Goal: Task Accomplishment & Management: Complete application form

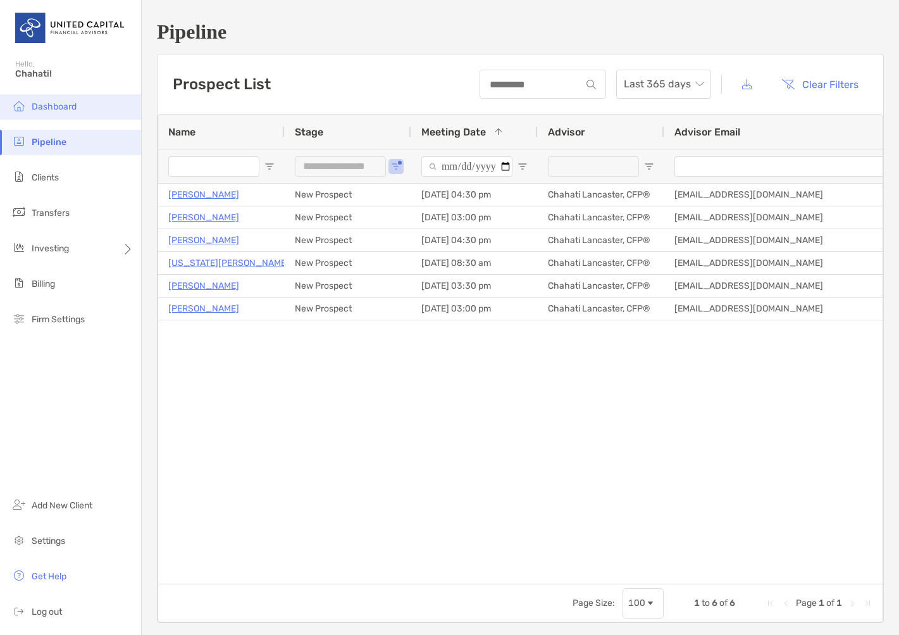
click at [68, 108] on span "Dashboard" at bounding box center [54, 106] width 45 height 11
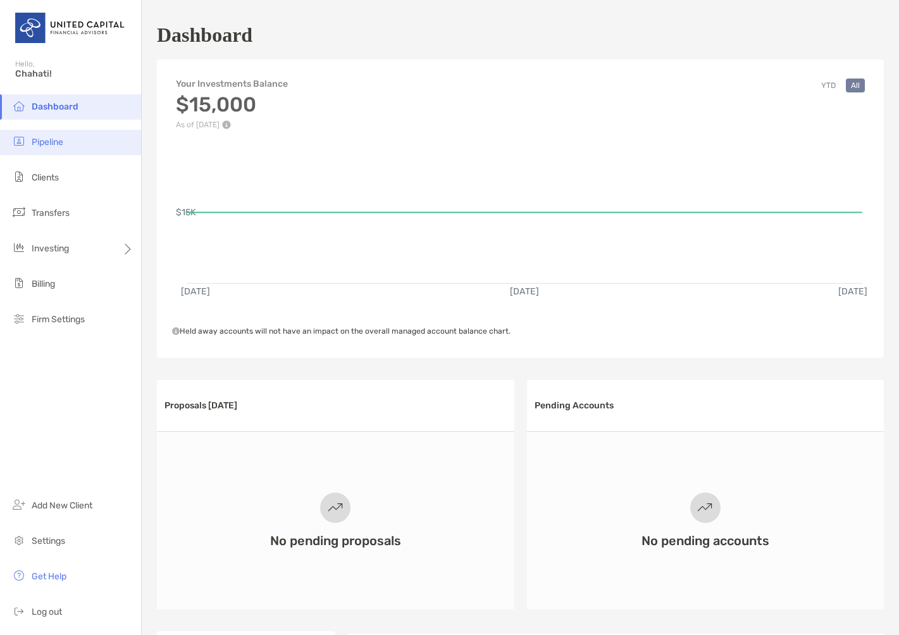
click at [69, 148] on li "Pipeline" at bounding box center [70, 142] width 141 height 25
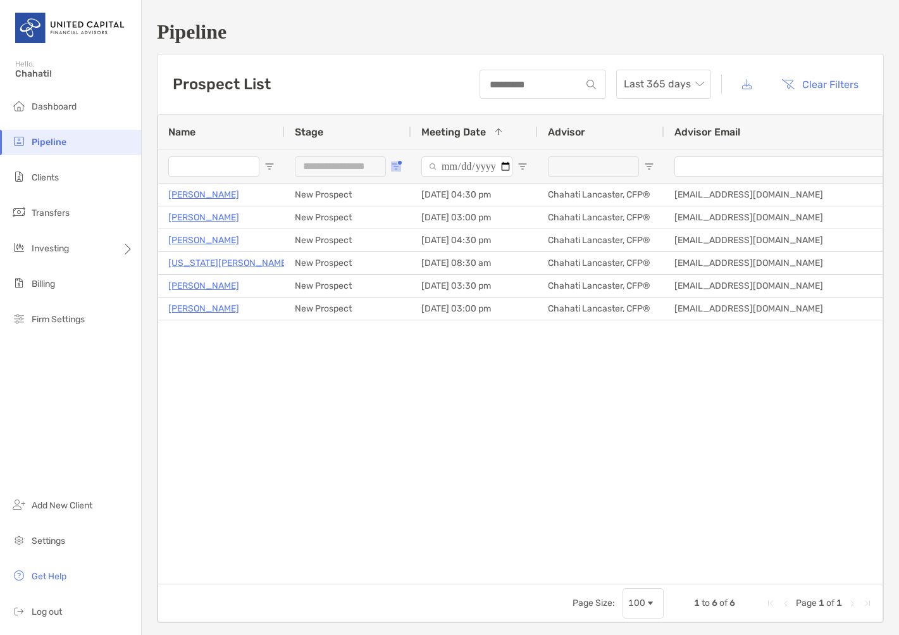
click at [394, 167] on span "Open Filter Menu" at bounding box center [396, 166] width 10 height 10
type input "***"
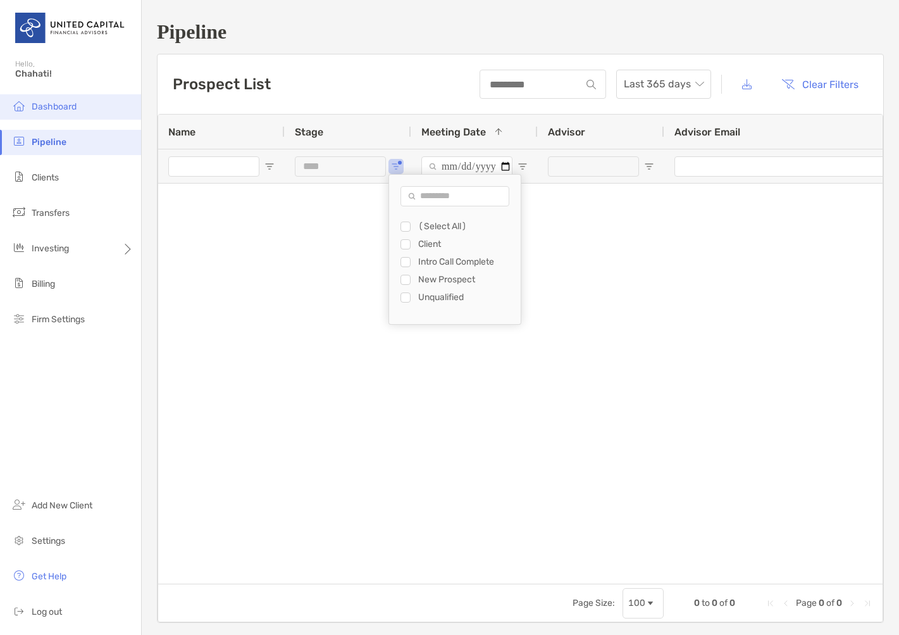
click at [60, 104] on span "Dashboard" at bounding box center [54, 106] width 45 height 11
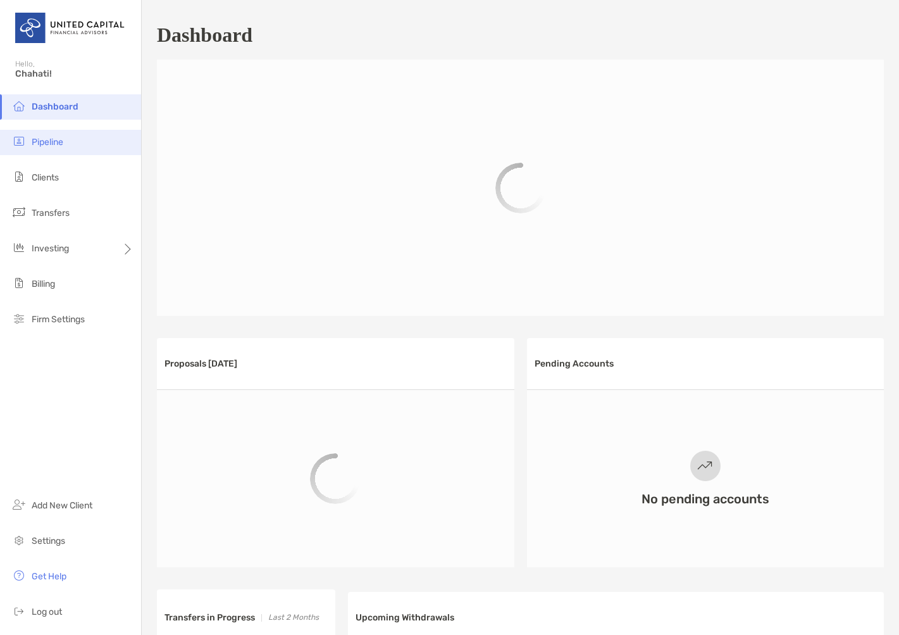
click at [69, 146] on li "Pipeline" at bounding box center [70, 142] width 141 height 25
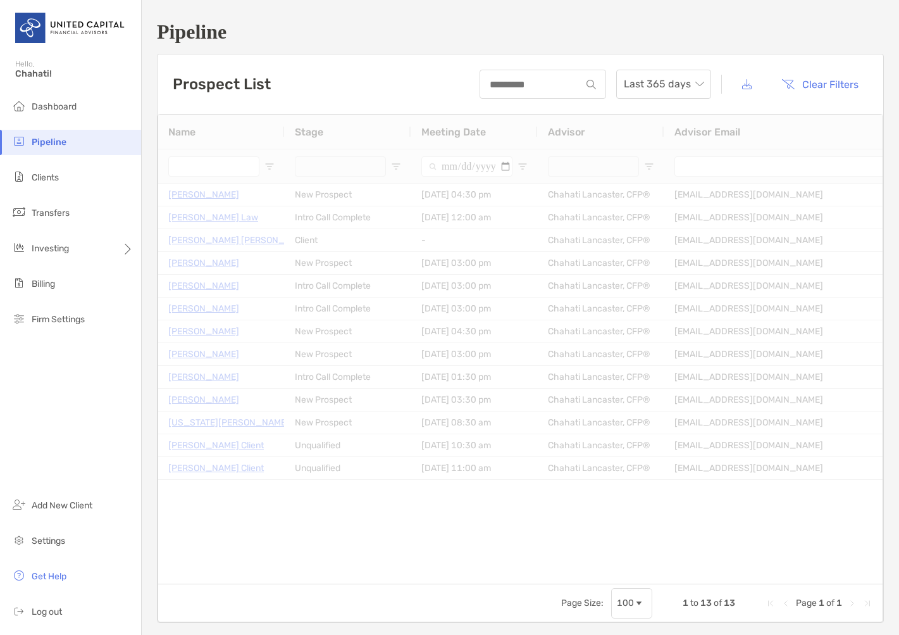
type input "***"
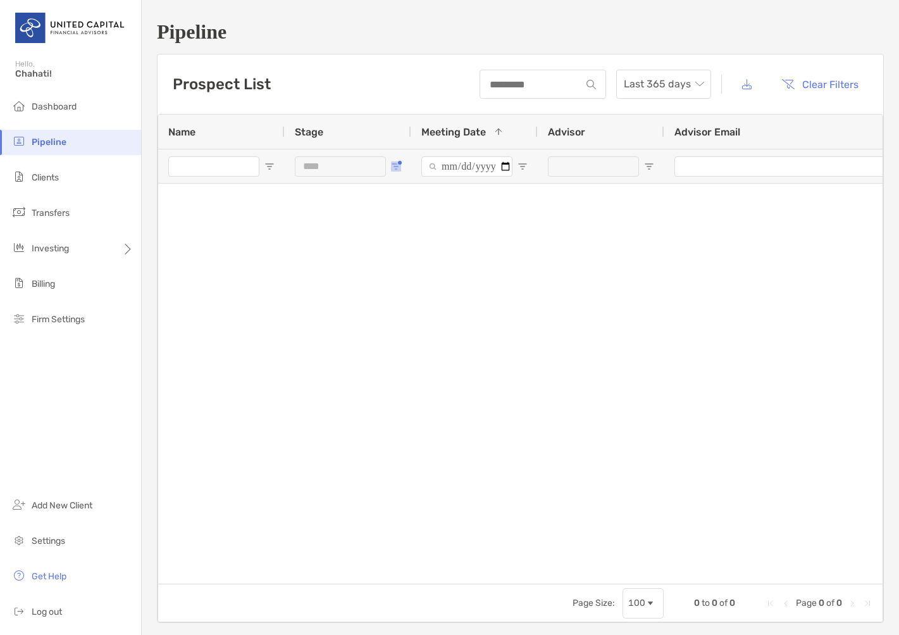
click at [398, 165] on button "Open Filter Menu" at bounding box center [396, 166] width 10 height 10
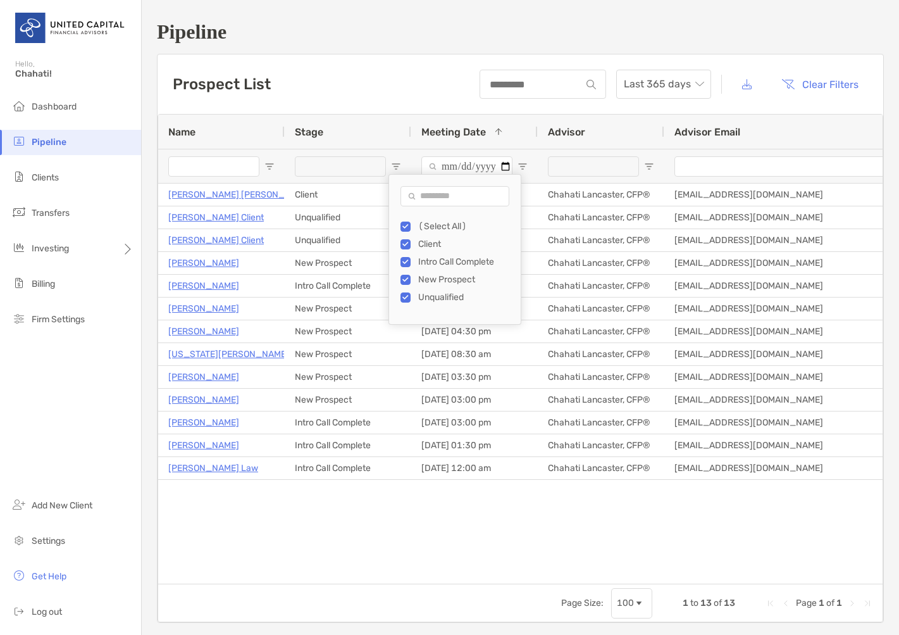
click at [339, 536] on div "Jodi Matsuo Leslie Client - Chahati Lancaster, CFP® chahati.lancaster@unitedcap…" at bounding box center [520, 379] width 725 height 390
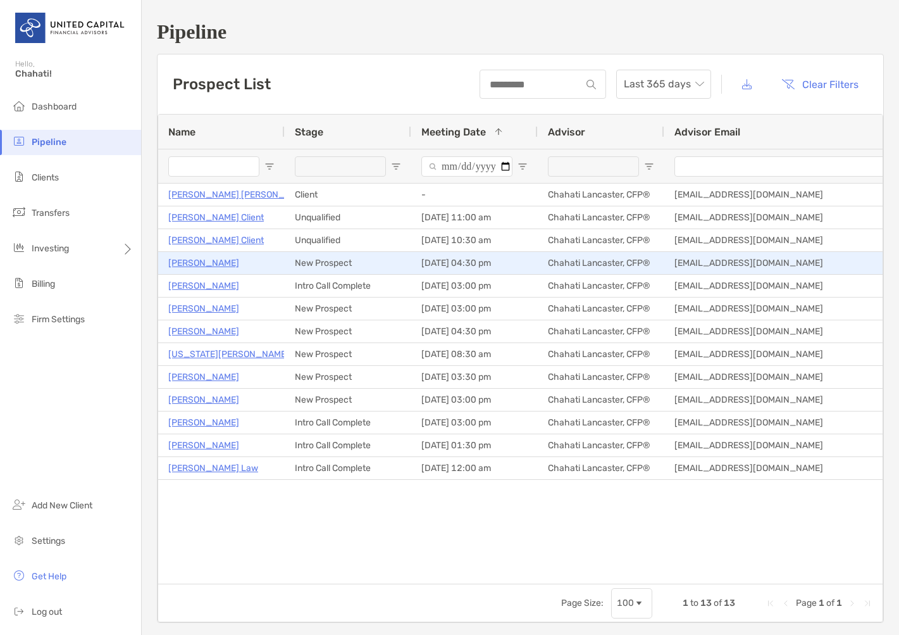
click at [216, 262] on p "[PERSON_NAME]" at bounding box center [203, 263] width 71 height 16
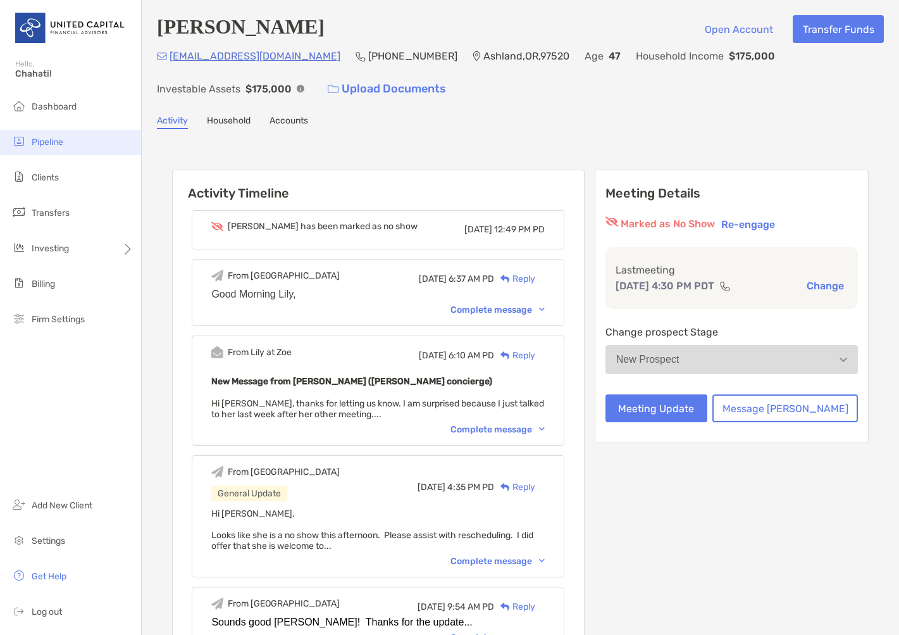
click at [58, 147] on li "Pipeline" at bounding box center [70, 142] width 141 height 25
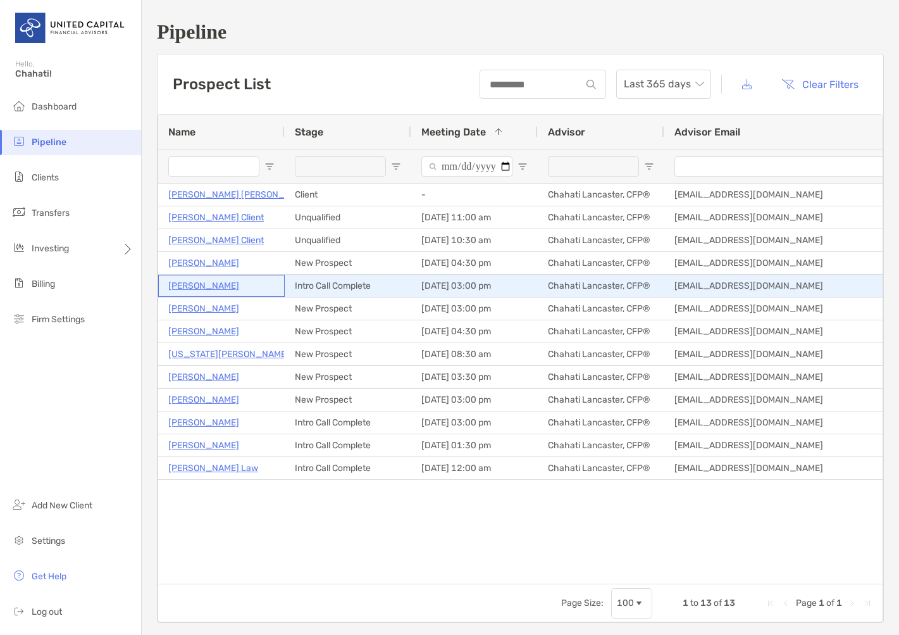
click at [210, 289] on p "[PERSON_NAME]" at bounding box center [203, 286] width 71 height 16
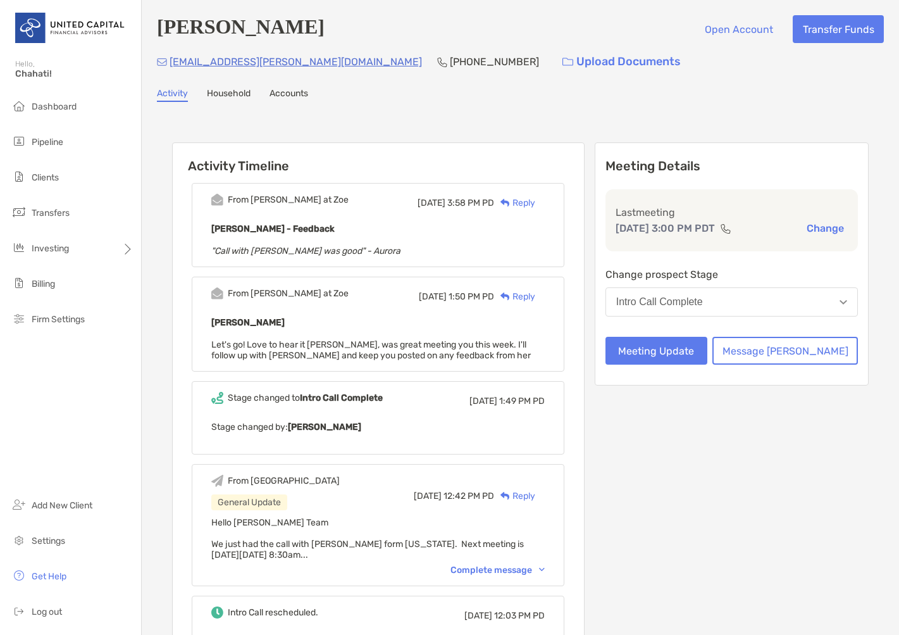
click at [811, 230] on button "Change" at bounding box center [825, 227] width 45 height 13
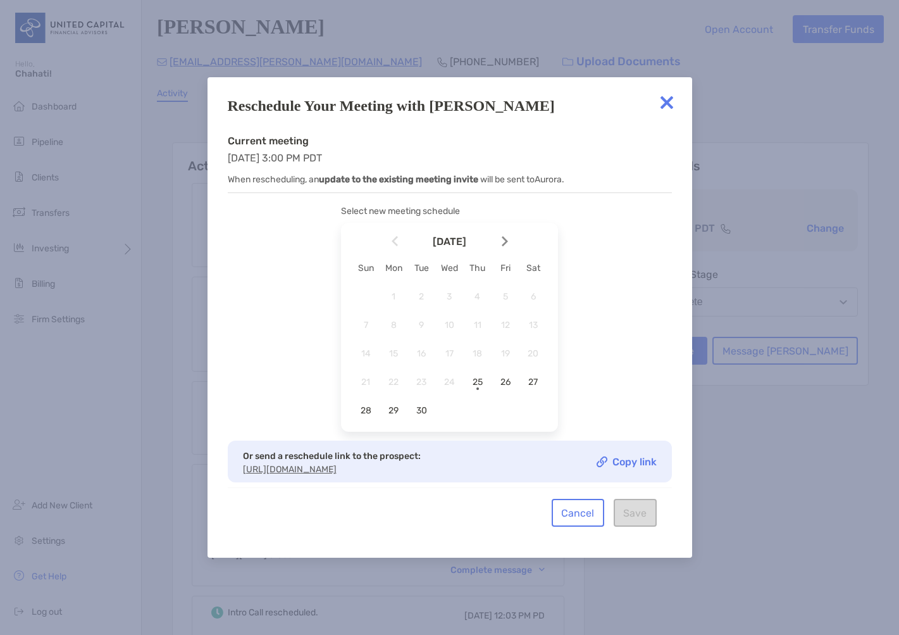
click at [668, 94] on img at bounding box center [666, 102] width 25 height 25
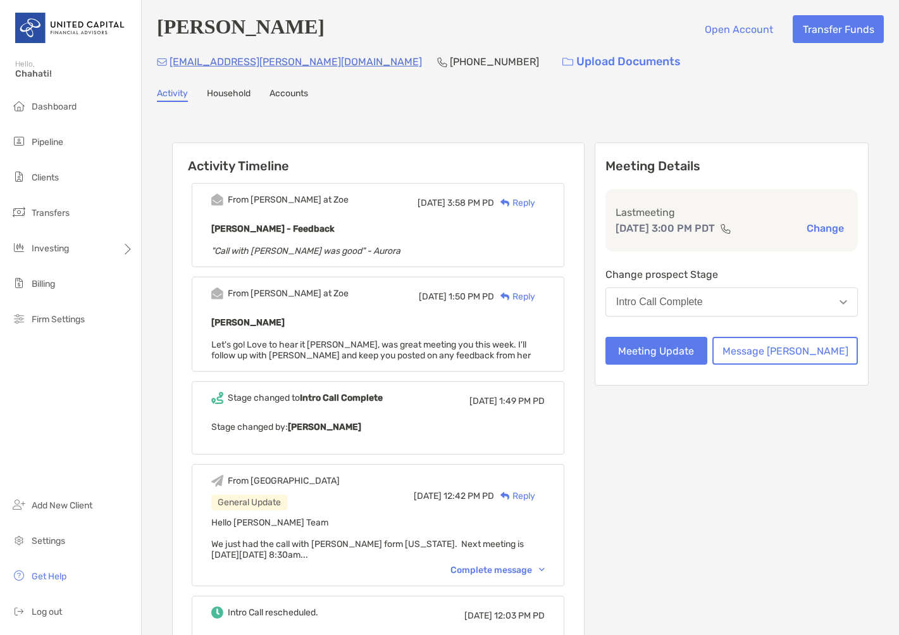
click at [840, 302] on img "button" at bounding box center [844, 302] width 8 height 4
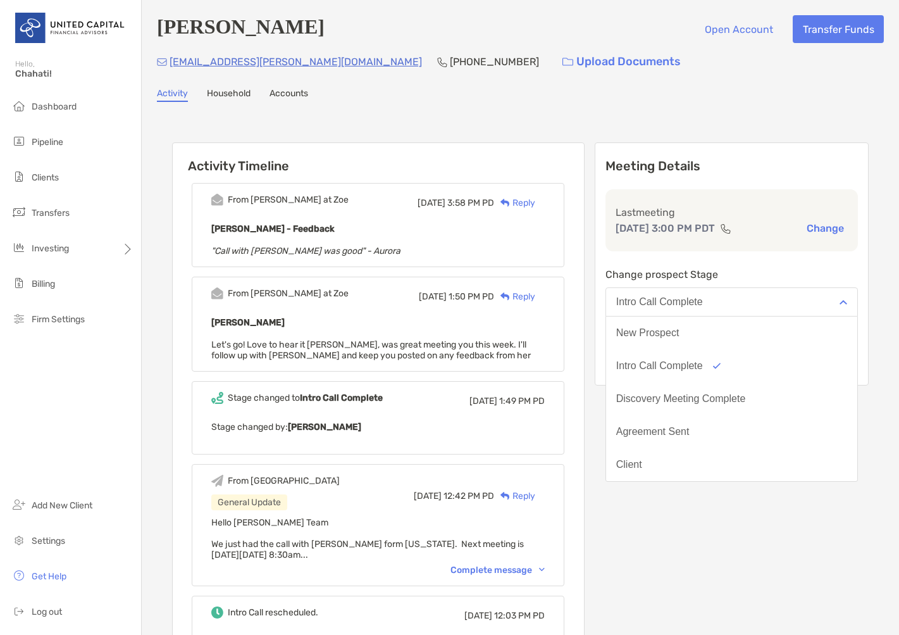
click at [867, 253] on div "Activity Timeline From Paul at Zoe Fri, Sep 19 3:58 PM PD Reply Aurora Raposas …" at bounding box center [520, 504] width 727 height 778
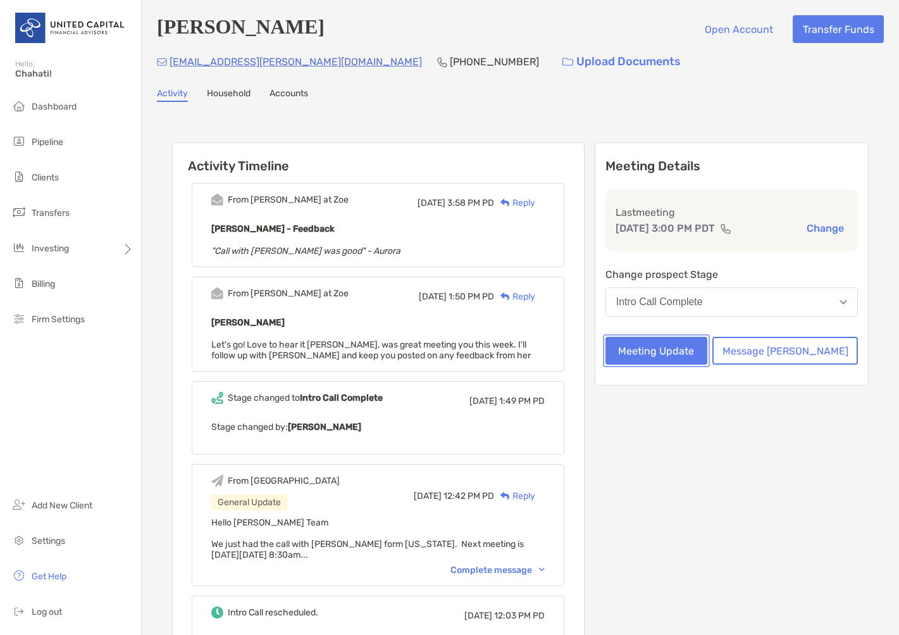
click at [707, 359] on button "Meeting Update" at bounding box center [657, 351] width 102 height 28
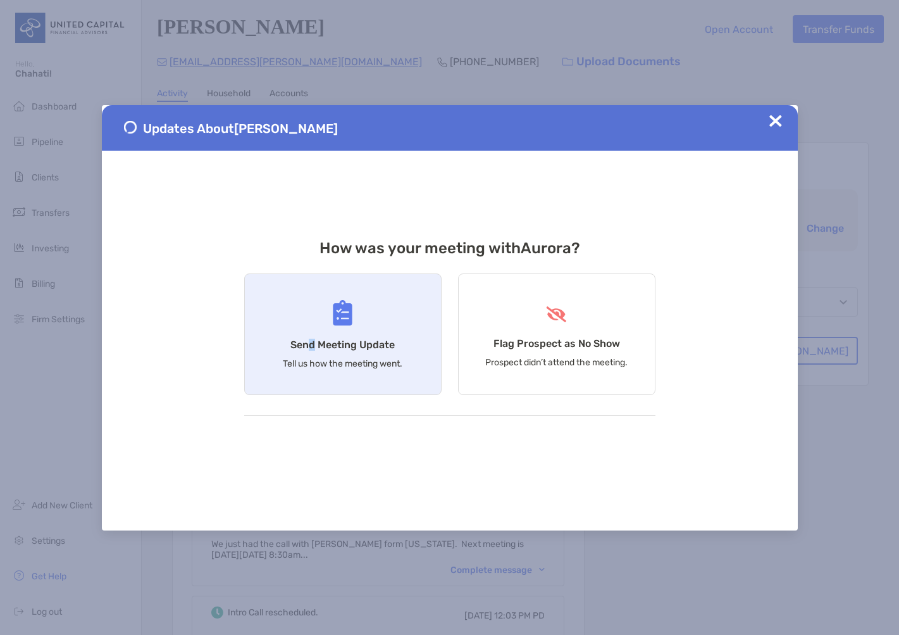
click at [313, 337] on div "Send Meeting Update Tell us how the meeting went." at bounding box center [342, 333] width 197 height 121
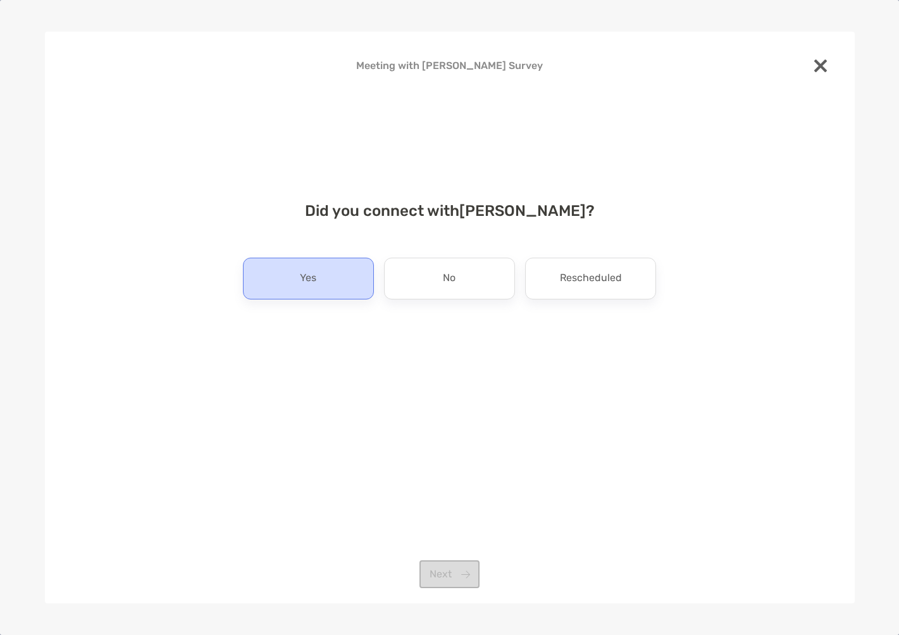
click at [322, 271] on div "Yes" at bounding box center [308, 279] width 131 height 42
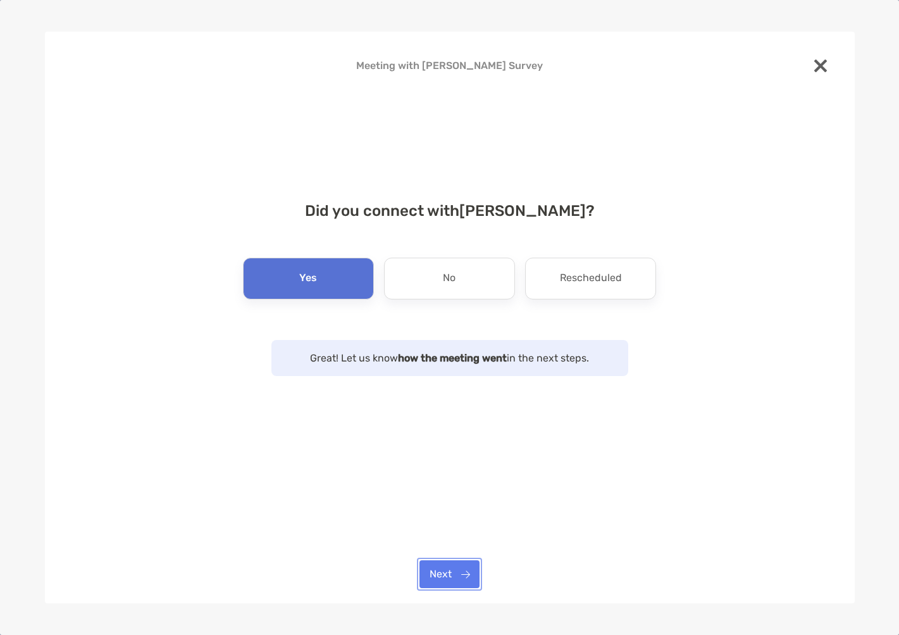
click at [445, 573] on button "Next" at bounding box center [450, 574] width 60 height 28
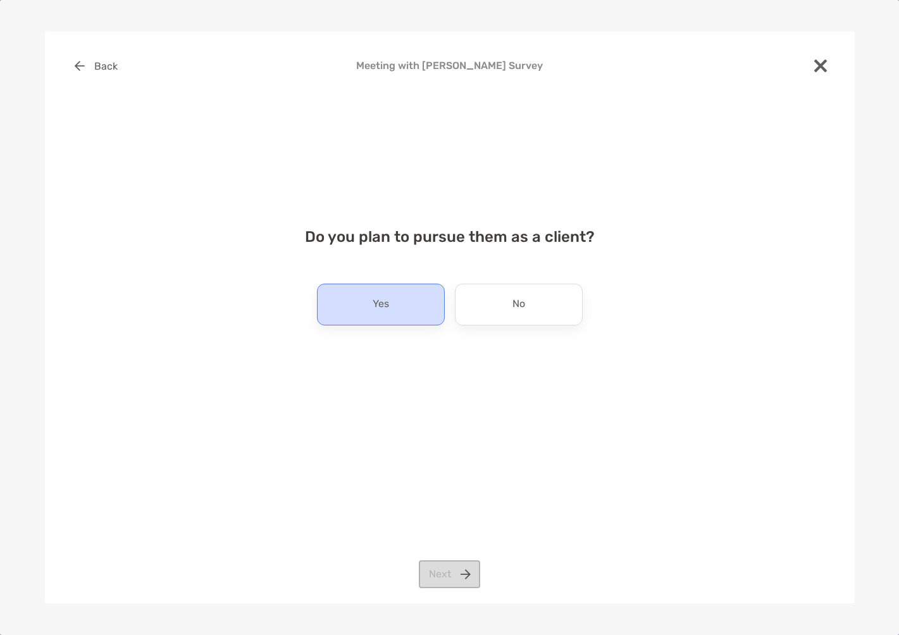
click at [377, 306] on p "Yes" at bounding box center [381, 304] width 16 height 20
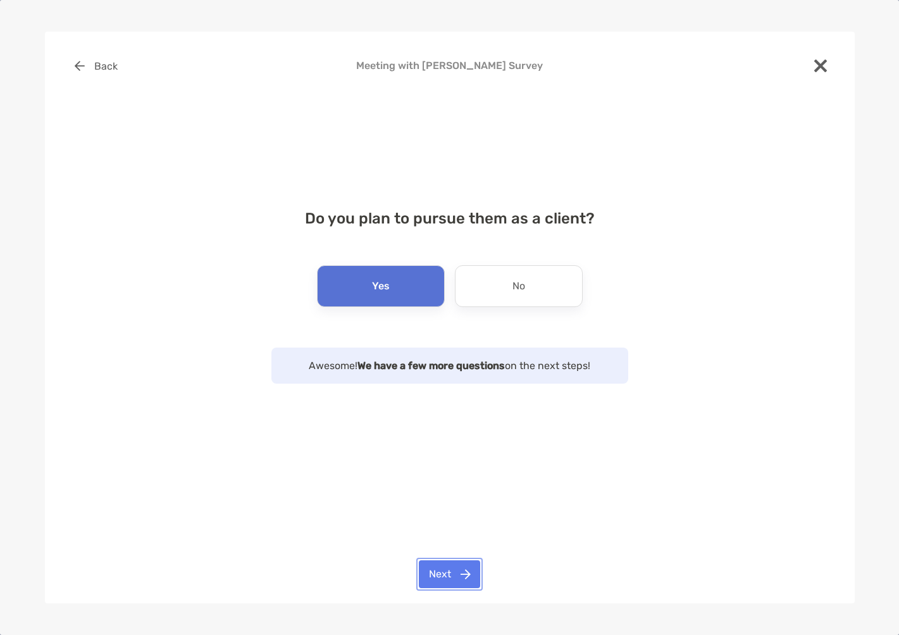
click at [447, 578] on button "Next" at bounding box center [449, 574] width 61 height 28
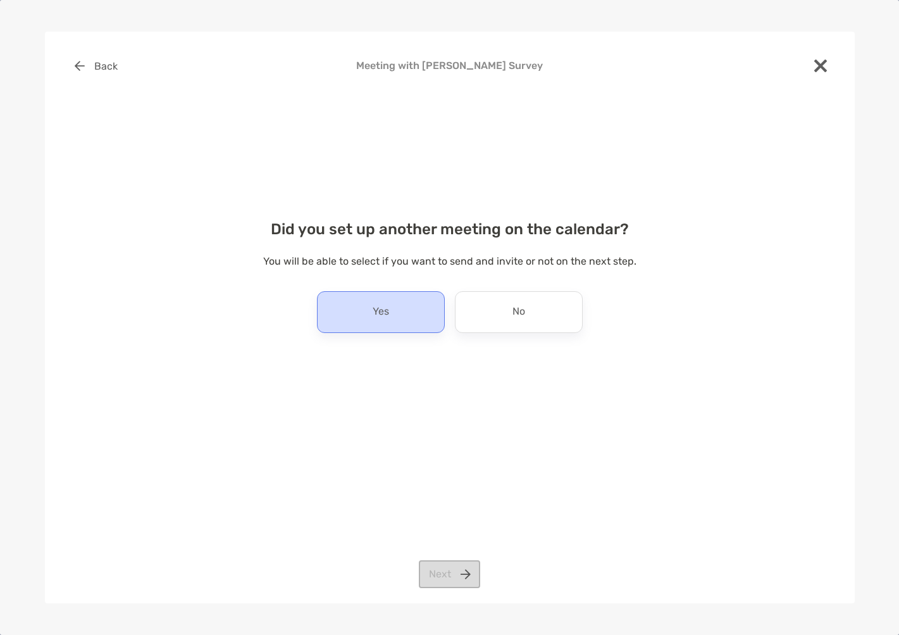
click at [399, 325] on div "Yes" at bounding box center [381, 312] width 128 height 42
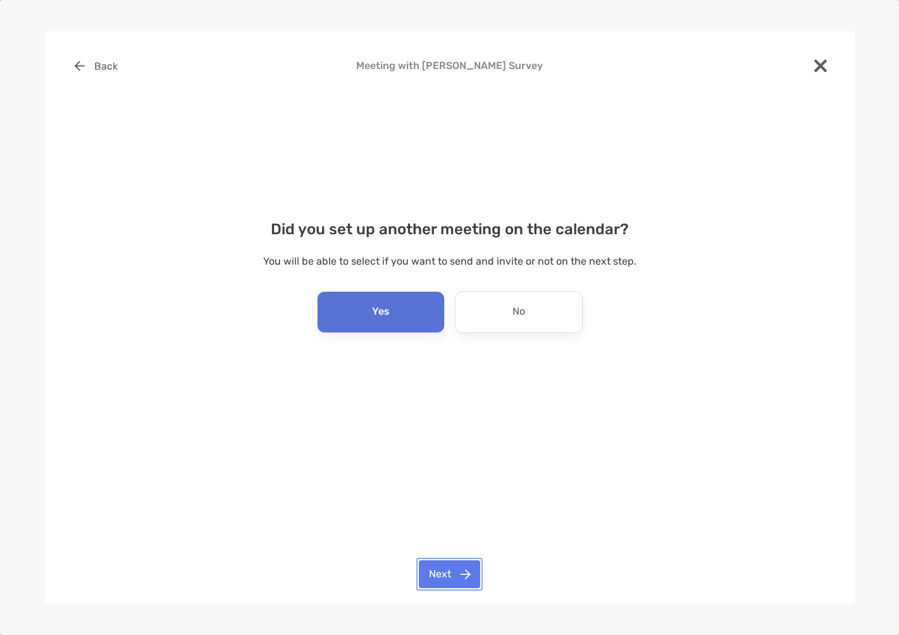
click at [442, 574] on button "Next" at bounding box center [449, 574] width 61 height 28
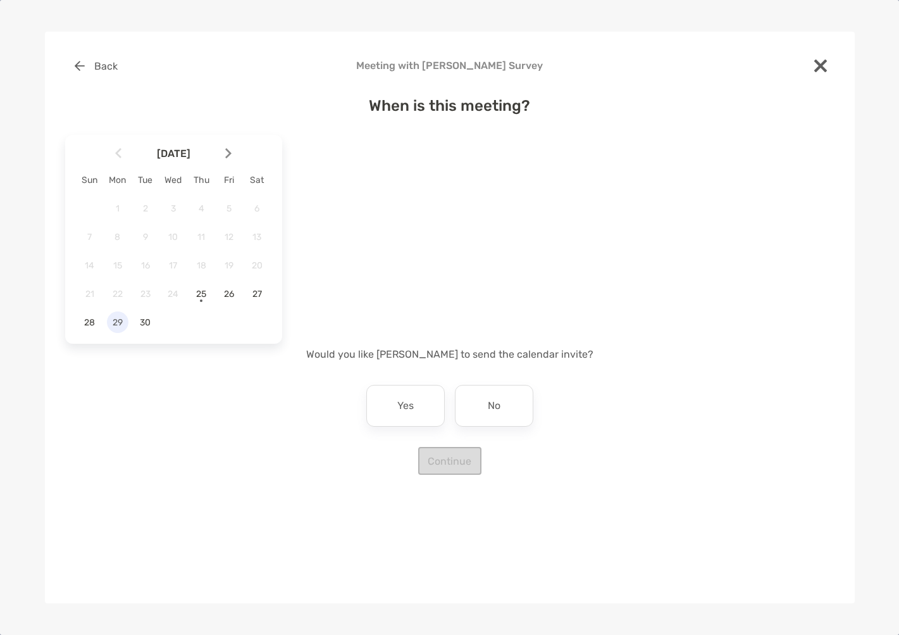
click at [113, 322] on span "29" at bounding box center [118, 322] width 22 height 11
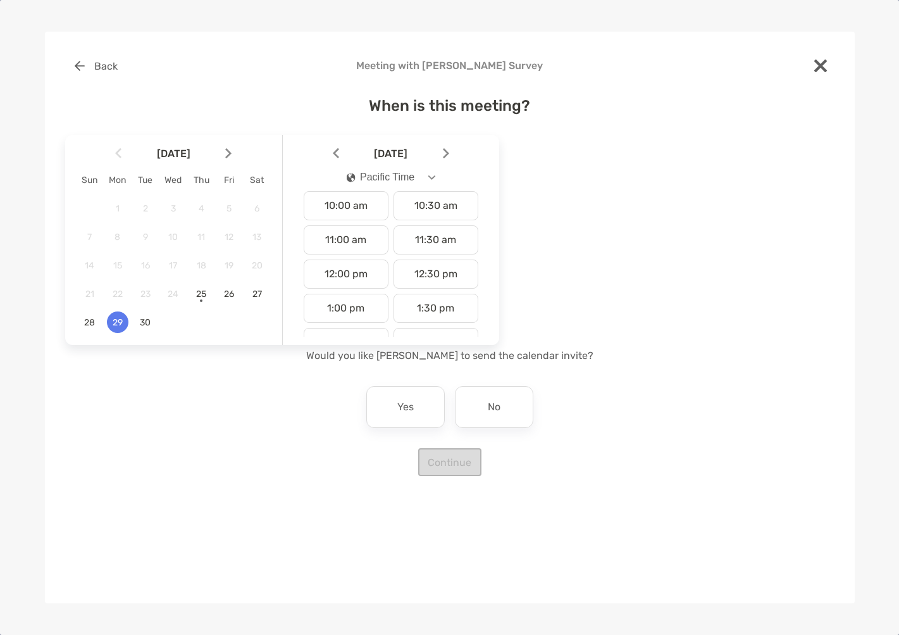
scroll to position [323, 0]
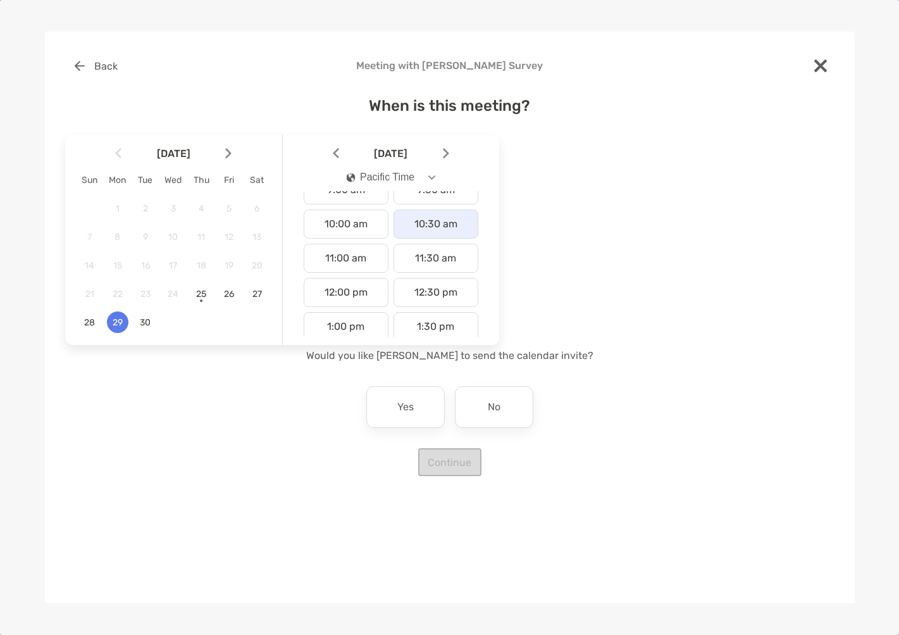
click at [440, 223] on div "10:30 am" at bounding box center [436, 223] width 85 height 29
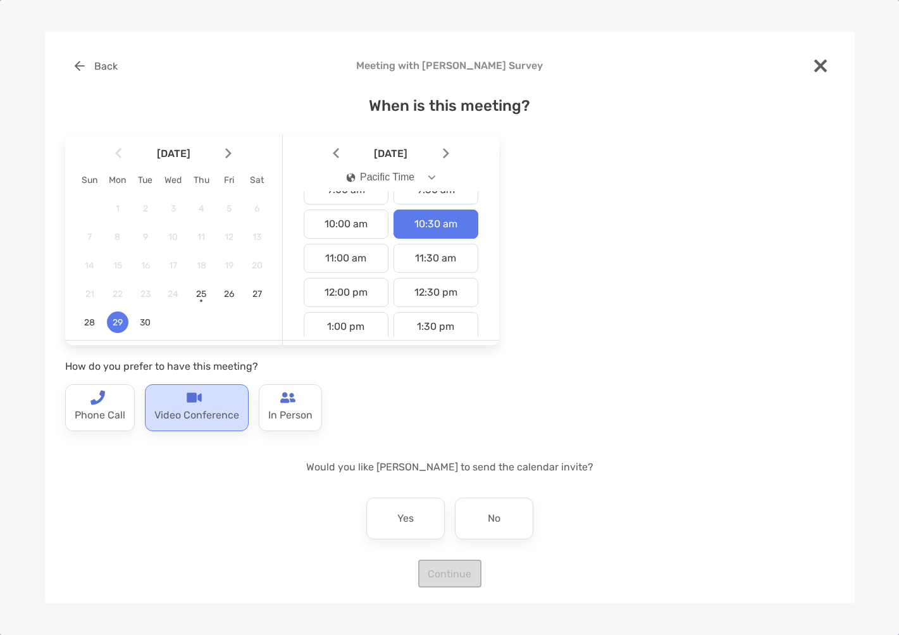
click at [218, 404] on div "Video Conference" at bounding box center [197, 407] width 104 height 47
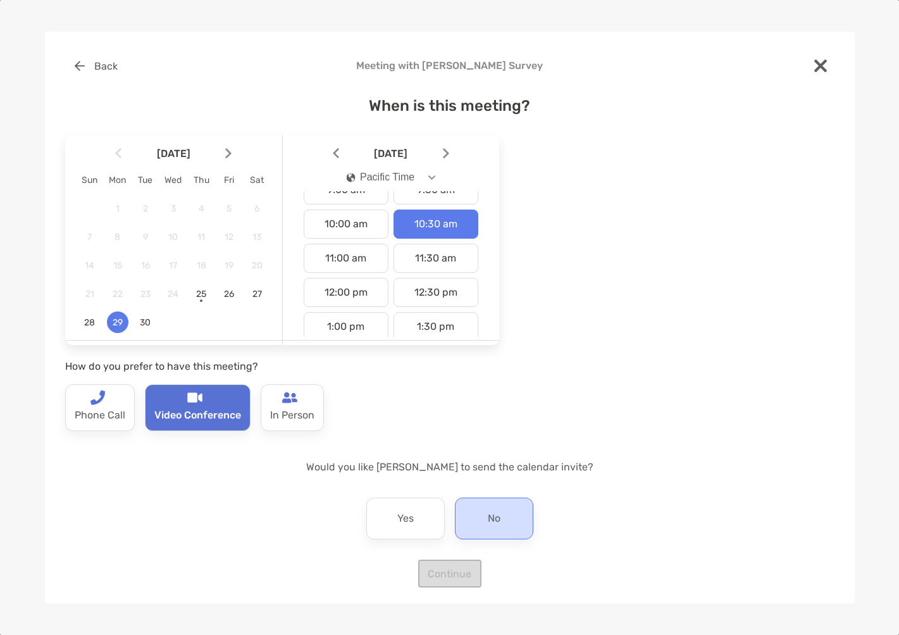
click at [499, 521] on div "No" at bounding box center [494, 518] width 78 height 42
click at [463, 568] on button "Continue" at bounding box center [449, 573] width 63 height 28
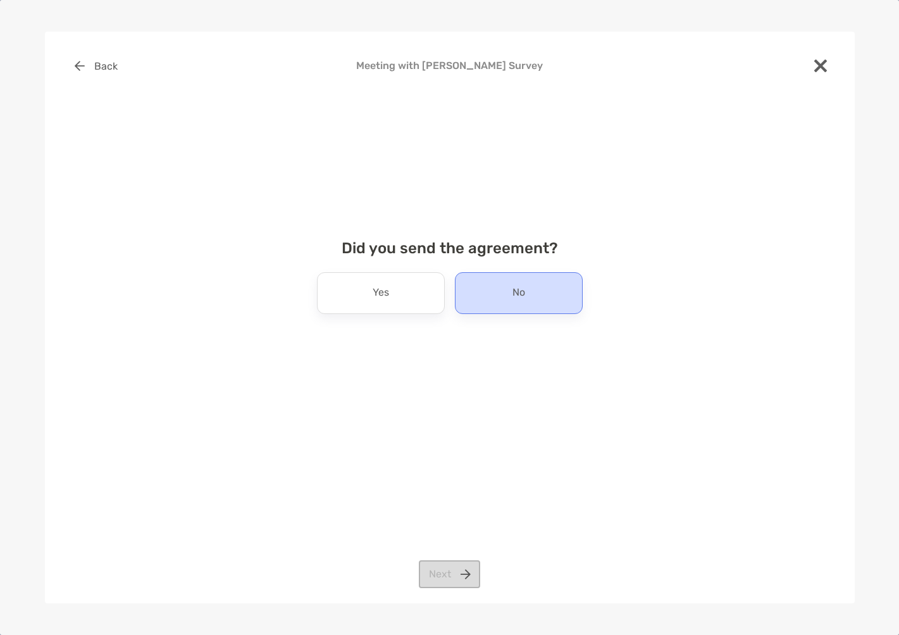
click at [496, 300] on div "No" at bounding box center [519, 293] width 128 height 42
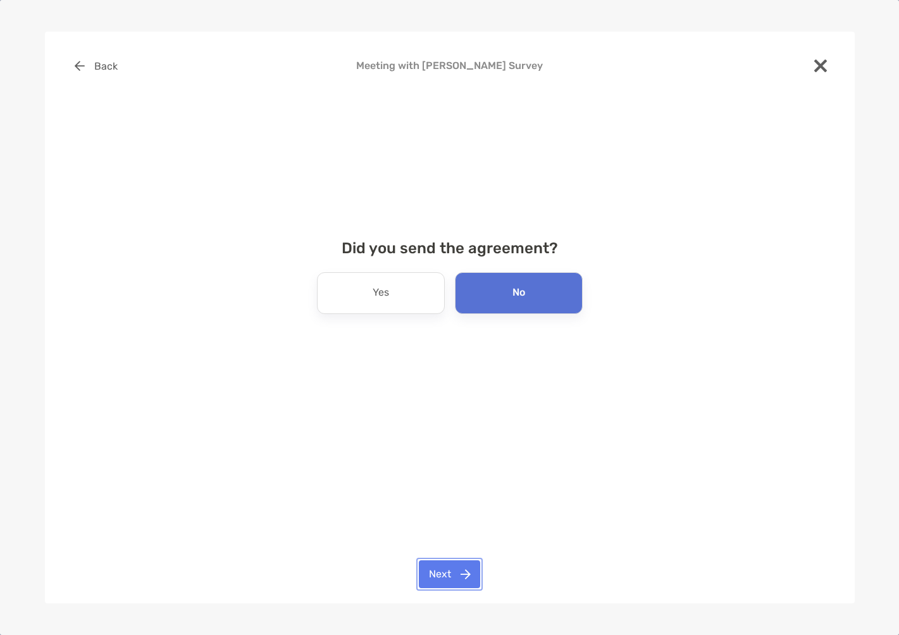
click at [438, 578] on button "Next" at bounding box center [449, 574] width 61 height 28
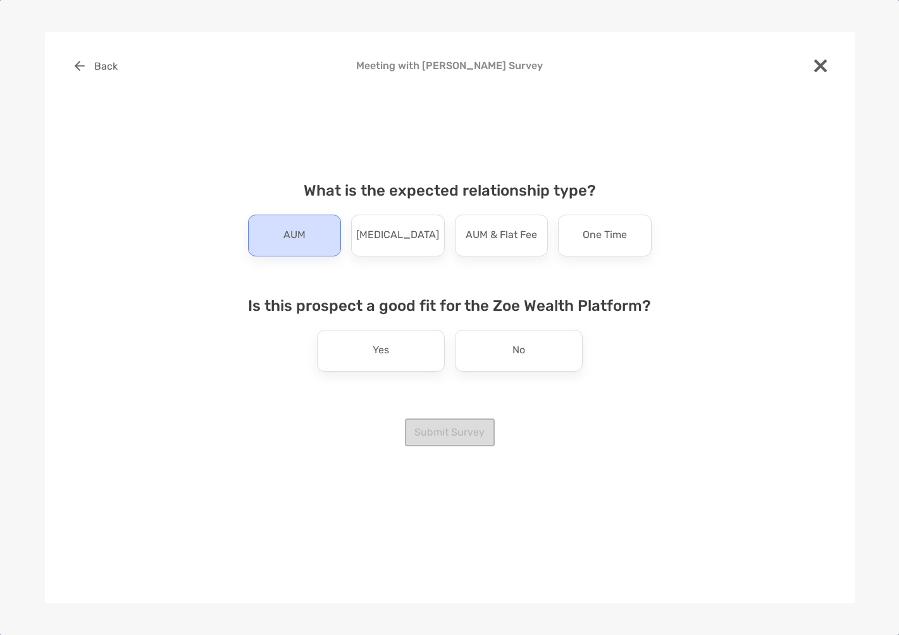
click at [278, 227] on div "AUM" at bounding box center [295, 236] width 94 height 42
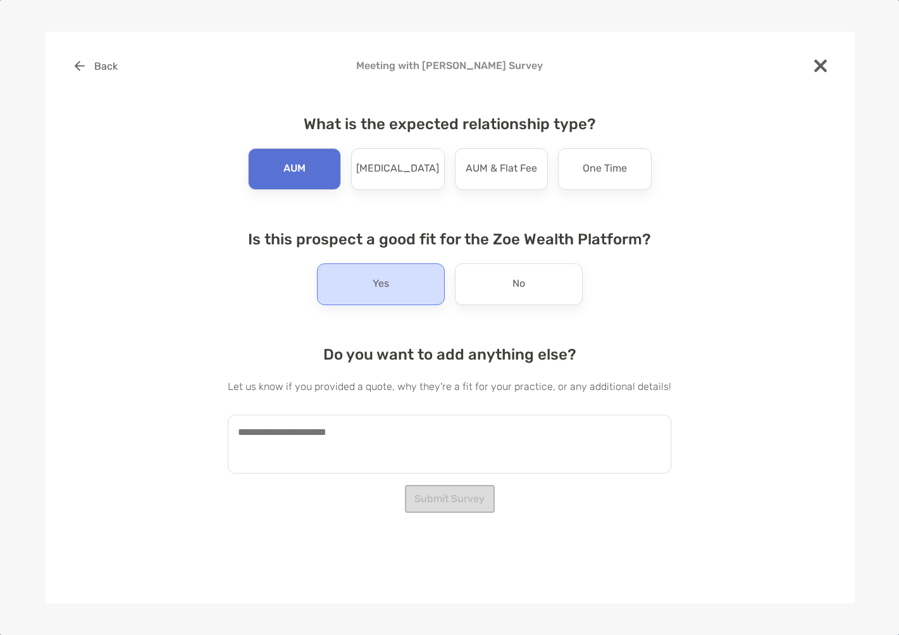
click at [394, 280] on div "Yes" at bounding box center [381, 284] width 128 height 42
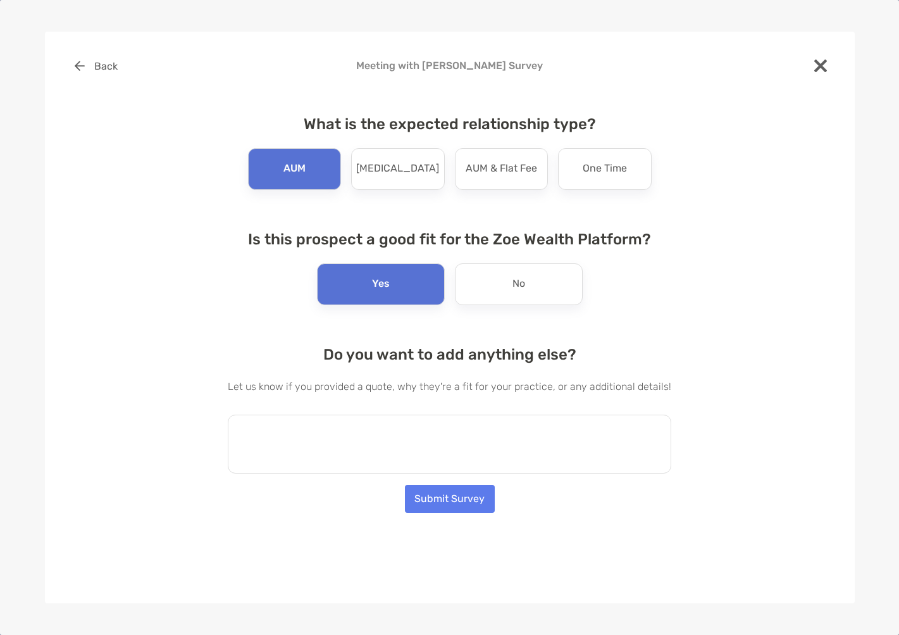
click at [385, 447] on textarea at bounding box center [450, 443] width 444 height 59
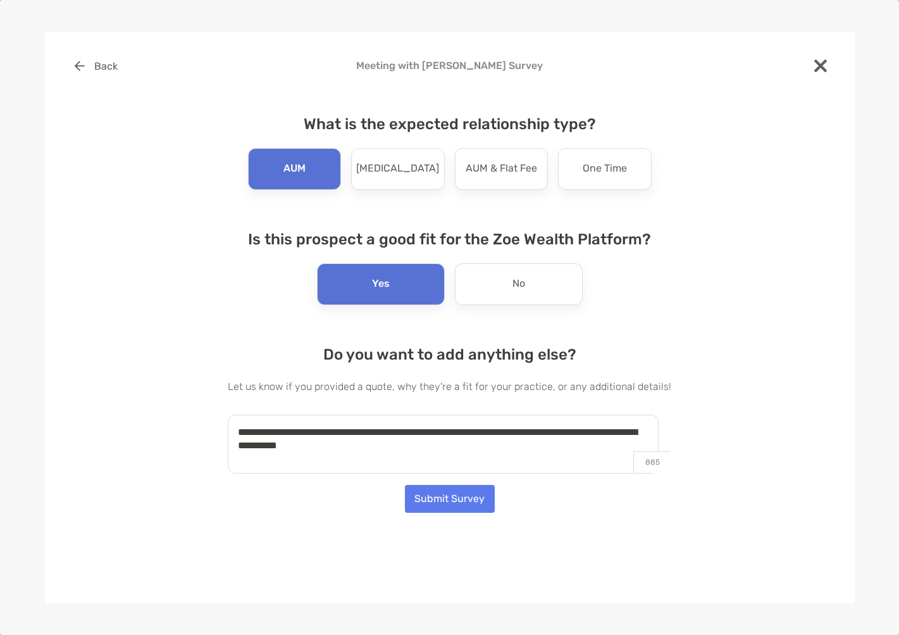
type textarea "**********"
click at [459, 491] on button "Submit Survey" at bounding box center [450, 499] width 90 height 28
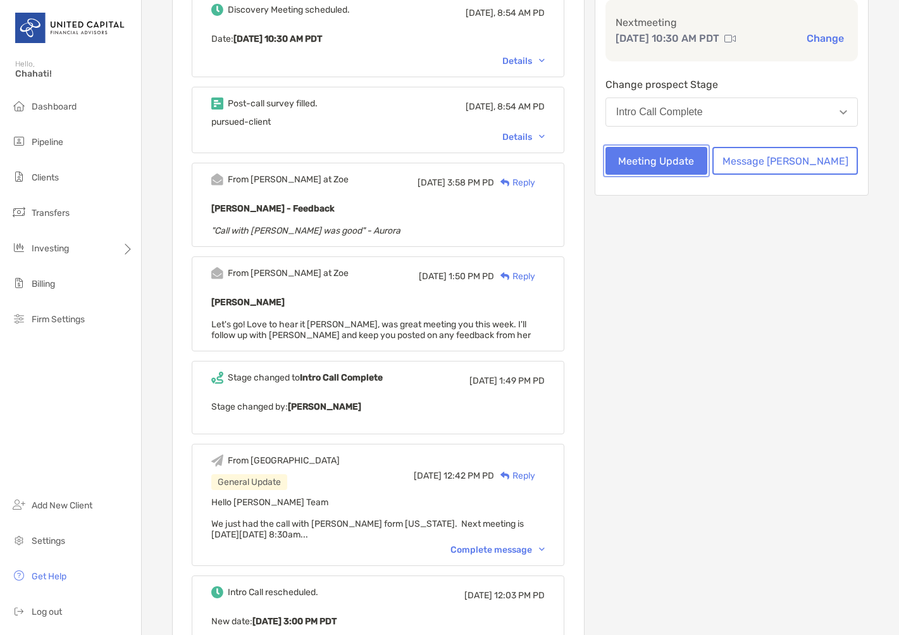
scroll to position [0, 0]
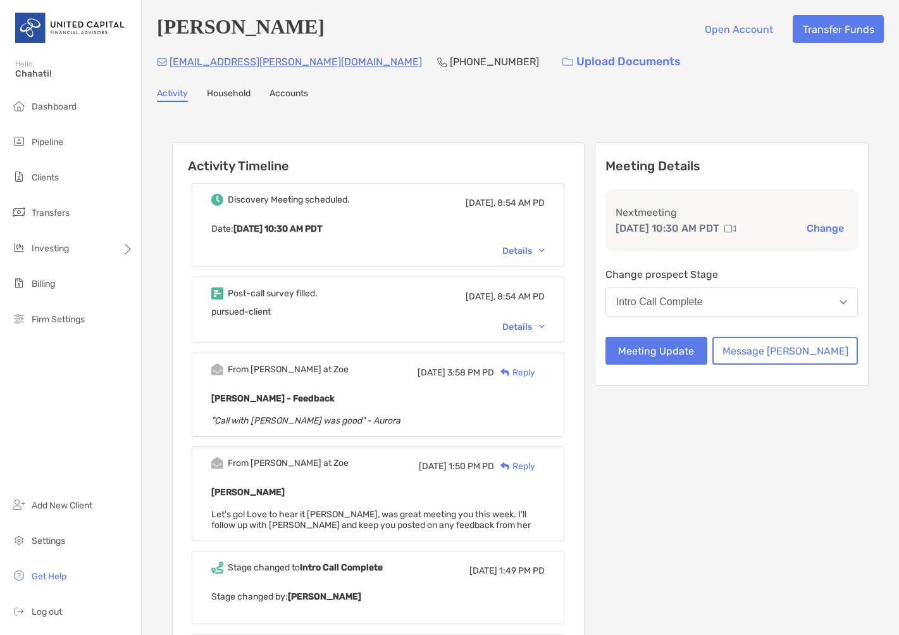
click at [836, 308] on button "Intro Call Complete" at bounding box center [732, 301] width 252 height 29
click at [873, 258] on div "Activity Timeline Discovery Meeting scheduled. Today, 8:54 AM PD Date : Mon, Se…" at bounding box center [520, 588] width 727 height 947
click at [43, 146] on span "Pipeline" at bounding box center [48, 142] width 32 height 11
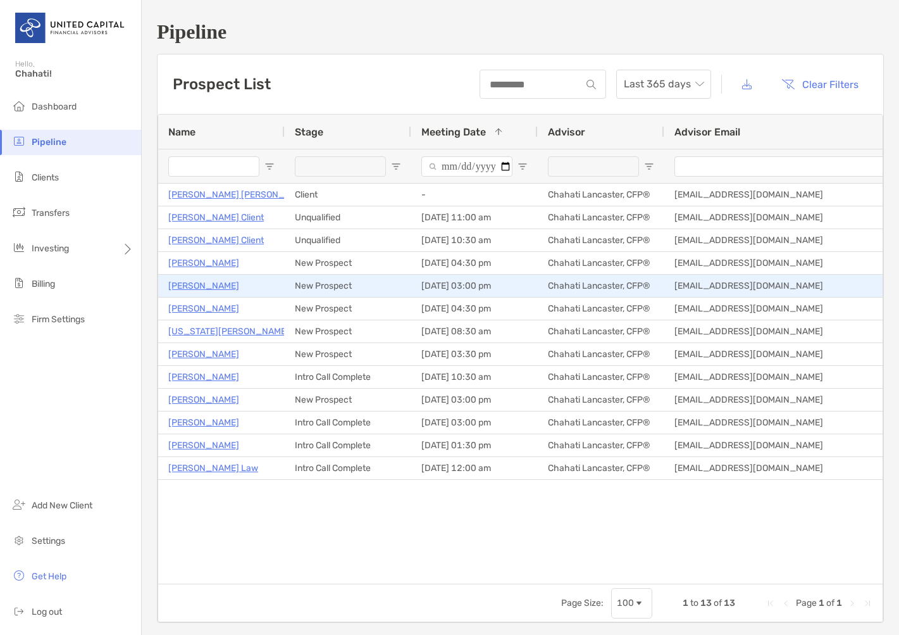
click at [199, 286] on p "Javier Millan" at bounding box center [203, 286] width 71 height 16
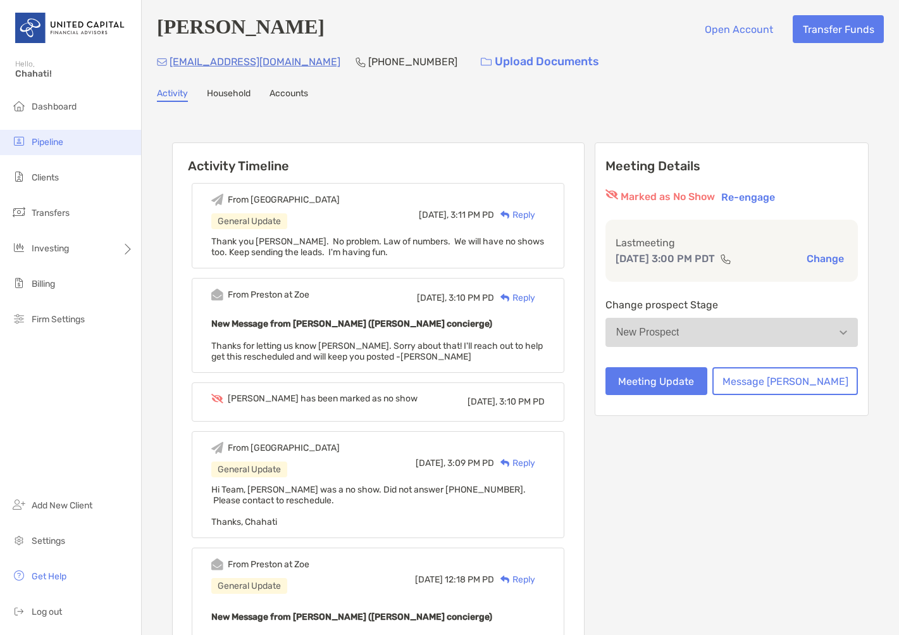
click at [47, 147] on span "Pipeline" at bounding box center [48, 142] width 32 height 11
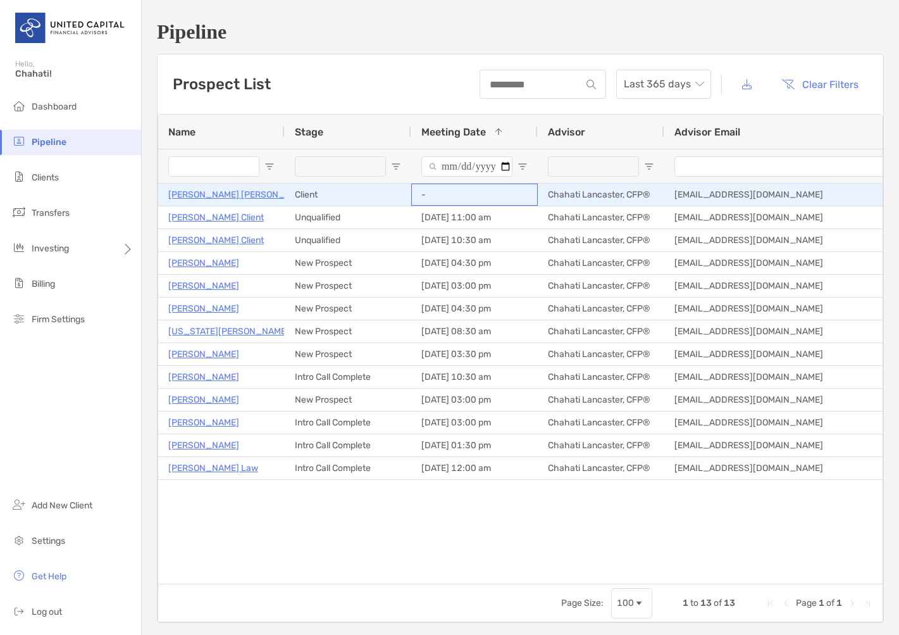
click at [475, 194] on div "-" at bounding box center [474, 195] width 127 height 22
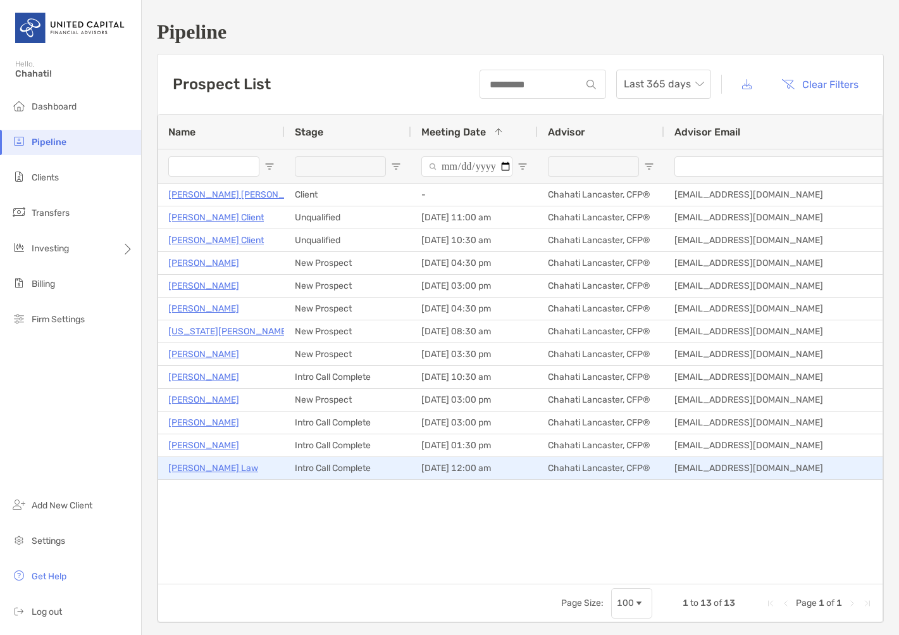
click at [196, 466] on p "[PERSON_NAME] Law" at bounding box center [213, 468] width 90 height 16
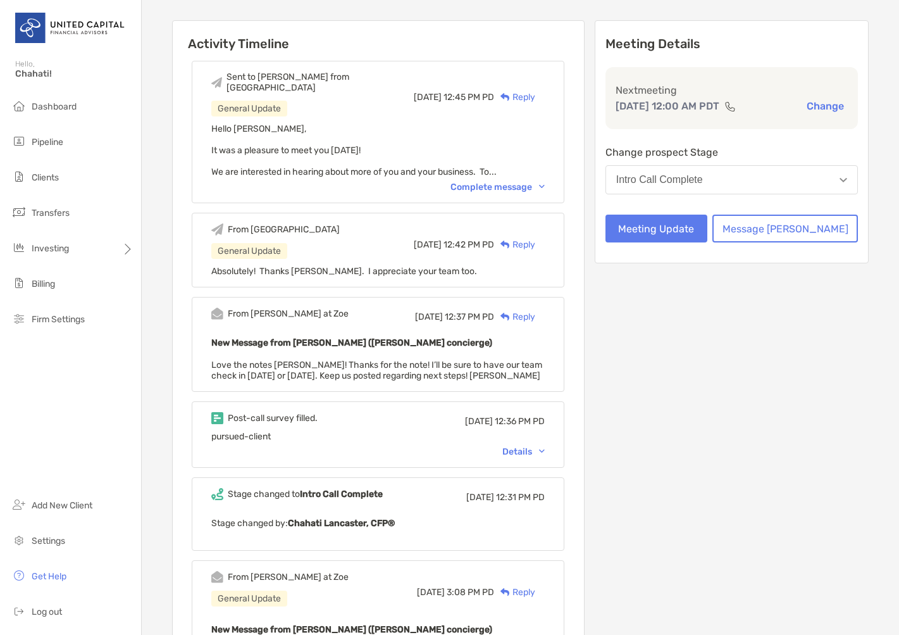
scroll to position [190, 0]
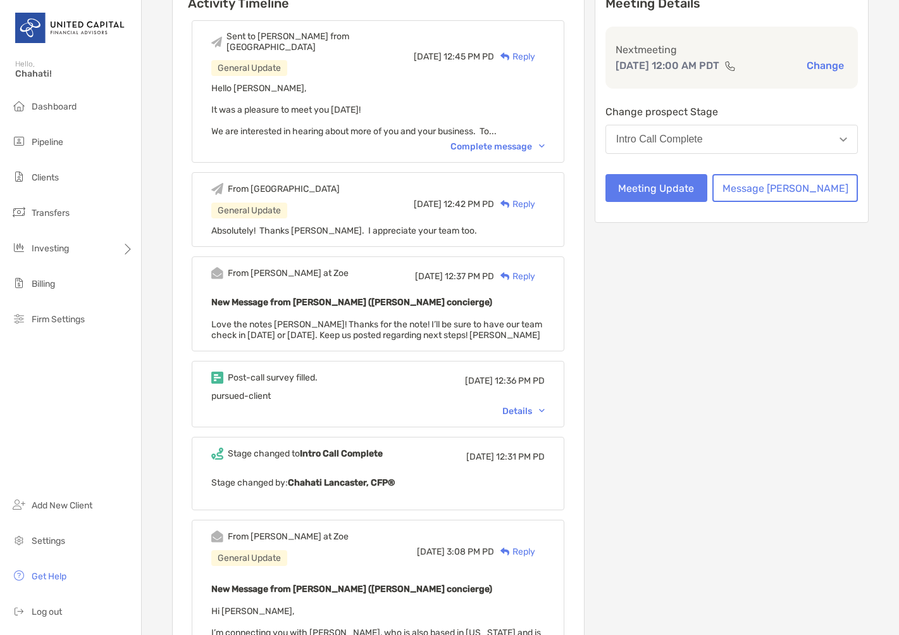
click at [540, 406] on div "Details" at bounding box center [523, 411] width 42 height 11
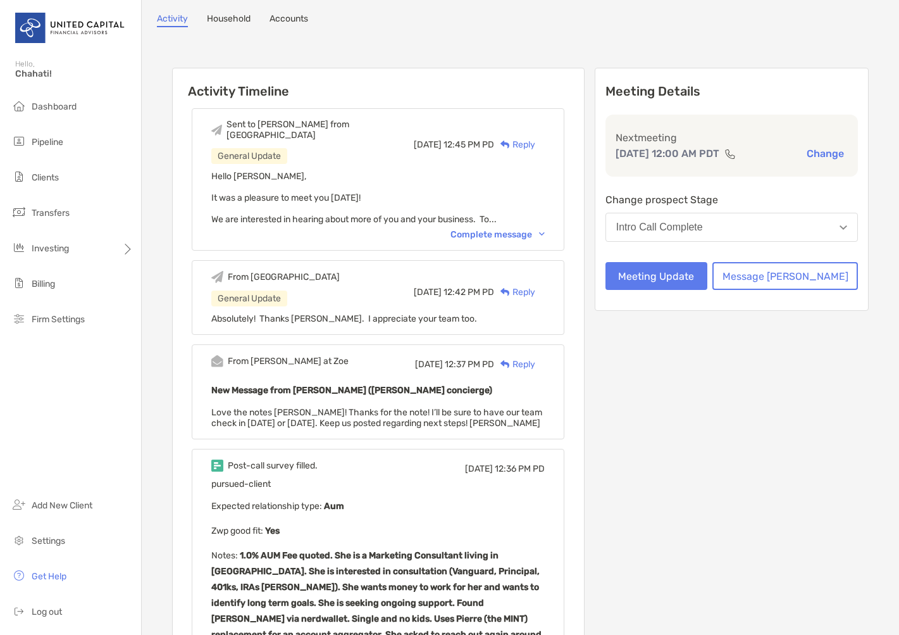
scroll to position [0, 0]
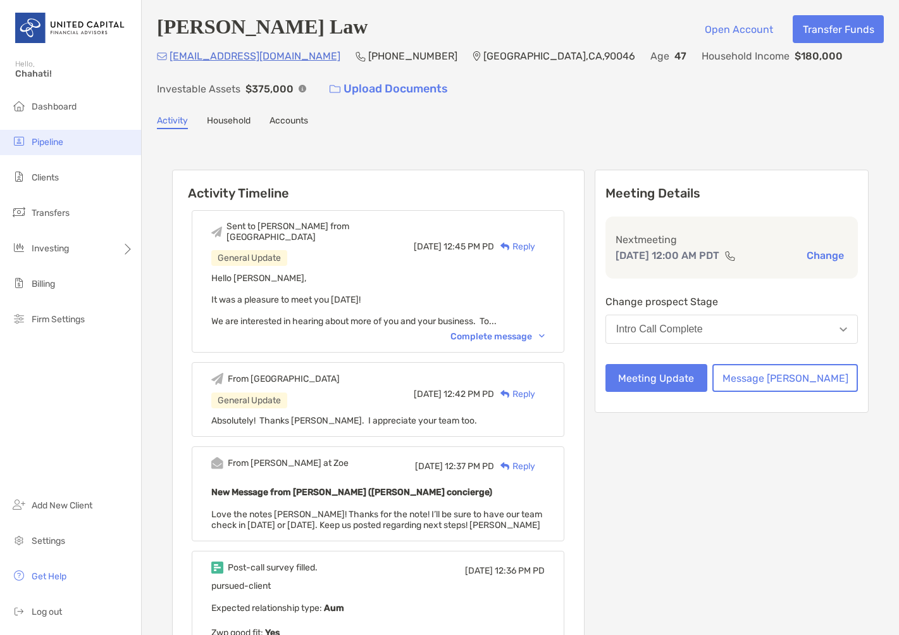
click at [46, 152] on li "Pipeline" at bounding box center [70, 142] width 141 height 25
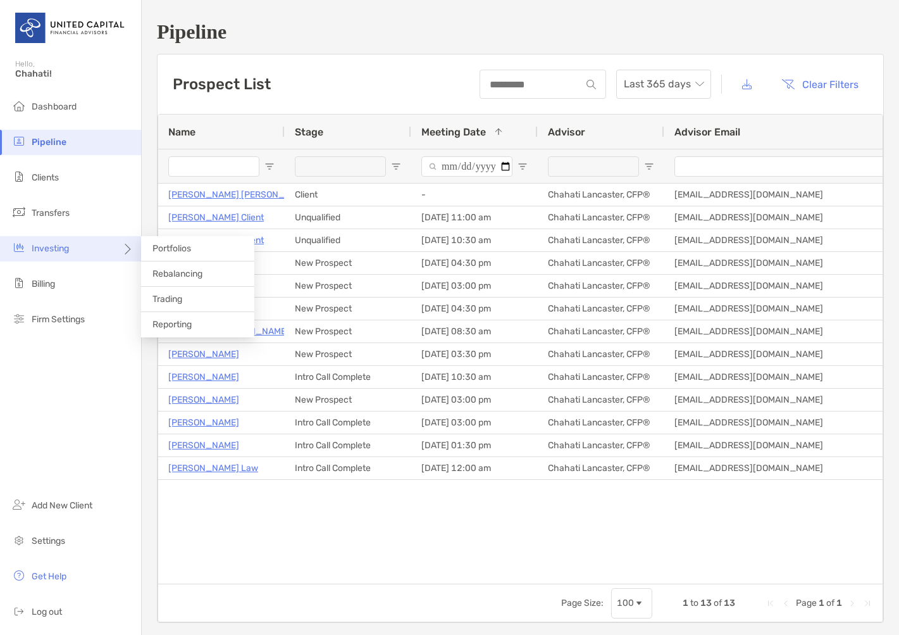
click at [54, 253] on span "Investing" at bounding box center [50, 248] width 37 height 11
click at [173, 251] on span "Portfolios" at bounding box center [172, 248] width 39 height 11
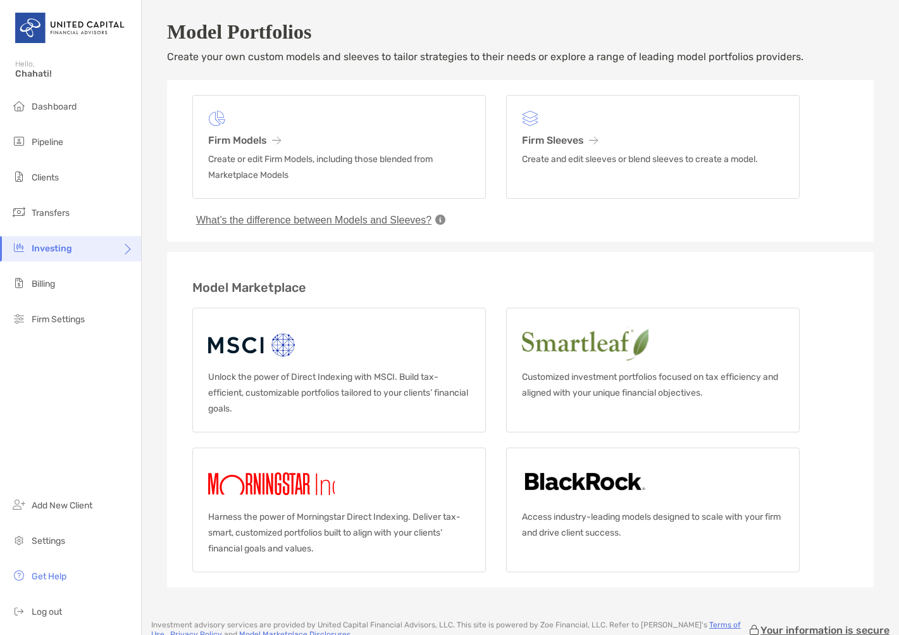
click at [59, 240] on div "Investing" at bounding box center [70, 248] width 141 height 25
click at [55, 177] on span "Clients" at bounding box center [45, 177] width 27 height 11
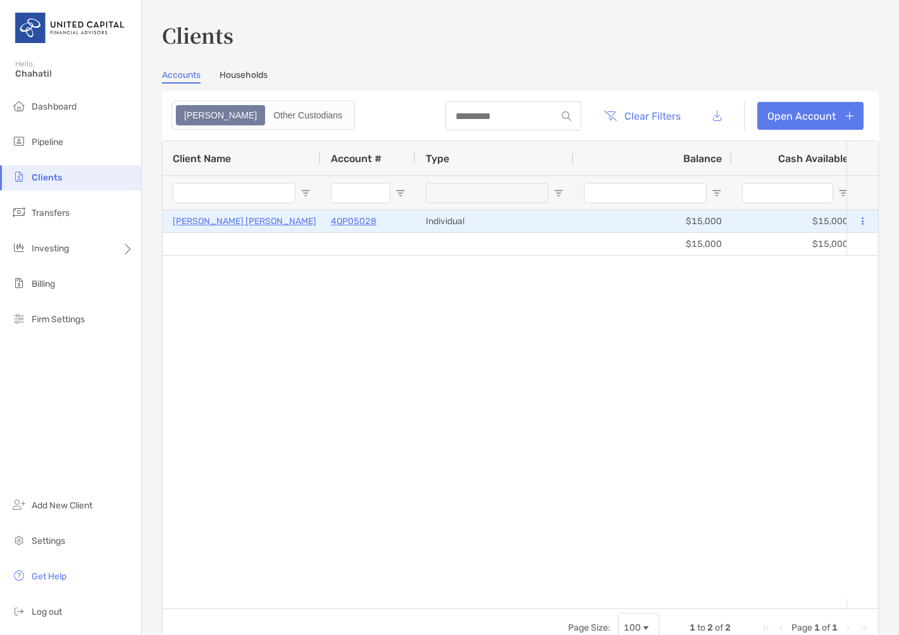
click at [356, 222] on p "4QP05028" at bounding box center [354, 221] width 46 height 16
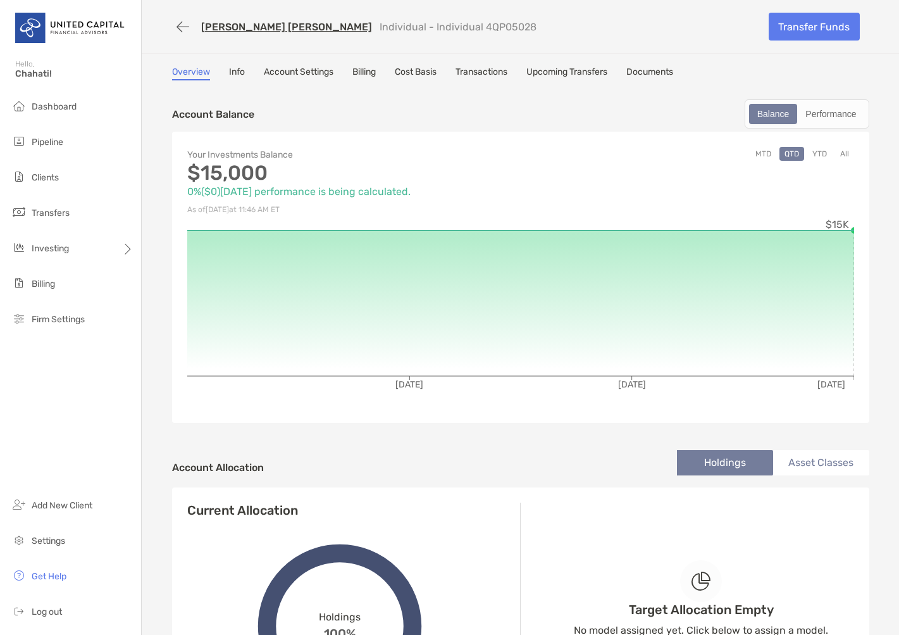
click at [493, 73] on link "Transactions" at bounding box center [482, 73] width 52 height 14
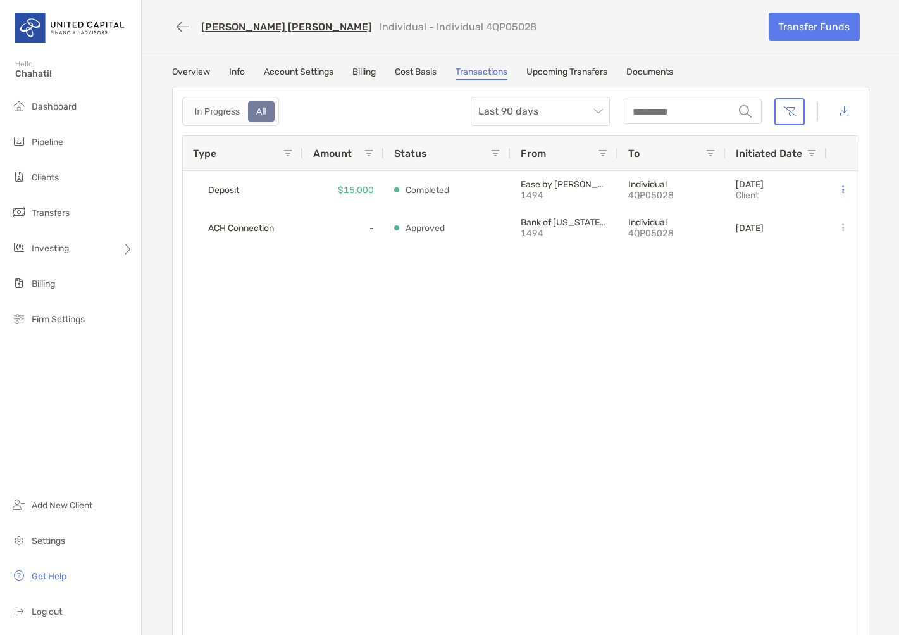
click at [191, 70] on link "Overview" at bounding box center [191, 73] width 38 height 14
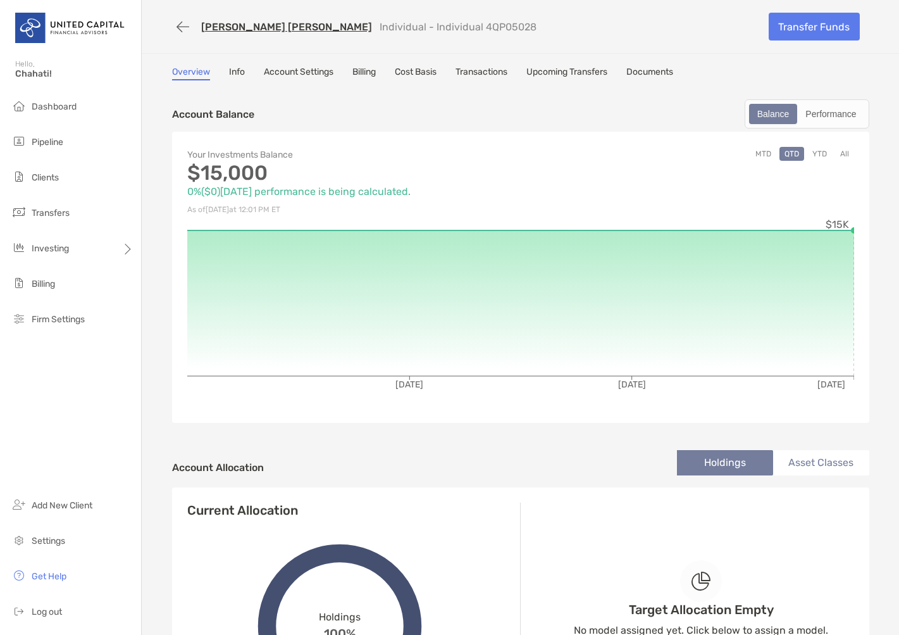
click at [366, 70] on link "Billing" at bounding box center [363, 73] width 23 height 14
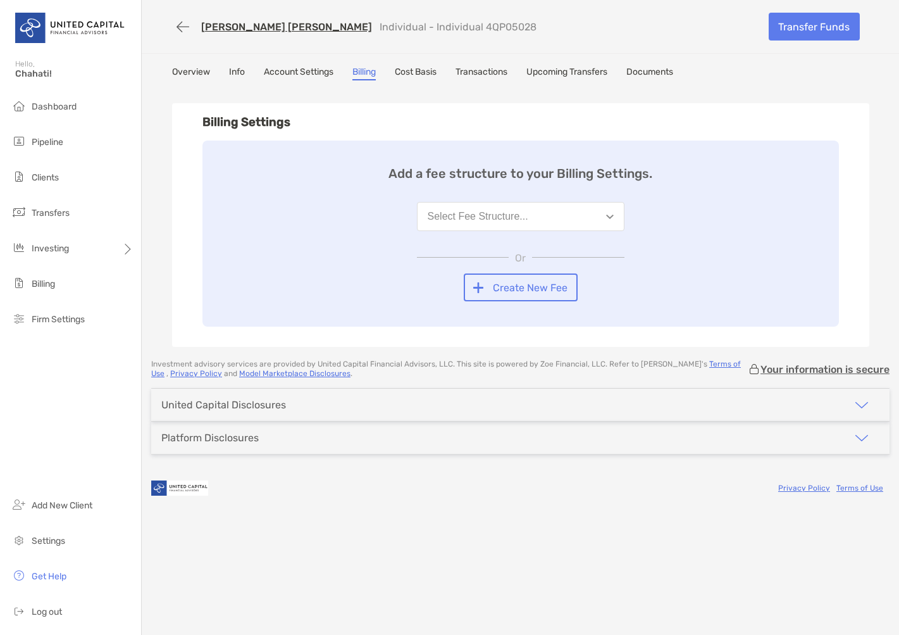
click at [273, 28] on link "[PERSON_NAME] [PERSON_NAME]" at bounding box center [286, 27] width 171 height 12
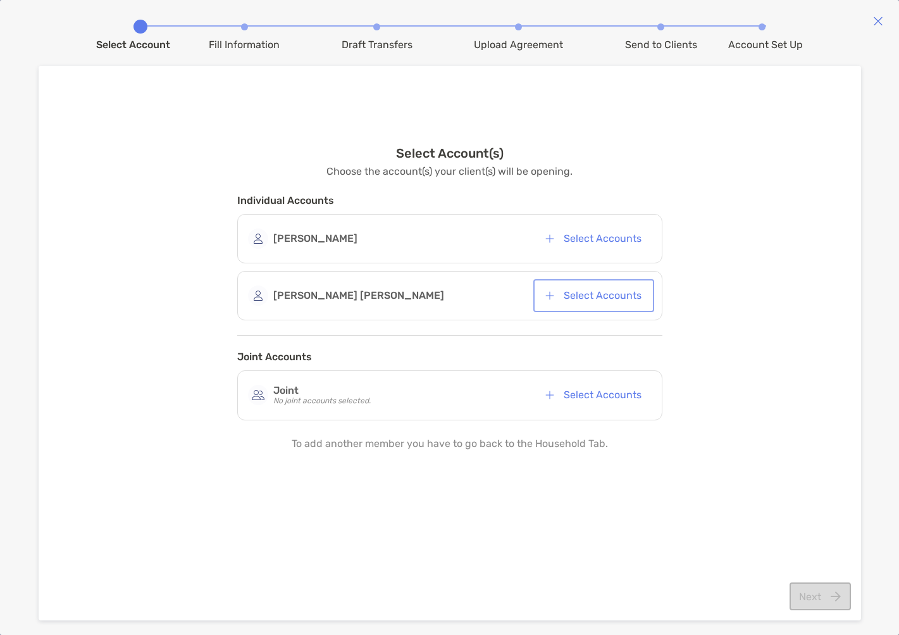
click at [575, 296] on button "Select Accounts" at bounding box center [594, 296] width 116 height 28
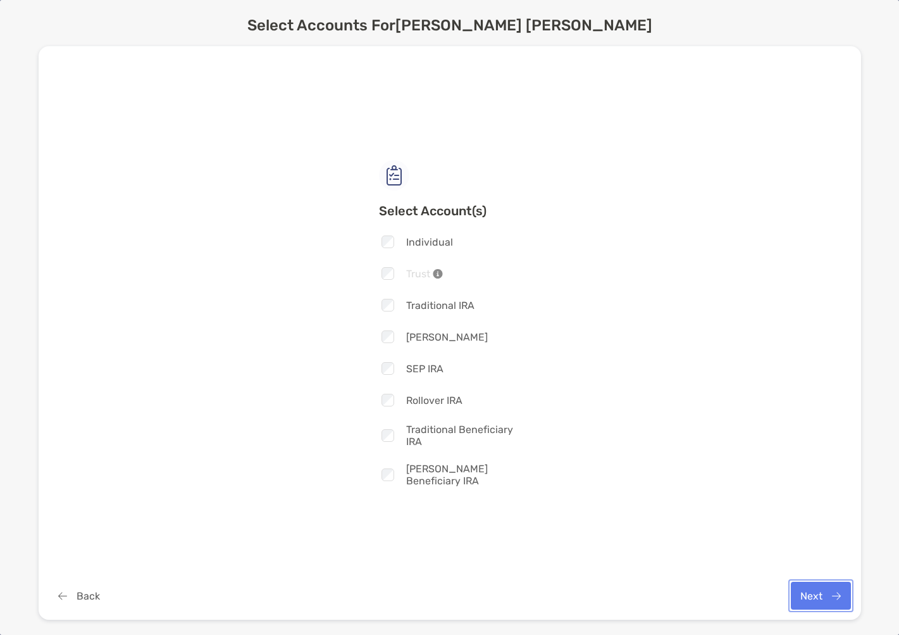
click at [815, 599] on button "Next" at bounding box center [821, 596] width 60 height 28
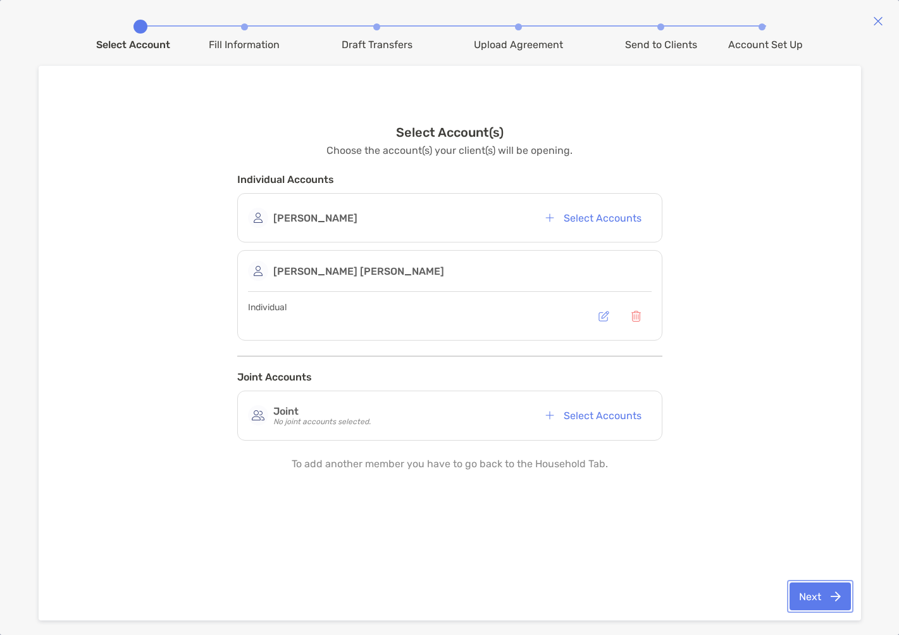
click at [828, 602] on button "Next" at bounding box center [820, 596] width 61 height 28
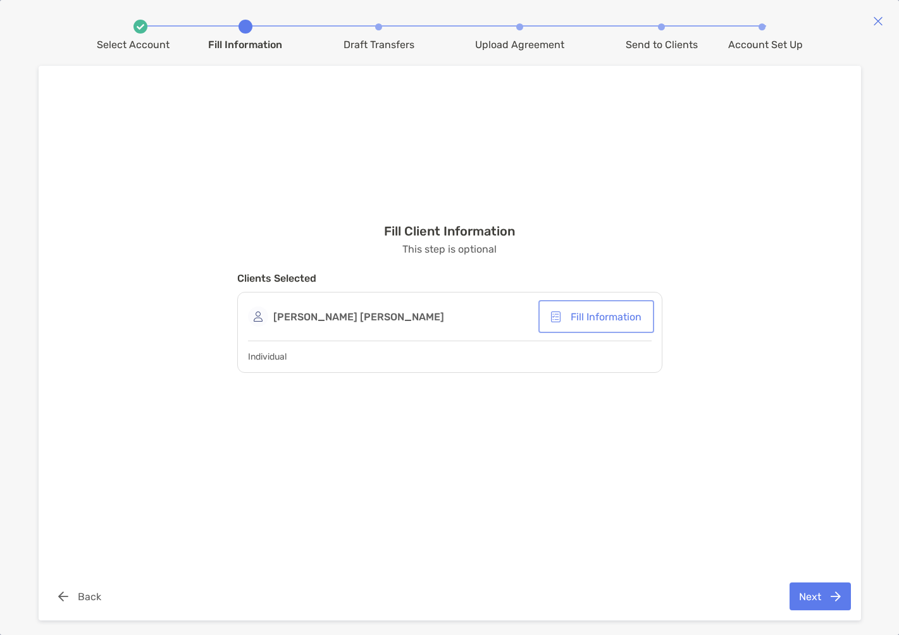
click at [613, 315] on button "Fill Information" at bounding box center [596, 316] width 111 height 28
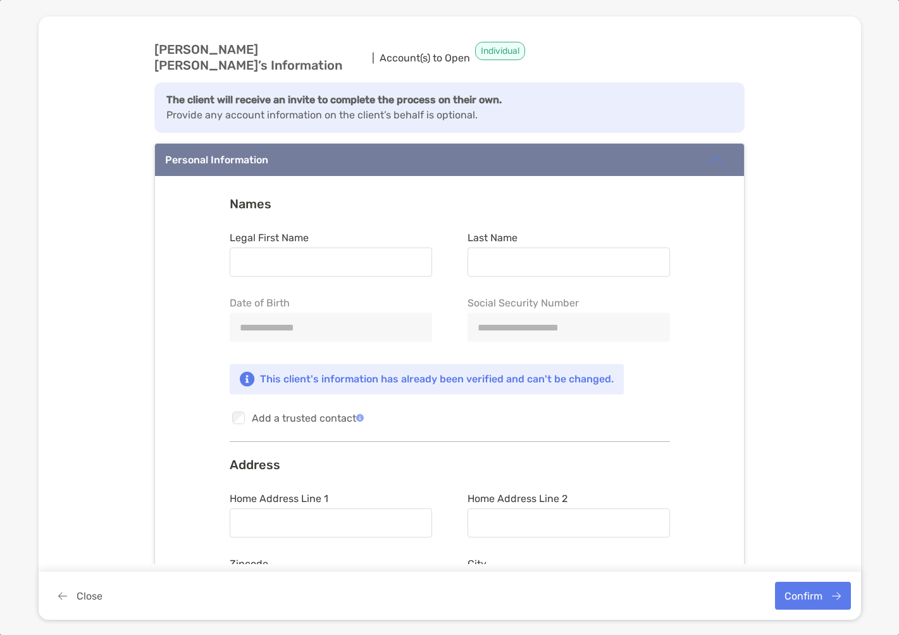
type input "****"
type input "**********"
type input "*****"
type input "**********"
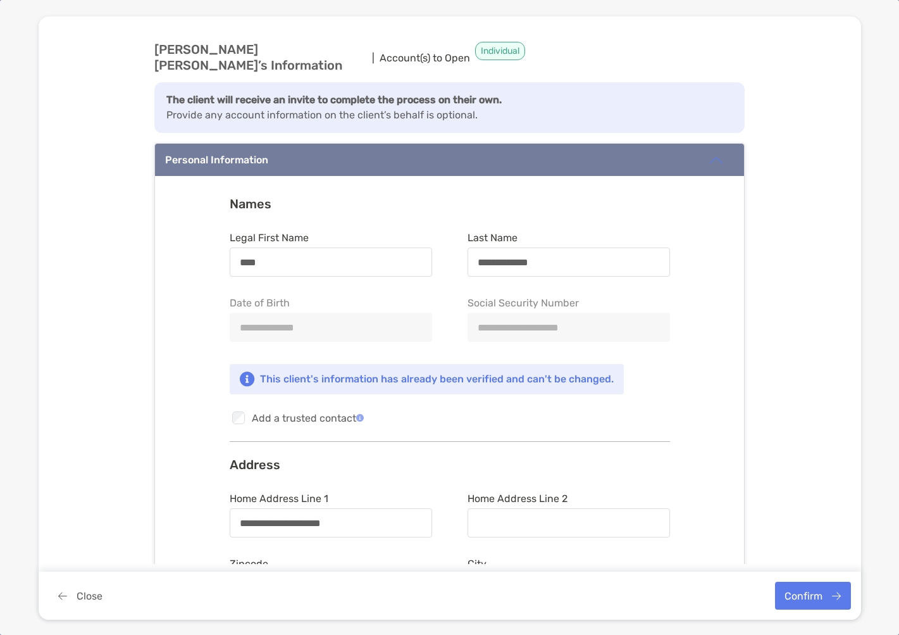
type input "******"
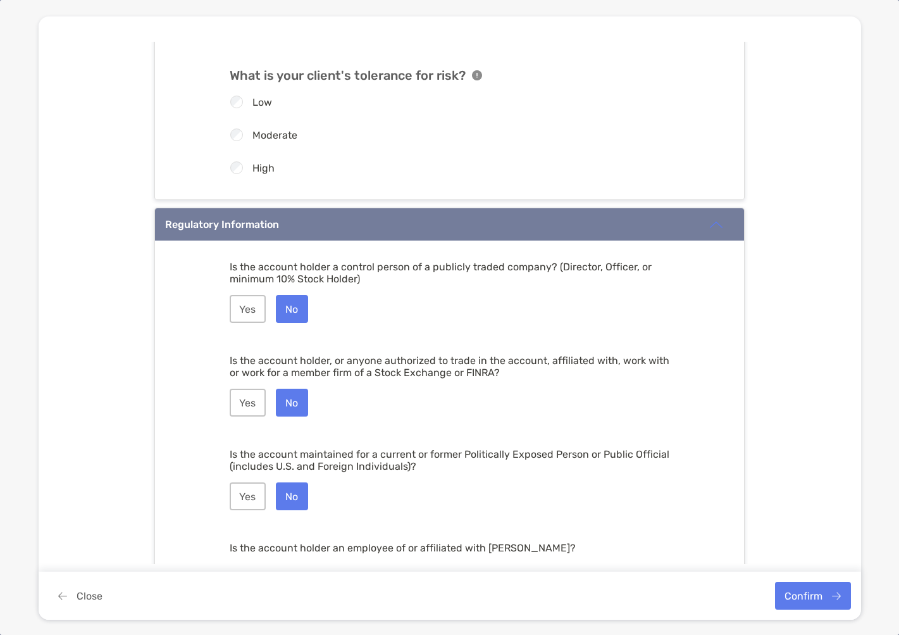
scroll to position [1732, 0]
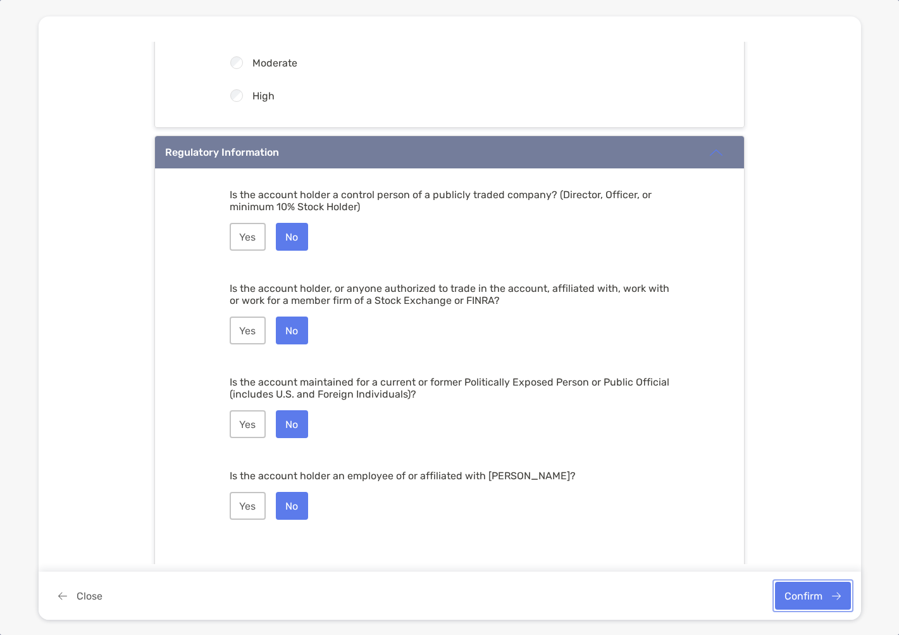
click at [805, 600] on button "Confirm" at bounding box center [813, 596] width 76 height 28
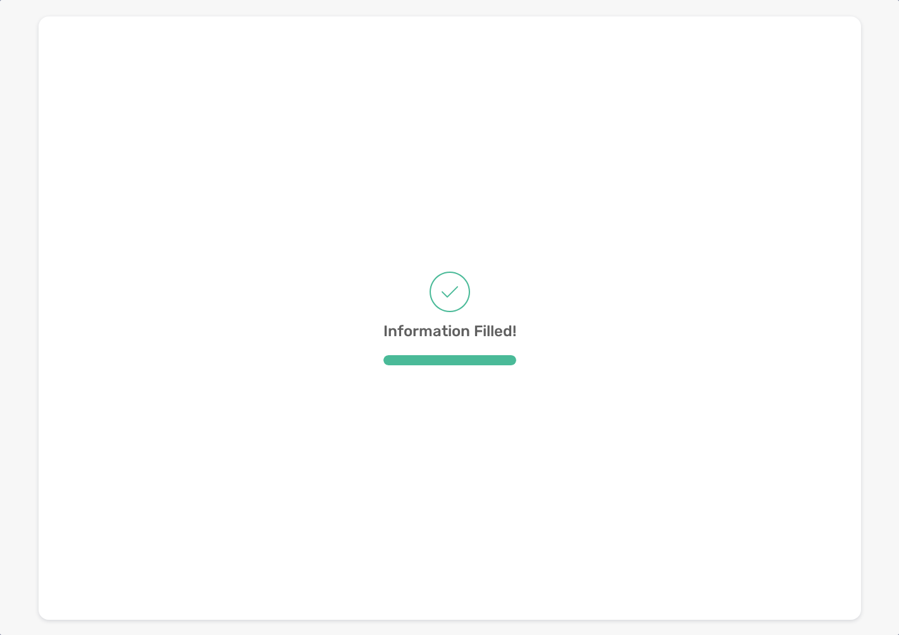
scroll to position [0, 0]
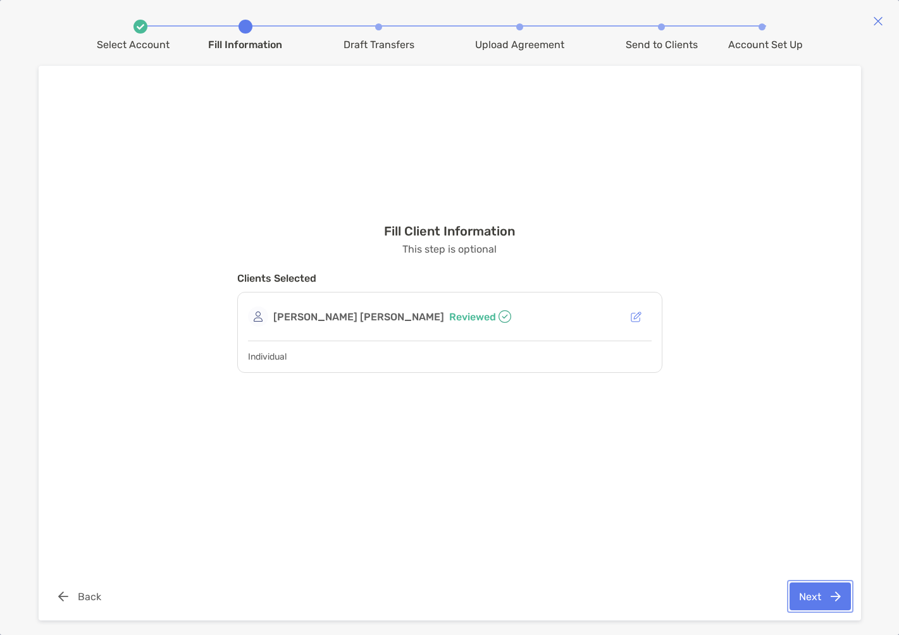
click at [816, 602] on button "Next" at bounding box center [820, 596] width 61 height 28
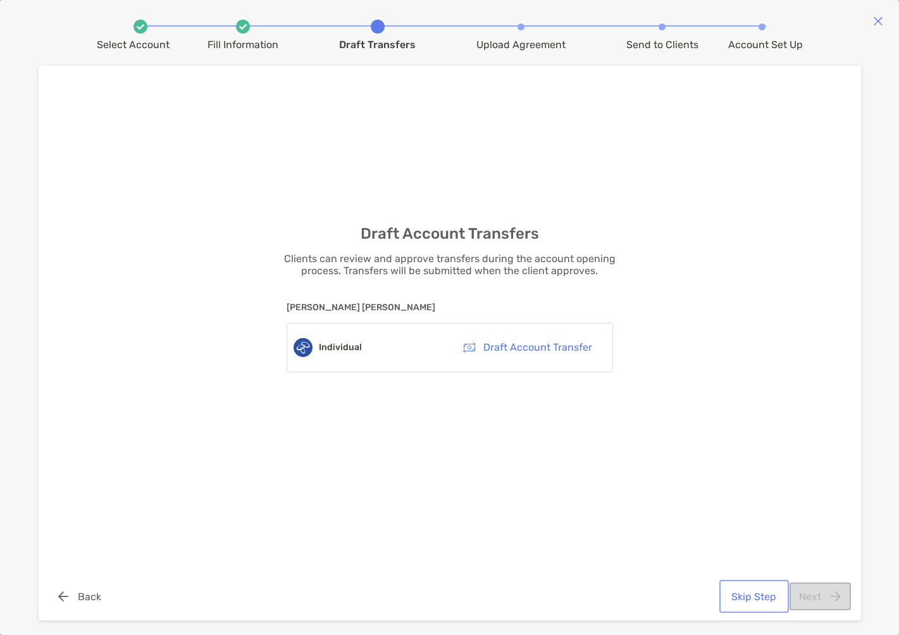
click at [754, 597] on button "Skip Step" at bounding box center [754, 596] width 65 height 28
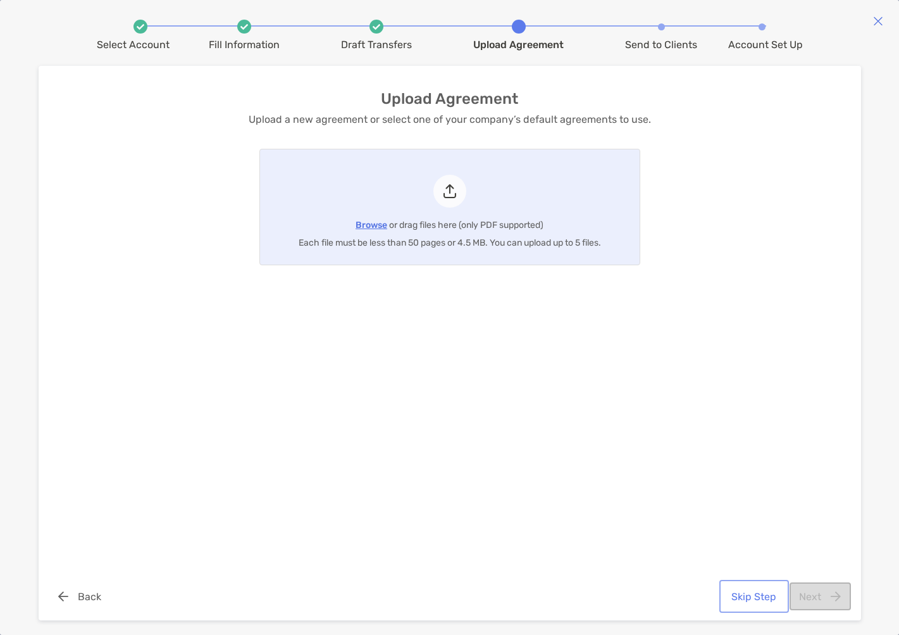
click at [752, 592] on button "Skip Step" at bounding box center [754, 596] width 65 height 28
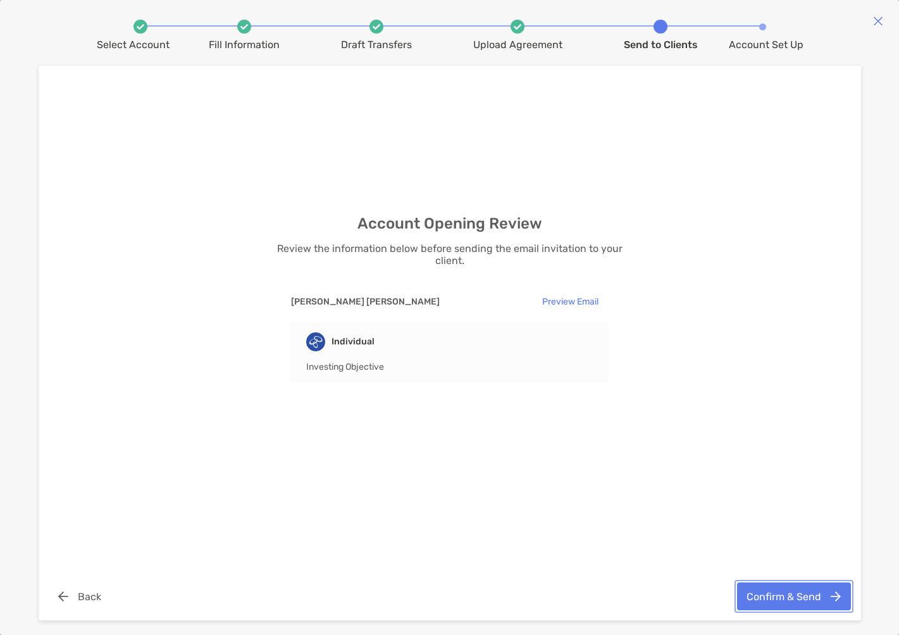
click at [787, 595] on button "Confirm & Send" at bounding box center [794, 596] width 114 height 28
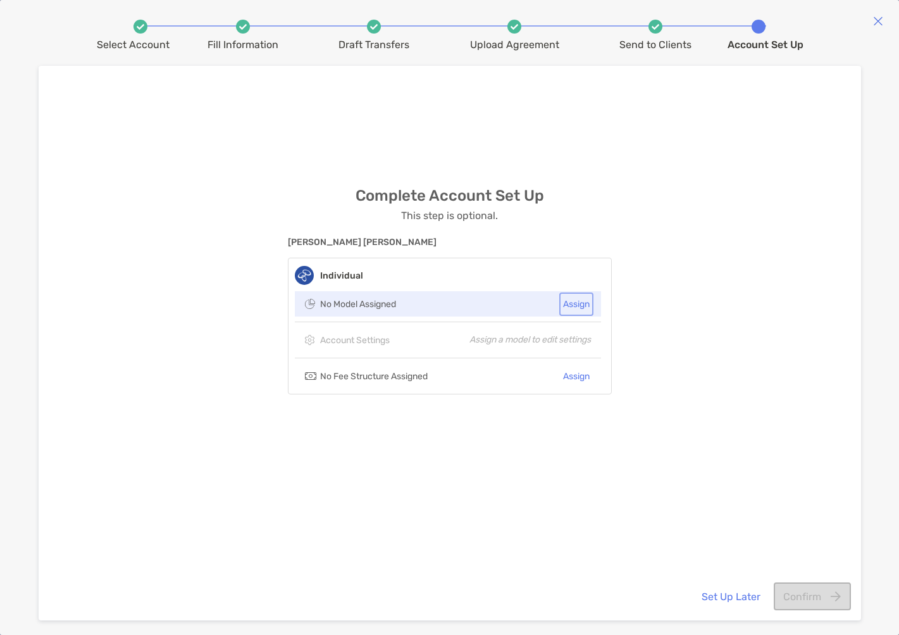
click at [571, 302] on button "Assign" at bounding box center [576, 304] width 29 height 18
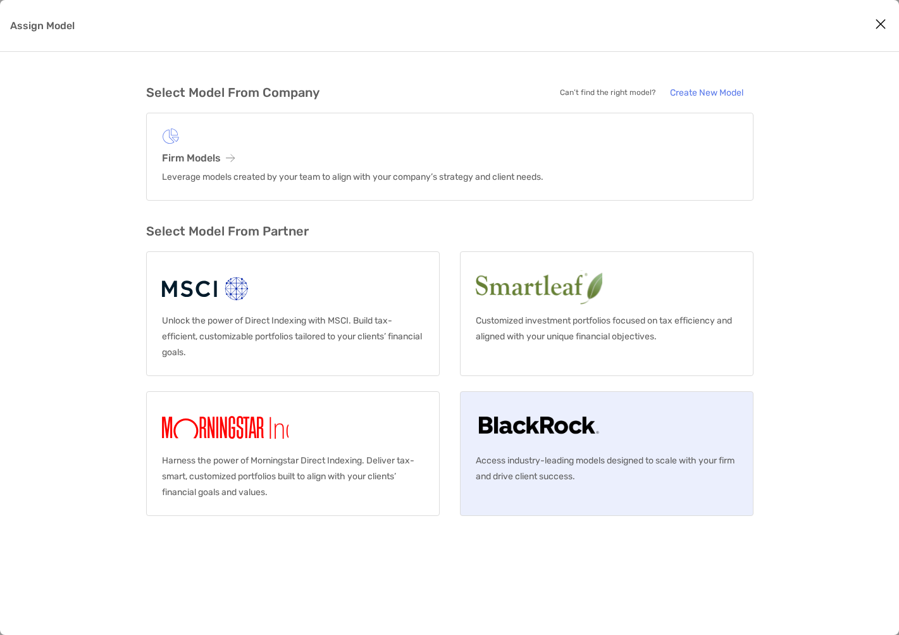
click at [518, 432] on img "Assign Model" at bounding box center [539, 427] width 126 height 40
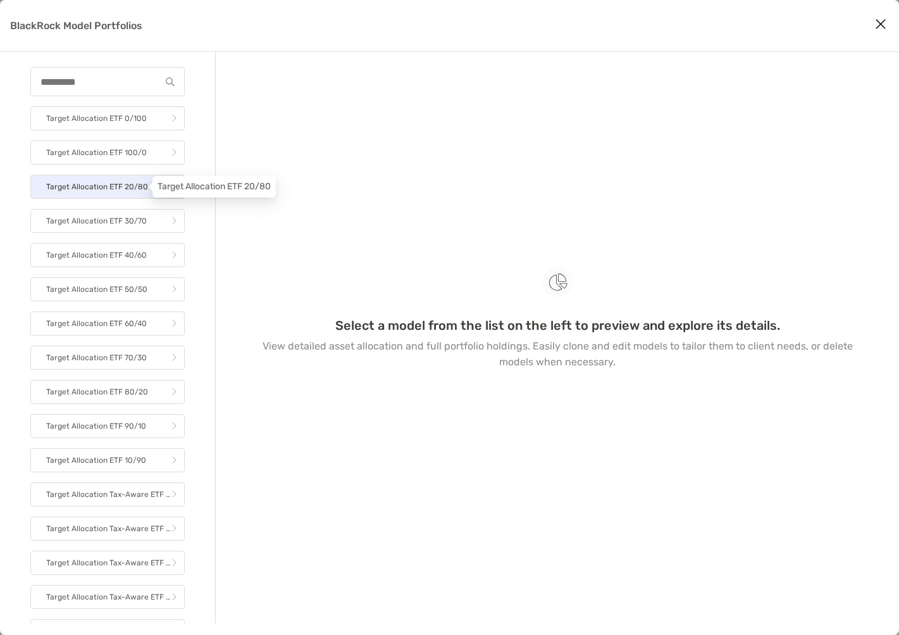
click at [109, 184] on p "Target Allocation ETF 20/80" at bounding box center [97, 187] width 102 height 16
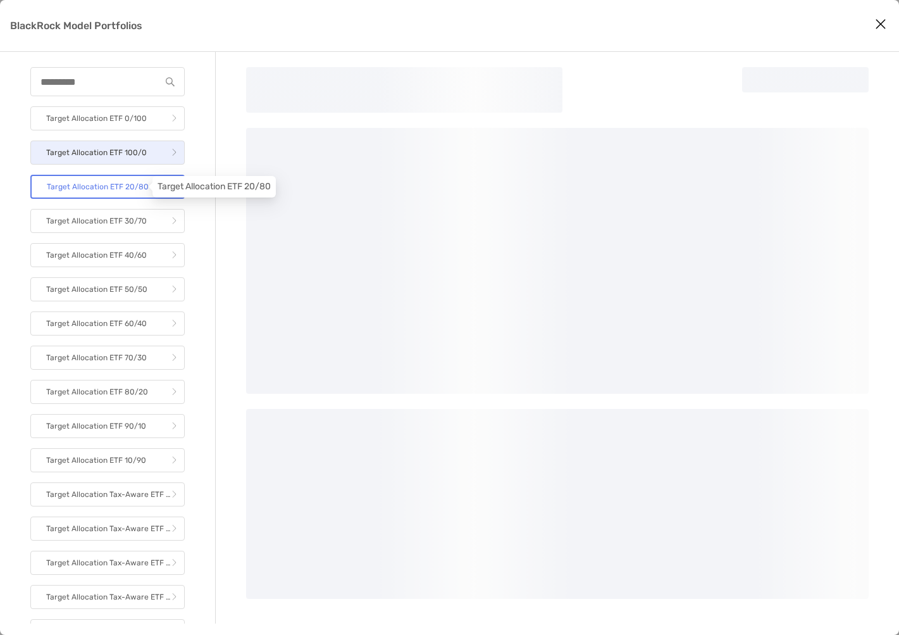
click at [108, 151] on p "Target Allocation ETF 100/0" at bounding box center [96, 153] width 101 height 16
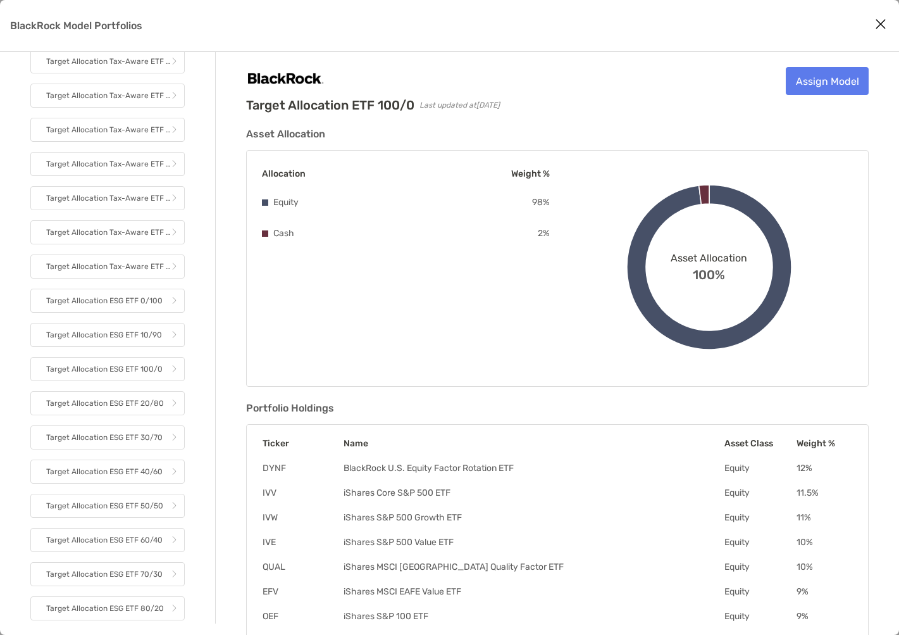
scroll to position [380, 0]
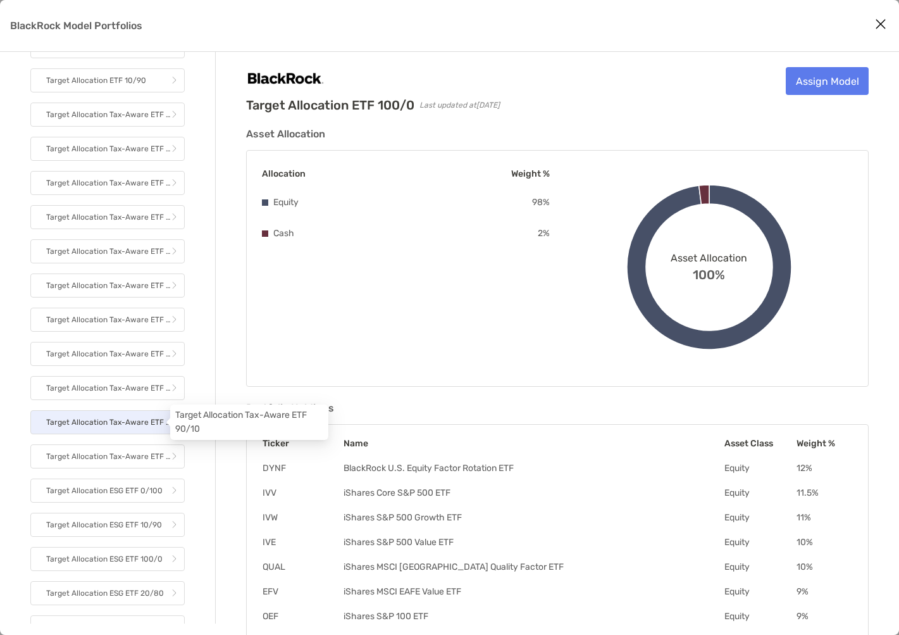
click at [115, 415] on p "Target Allocation Tax-Aware ETF 90/10" at bounding box center [108, 422] width 125 height 16
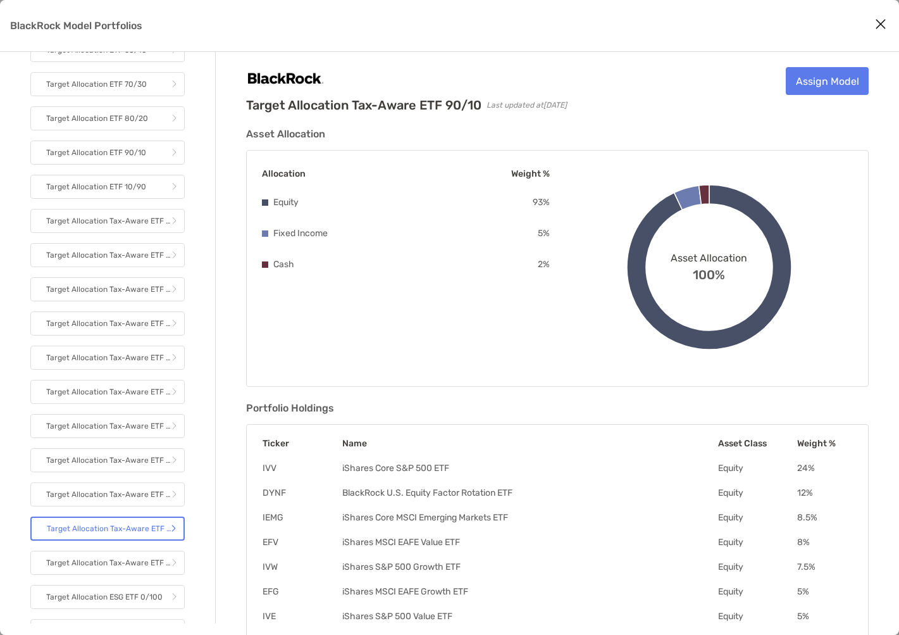
scroll to position [316, 0]
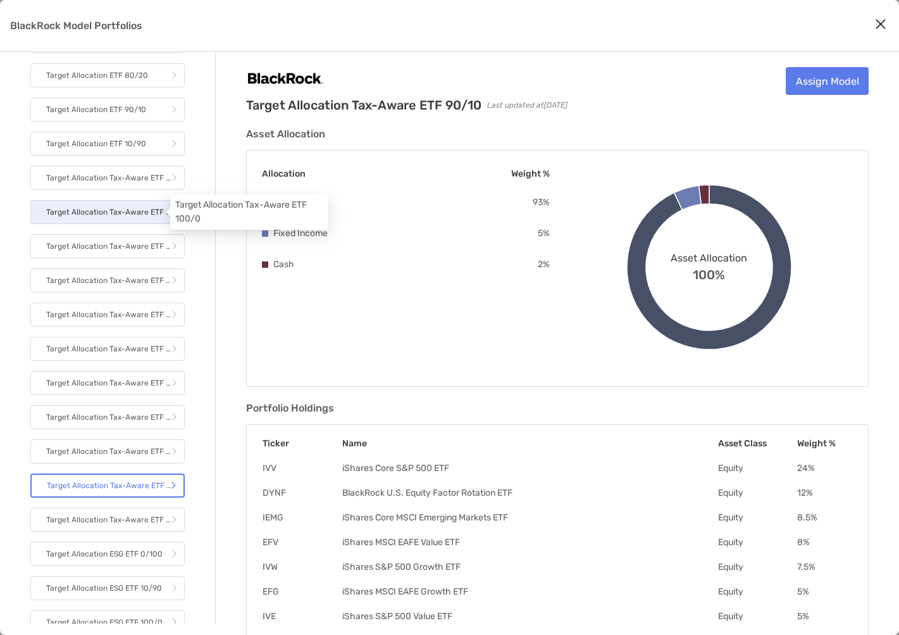
click at [111, 208] on p "Target Allocation Tax-Aware ETF 100/0" at bounding box center [108, 212] width 125 height 16
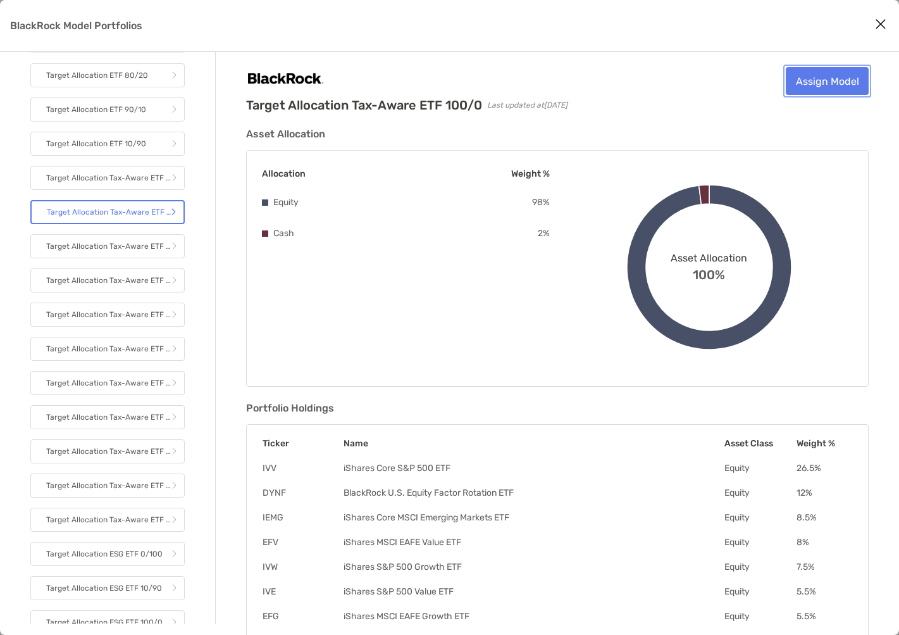
click at [837, 85] on link "Assign Model" at bounding box center [827, 81] width 83 height 28
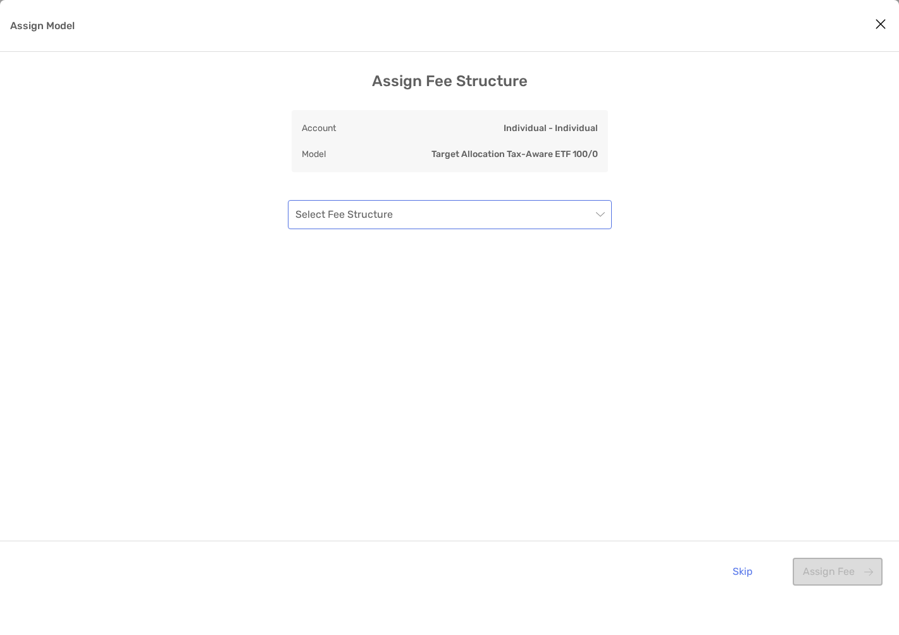
click at [590, 221] on input "Assign Model" at bounding box center [444, 215] width 296 height 28
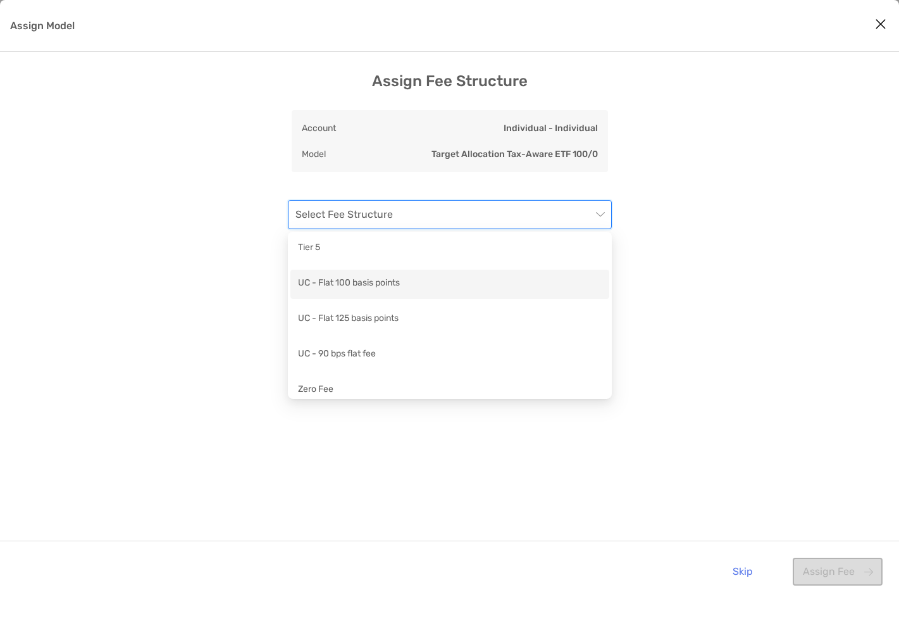
click at [553, 289] on div "UC - Flat 100 basis points" at bounding box center [450, 284] width 304 height 16
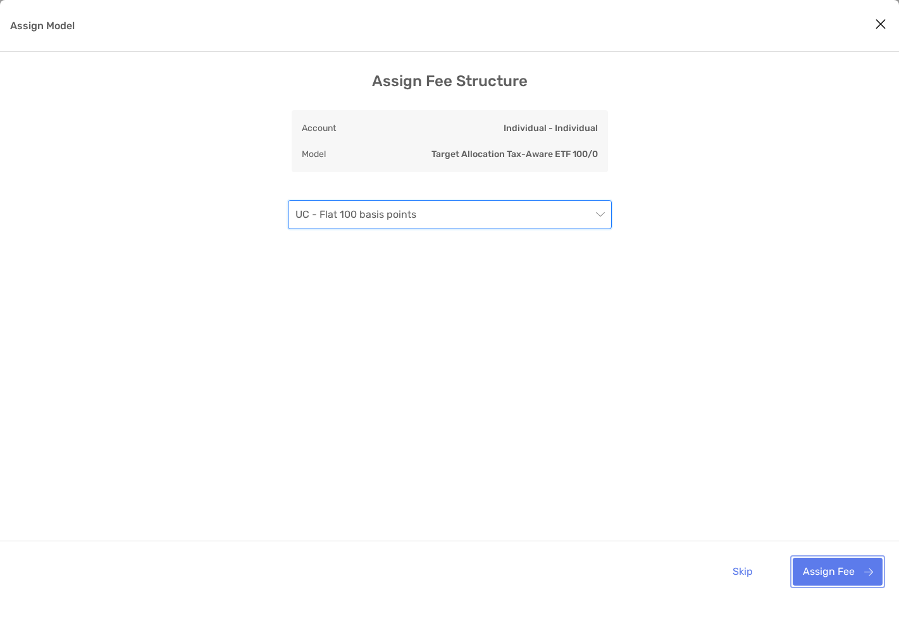
click at [827, 575] on button "Assign Fee" at bounding box center [838, 571] width 90 height 28
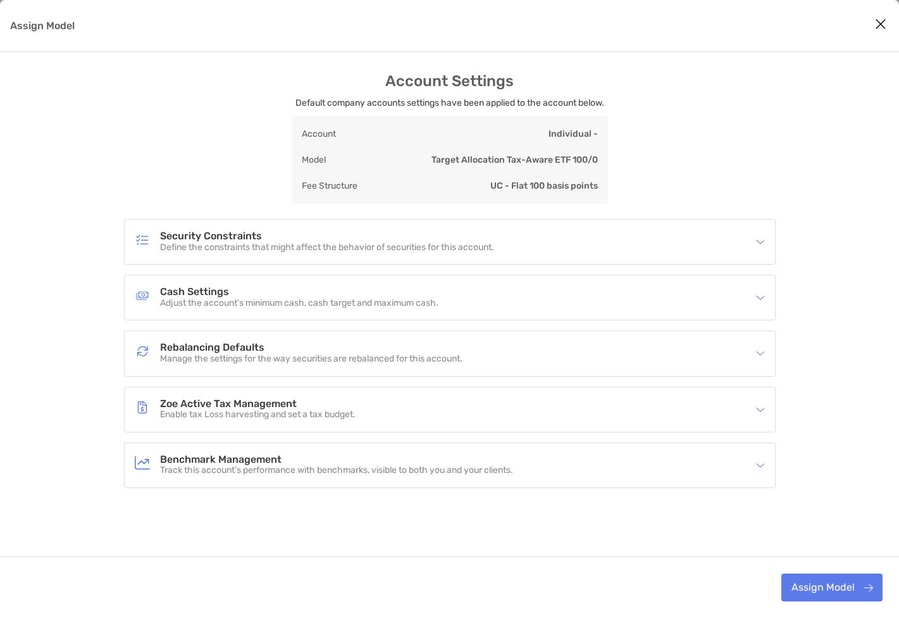
click at [463, 352] on h4 "Rebalancing Defaults" at bounding box center [311, 347] width 302 height 11
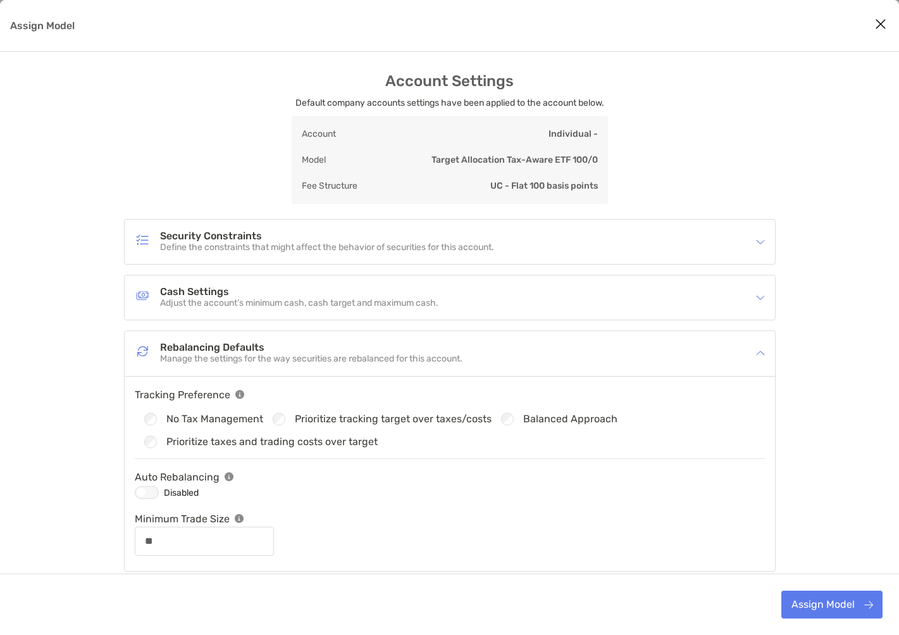
click at [761, 241] on img "Assign Model" at bounding box center [760, 241] width 9 height 9
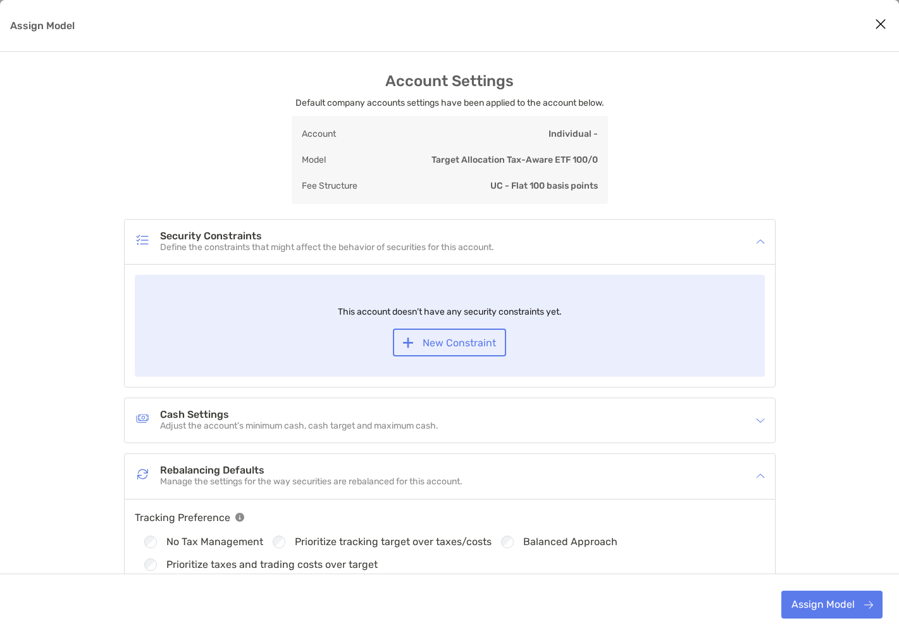
click at [763, 421] on img "Assign Model" at bounding box center [760, 420] width 9 height 9
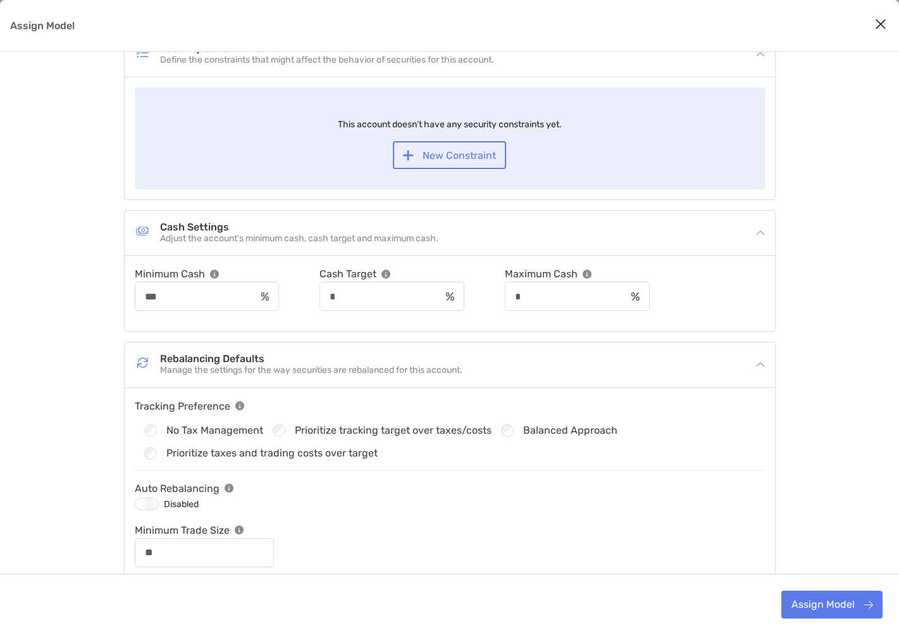
scroll to position [190, 0]
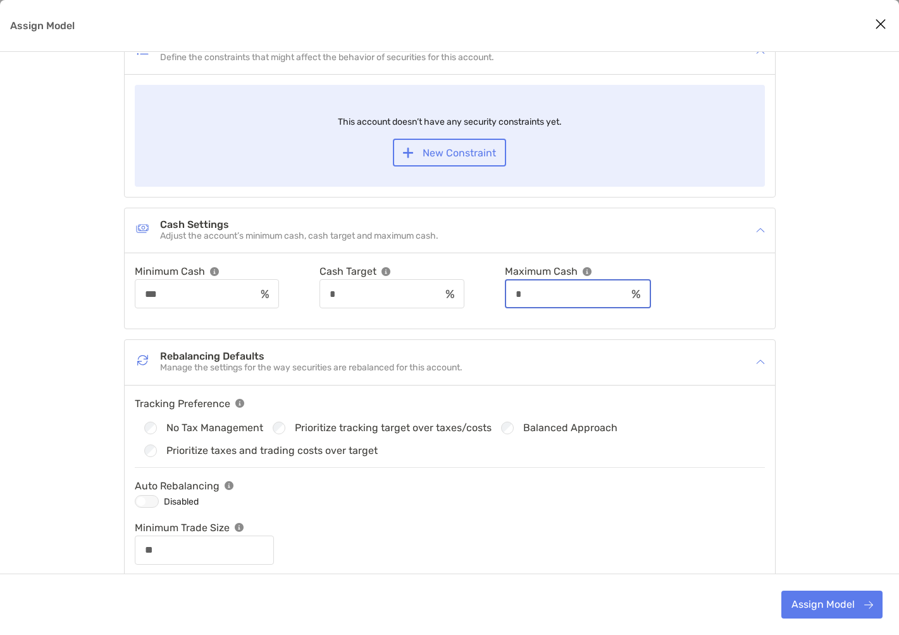
drag, startPoint x: 566, startPoint y: 294, endPoint x: 536, endPoint y: 294, distance: 29.7
click at [536, 294] on div "Minimum Cash *** Cash Target * Maximum Cash *" at bounding box center [450, 285] width 630 height 45
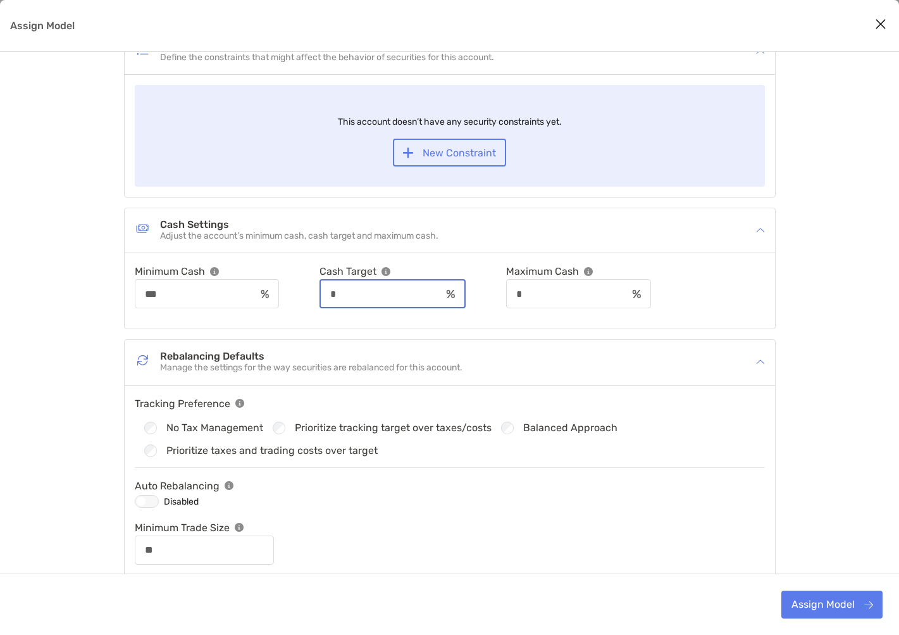
drag, startPoint x: 404, startPoint y: 290, endPoint x: 306, endPoint y: 297, distance: 99.0
click at [306, 297] on div "Minimum Cash *** Cash Target * Maximum Cash *" at bounding box center [450, 285] width 630 height 45
type input "**"
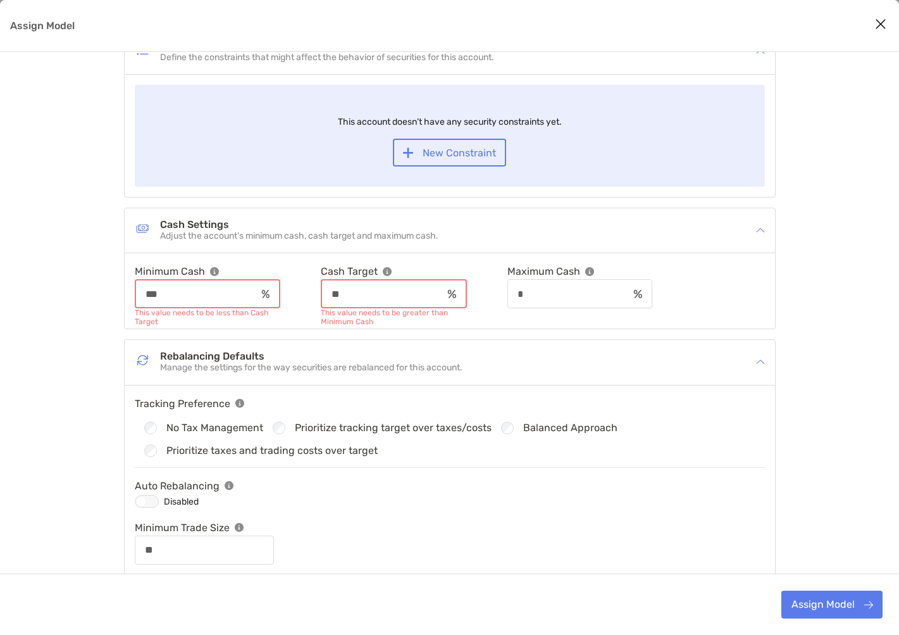
type input "**"
type input "***"
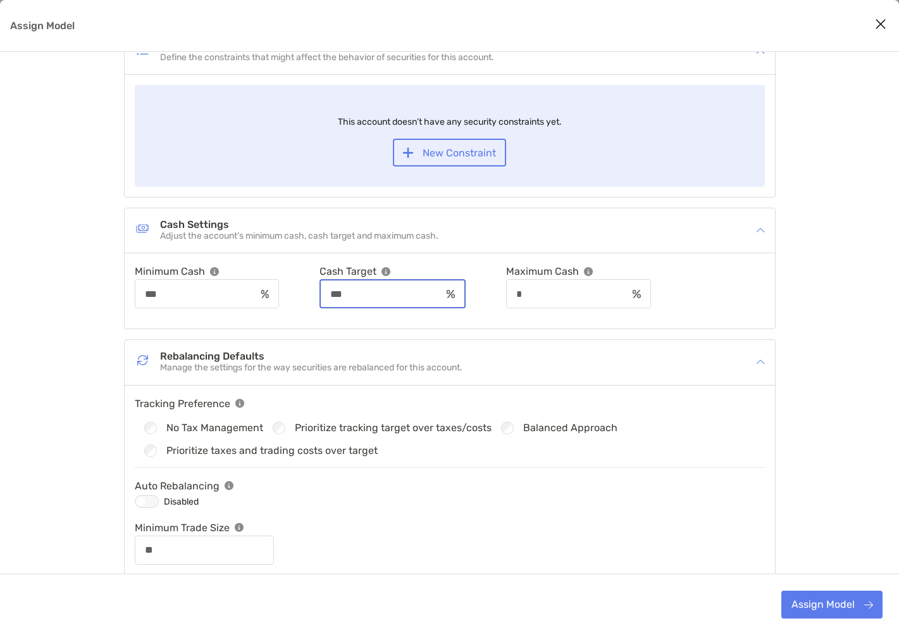
type input "**"
type input "****"
drag, startPoint x: 563, startPoint y: 291, endPoint x: 532, endPoint y: 297, distance: 31.6
click at [532, 297] on div "Minimum Cash *** Cash Target **** Maximum Cash *" at bounding box center [450, 285] width 630 height 45
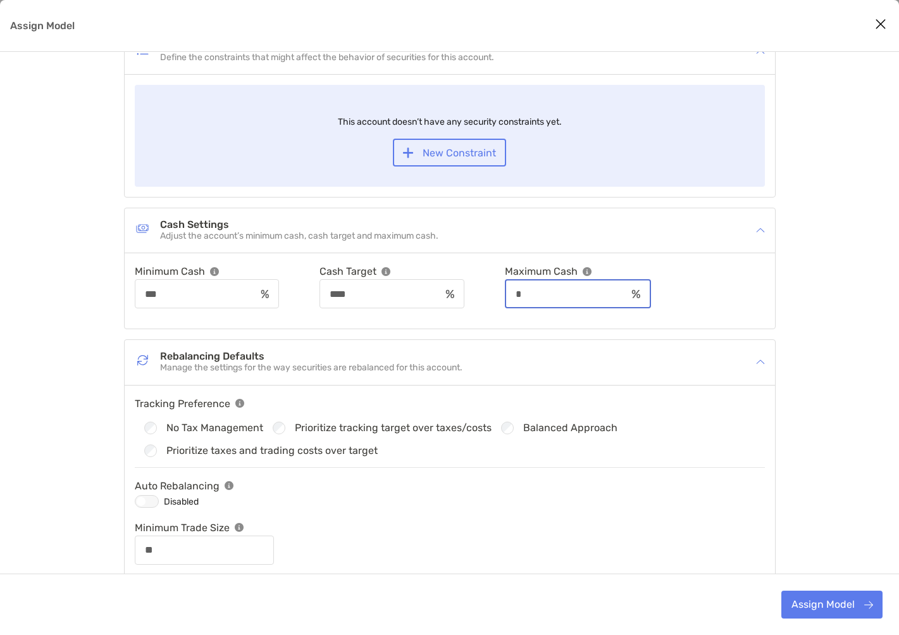
drag, startPoint x: 562, startPoint y: 295, endPoint x: 537, endPoint y: 299, distance: 25.7
click at [537, 299] on div "Minimum Cash *** Cash Target **** Maximum Cash *" at bounding box center [450, 285] width 630 height 45
type input "**"
type input "*"
click at [831, 306] on div "Account Settings Default company accounts settings have been applied to the acc…" at bounding box center [449, 351] width 899 height 939
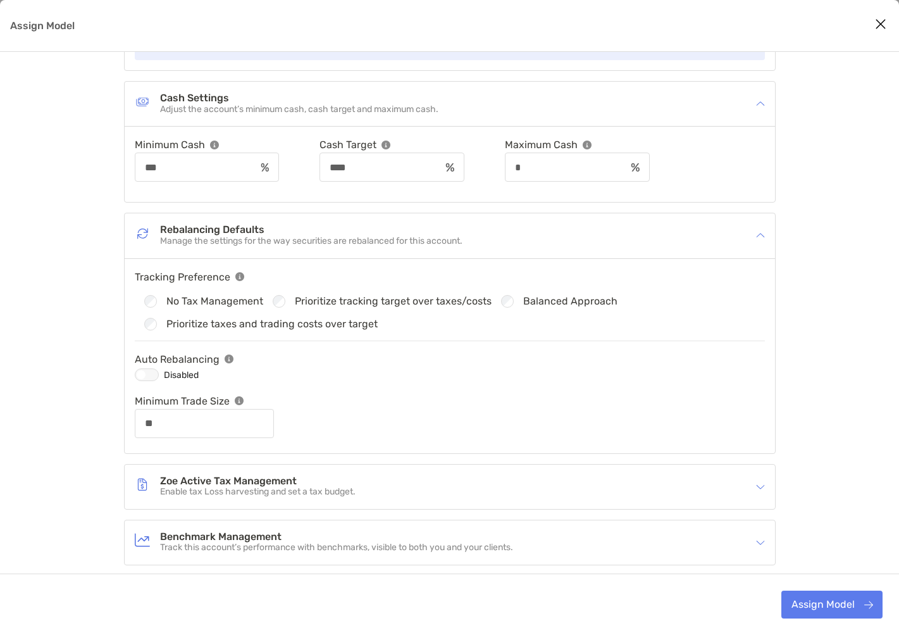
scroll to position [377, 0]
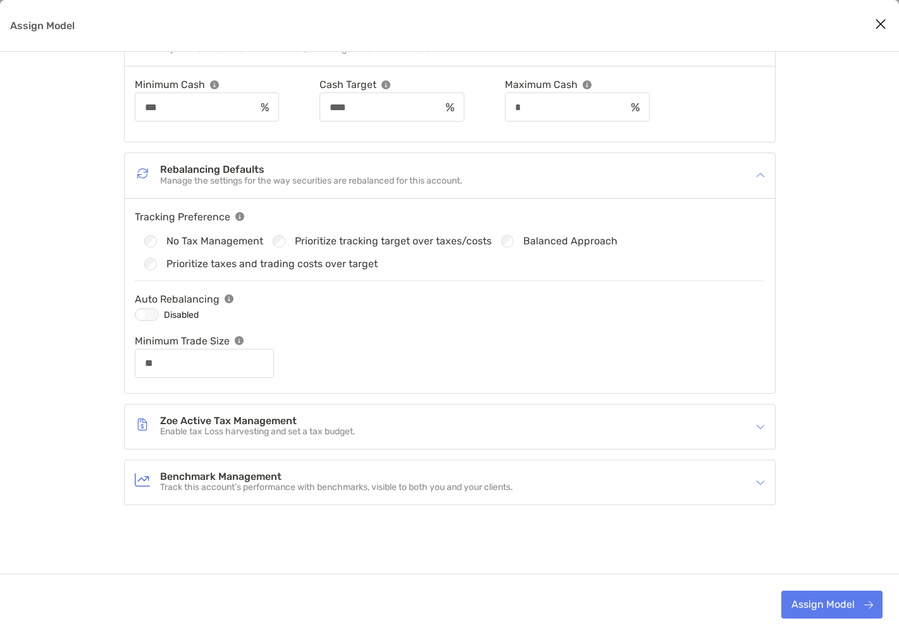
click at [721, 420] on div "Zoe Active Tax Management Enable tax Loss harvesting and set a tax budget." at bounding box center [442, 426] width 614 height 29
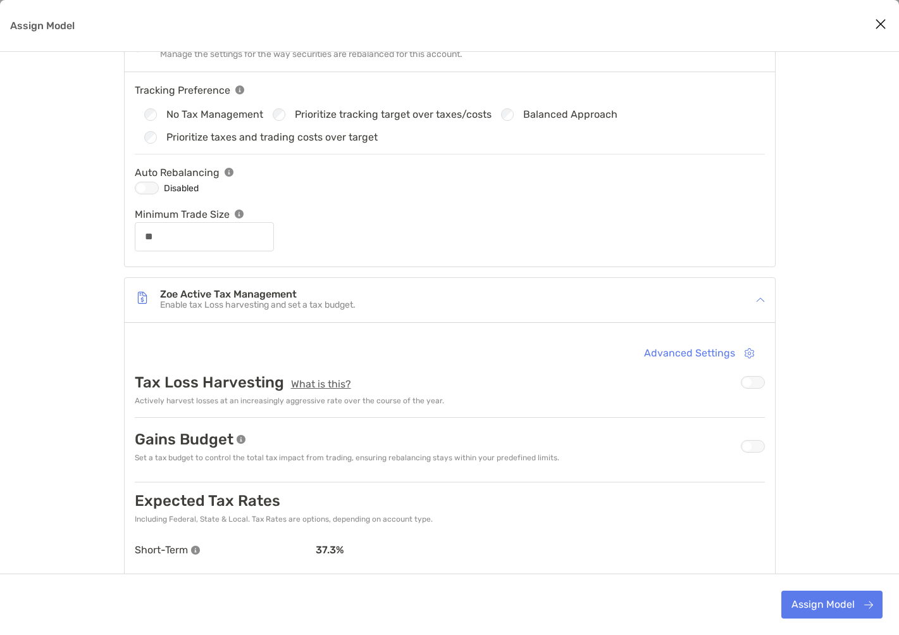
scroll to position [566, 0]
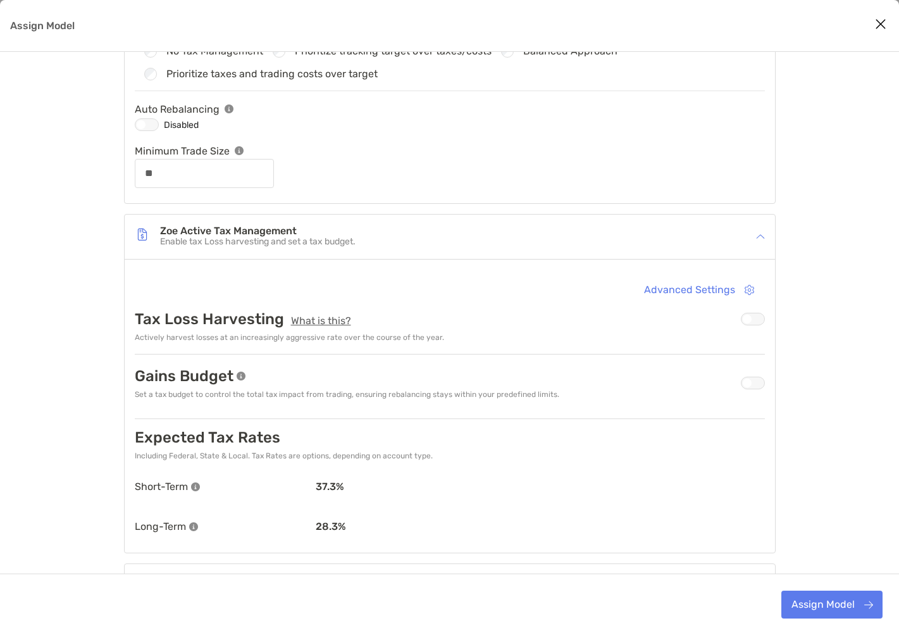
click at [756, 320] on div "Assign Model" at bounding box center [753, 319] width 24 height 13
type input "**"
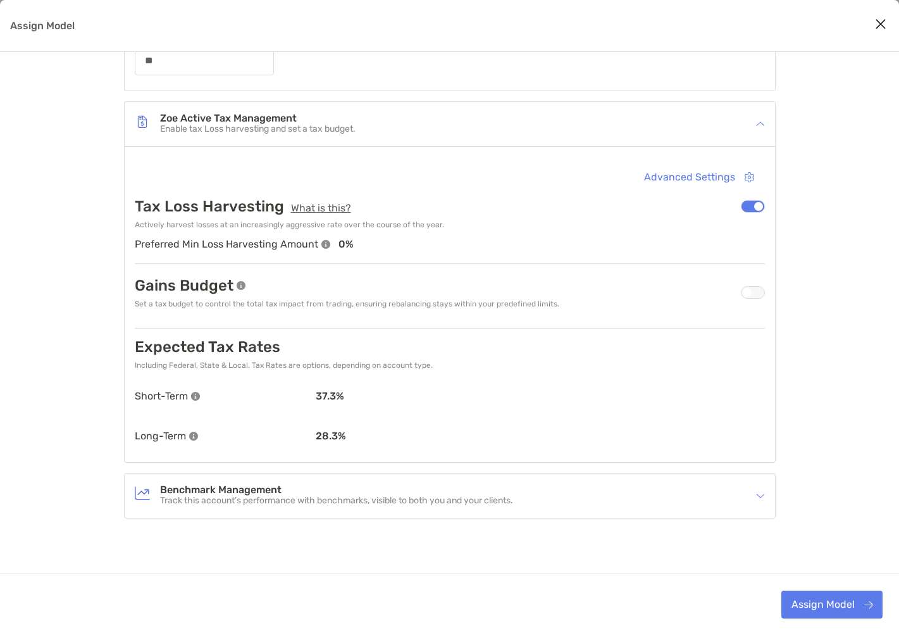
scroll to position [692, 0]
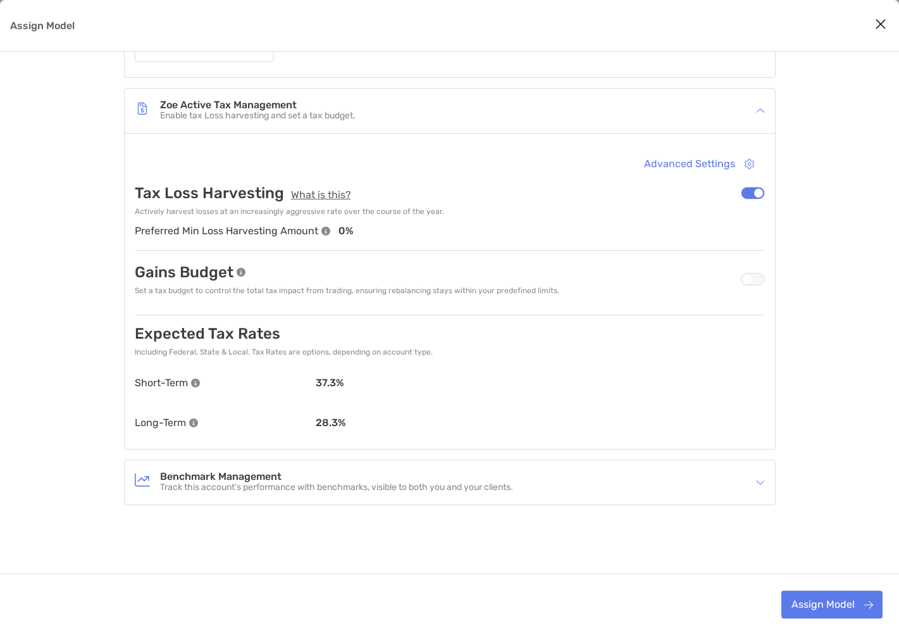
click at [757, 482] on img "Assign Model" at bounding box center [760, 482] width 9 height 9
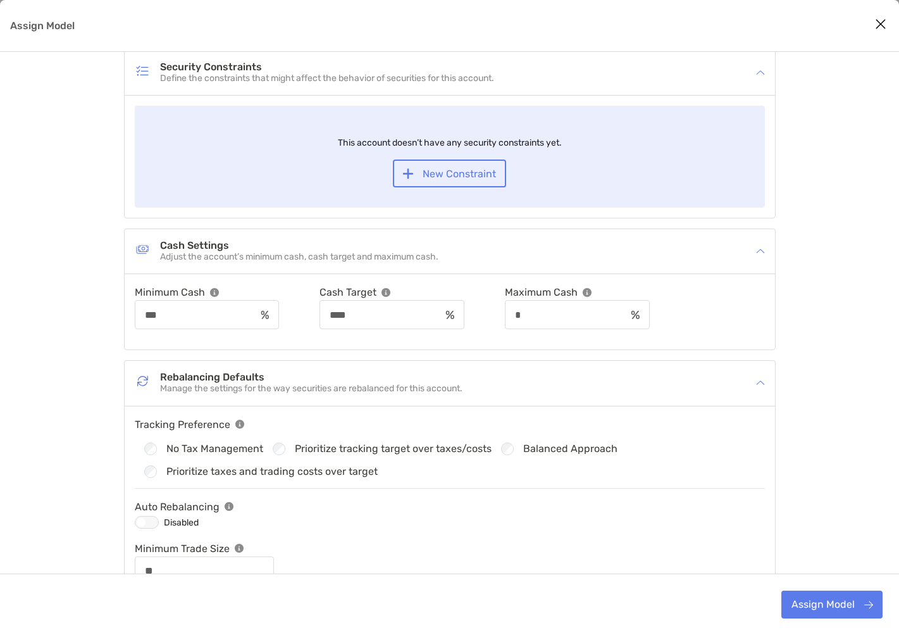
scroll to position [0, 0]
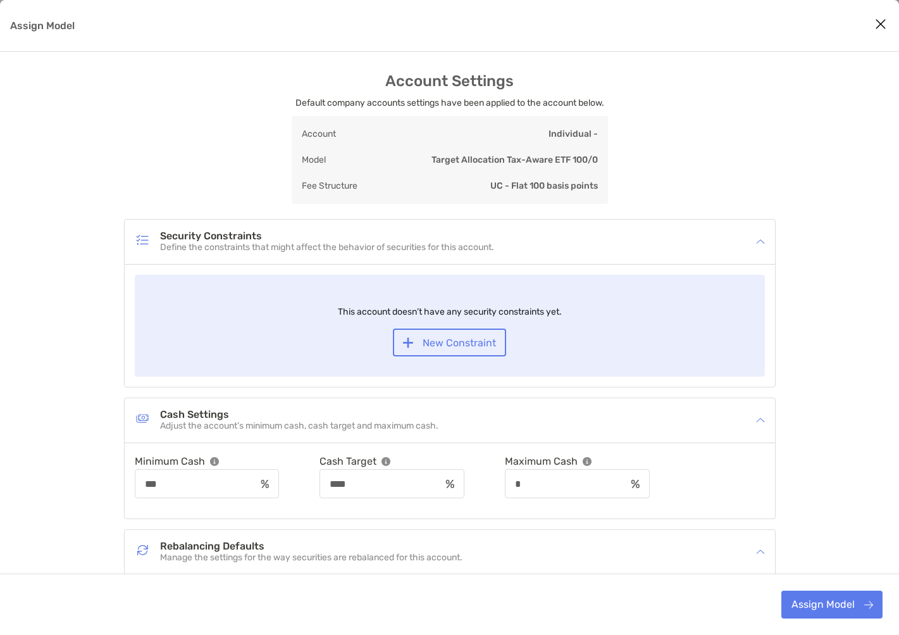
click at [881, 25] on icon "Close modal" at bounding box center [880, 23] width 11 height 15
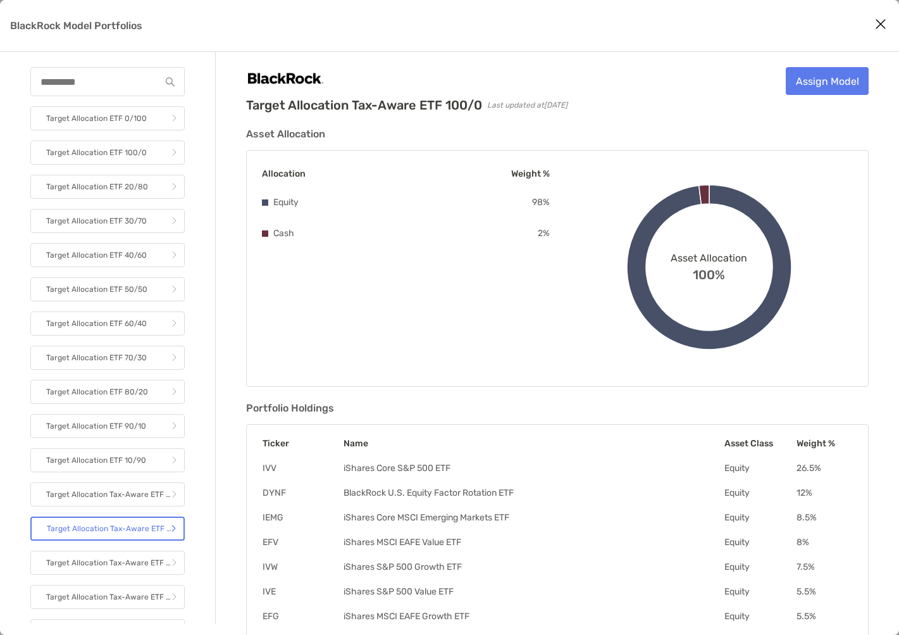
click at [885, 20] on icon "Close modal" at bounding box center [880, 23] width 11 height 15
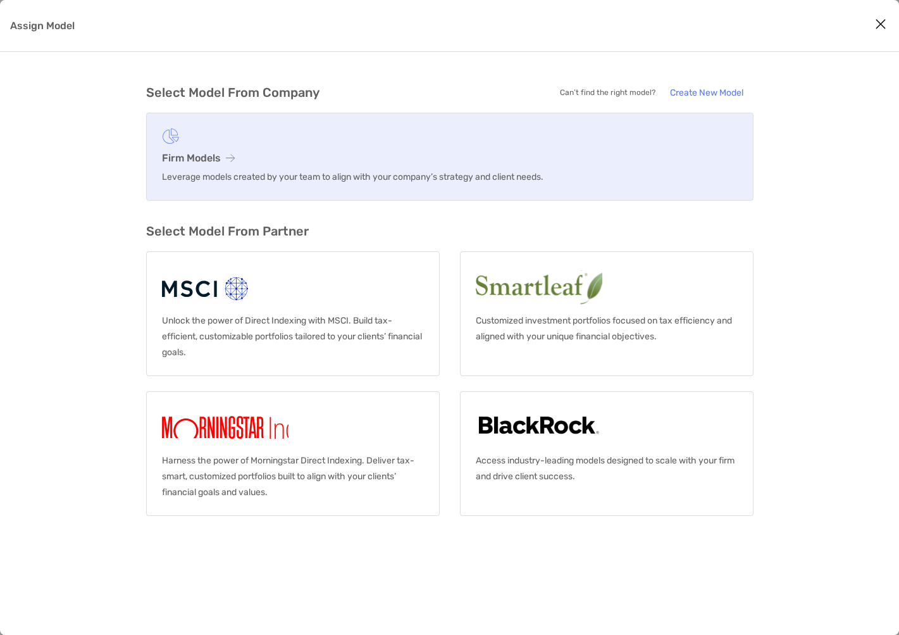
click at [246, 156] on h3 "Firm Models" at bounding box center [450, 158] width 576 height 12
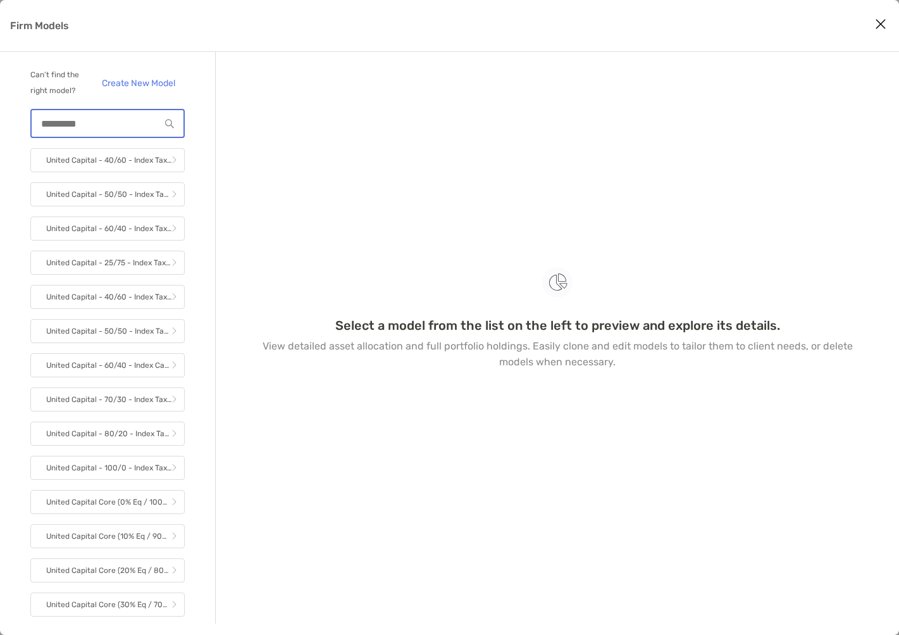
click at [75, 129] on input "Firm Models" at bounding box center [96, 123] width 128 height 11
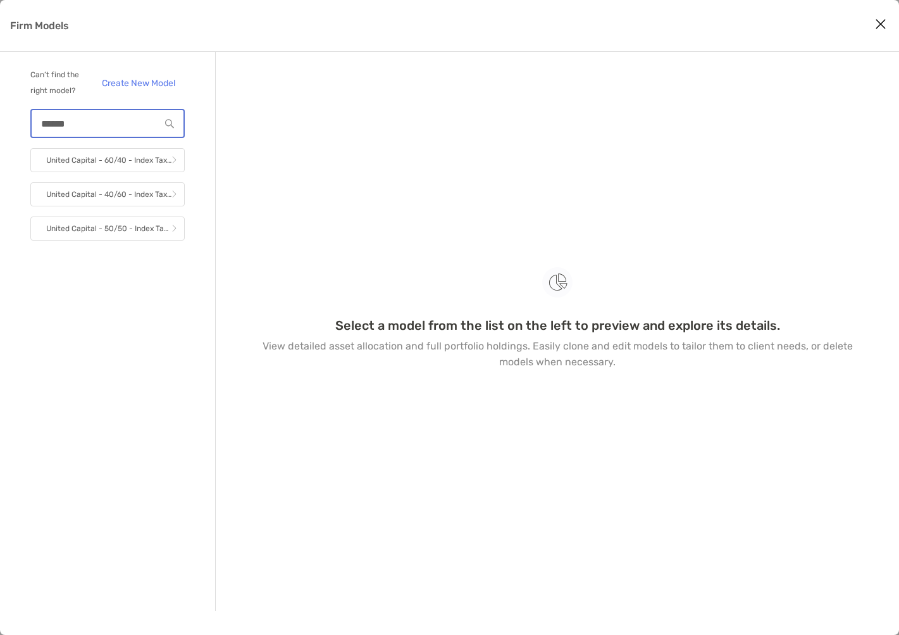
type input "*******"
drag, startPoint x: 117, startPoint y: 124, endPoint x: 14, endPoint y: 123, distance: 103.2
click at [14, 123] on div "Can’t find the right model? Create New Model ******* United Capital - 60/40 - I…" at bounding box center [108, 331] width 216 height 559
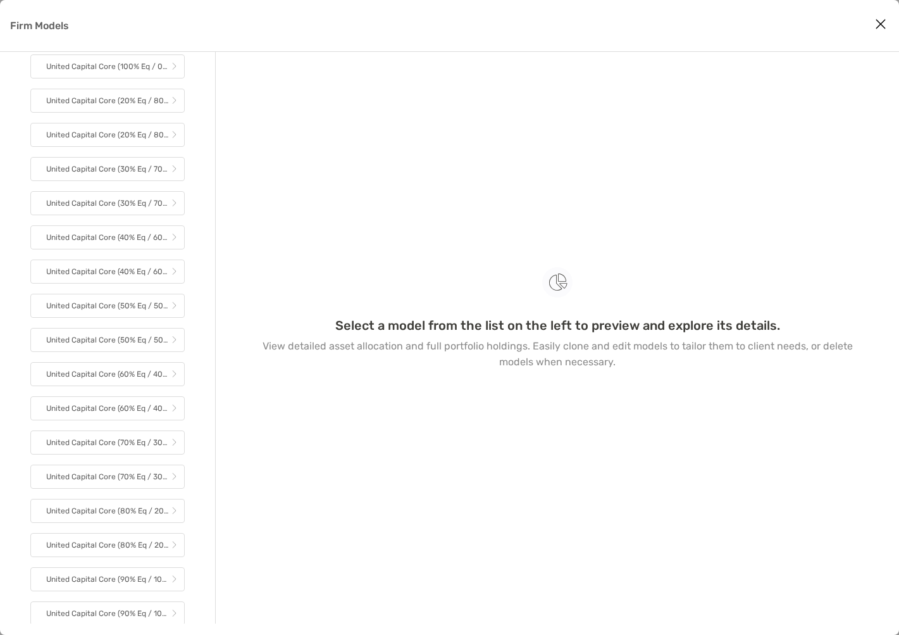
scroll to position [1547, 0]
click at [103, 71] on p "United Capital Core (100% Eq / 0% Fi)" at bounding box center [108, 65] width 125 height 16
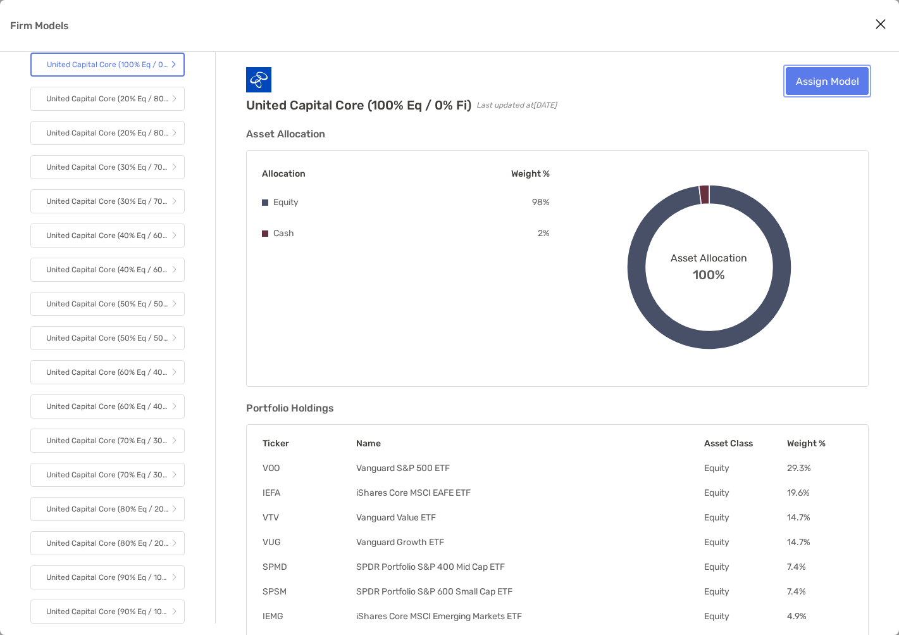
click at [835, 80] on link "Assign Model" at bounding box center [827, 81] width 83 height 28
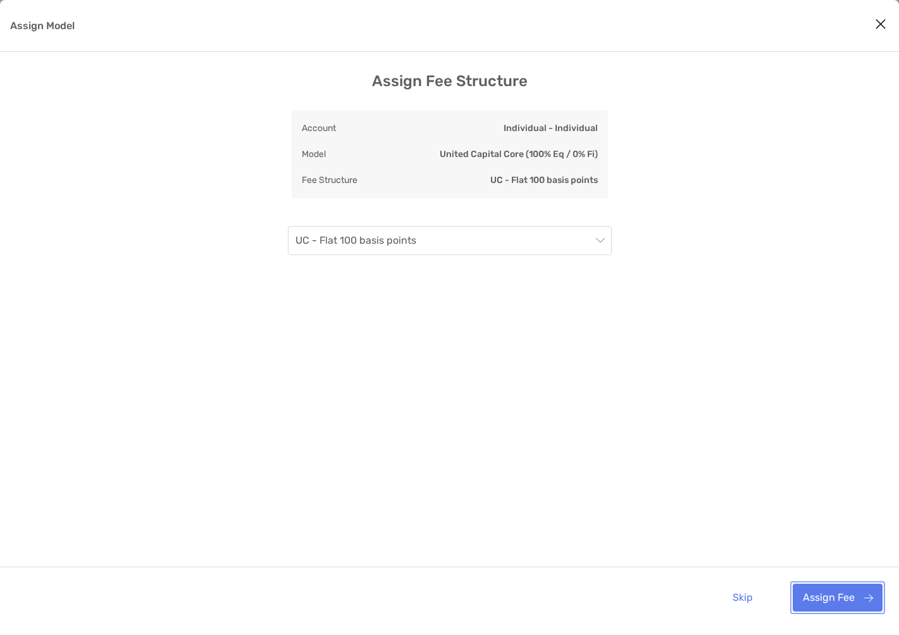
click at [825, 599] on button "Assign Fee" at bounding box center [838, 597] width 90 height 28
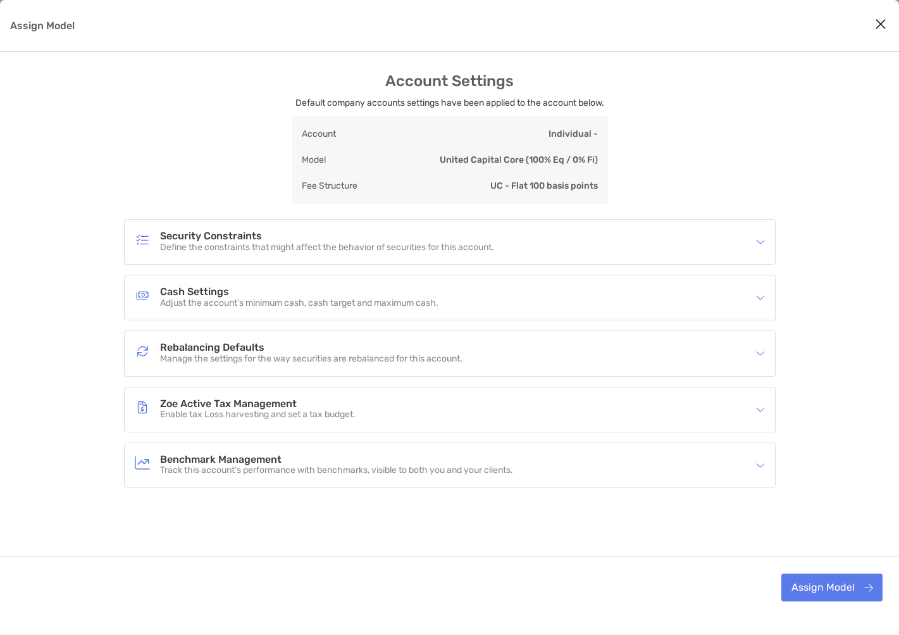
click at [764, 413] on img "Assign Model" at bounding box center [760, 409] width 9 height 9
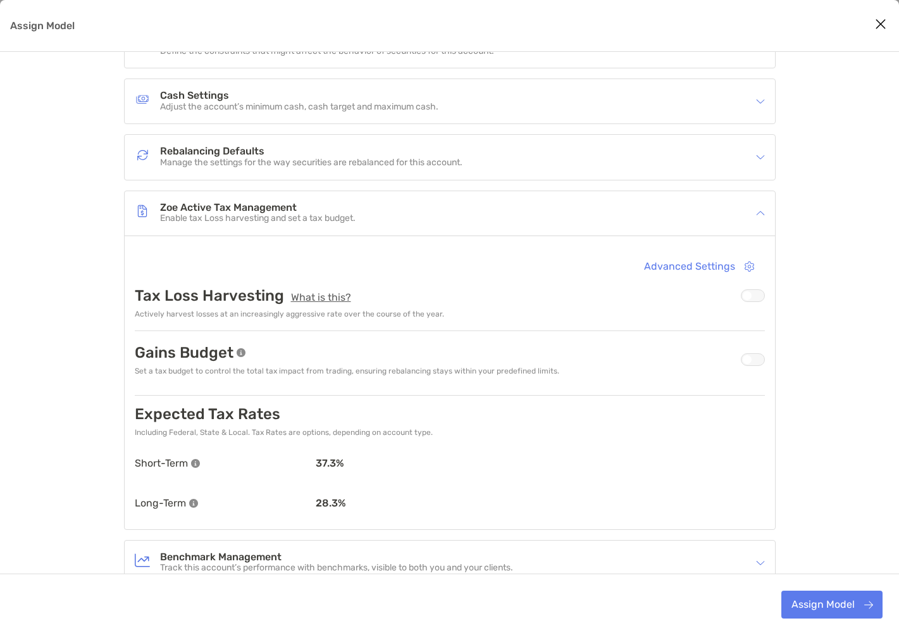
scroll to position [253, 0]
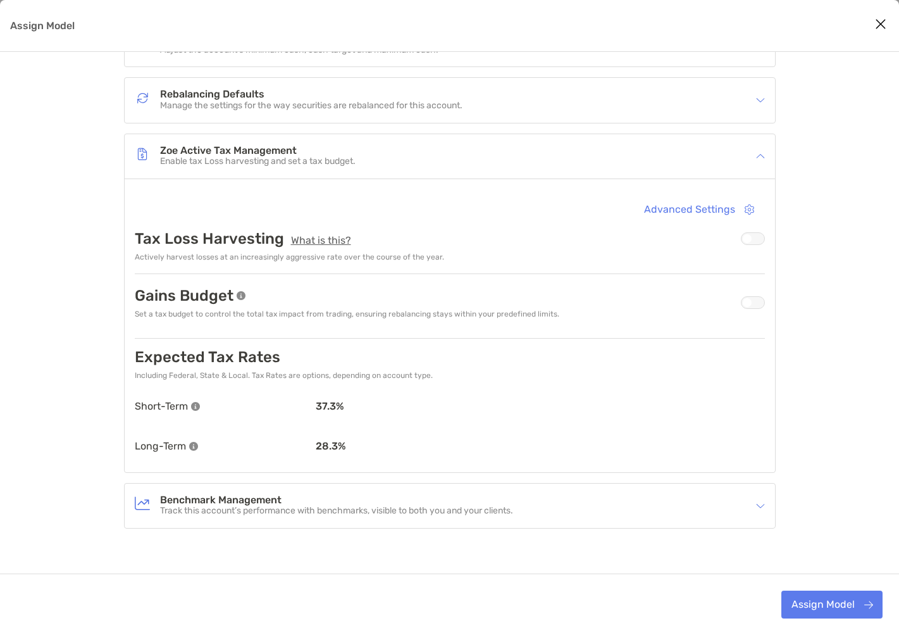
click at [760, 241] on div "Assign Model" at bounding box center [753, 238] width 24 height 13
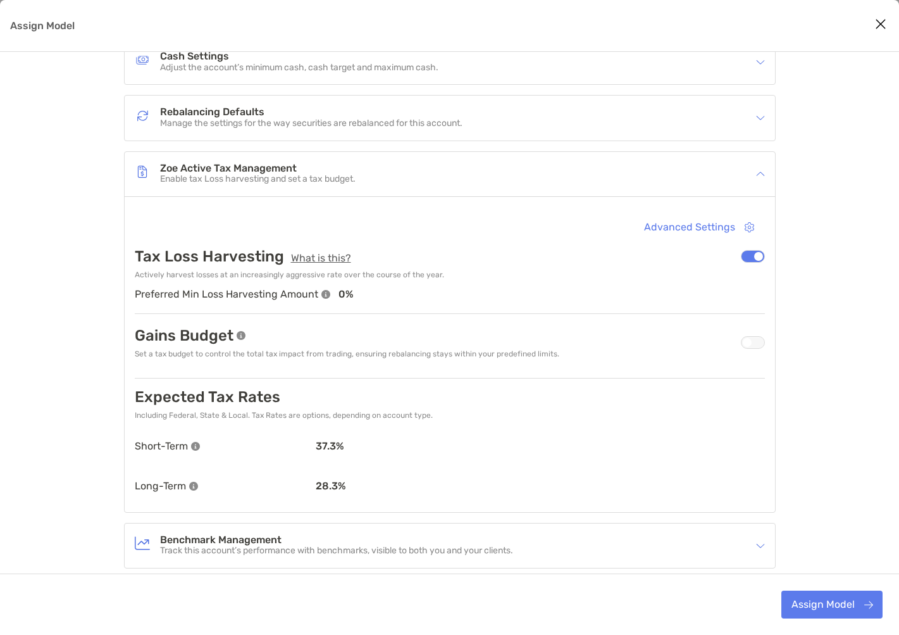
scroll to position [299, 0]
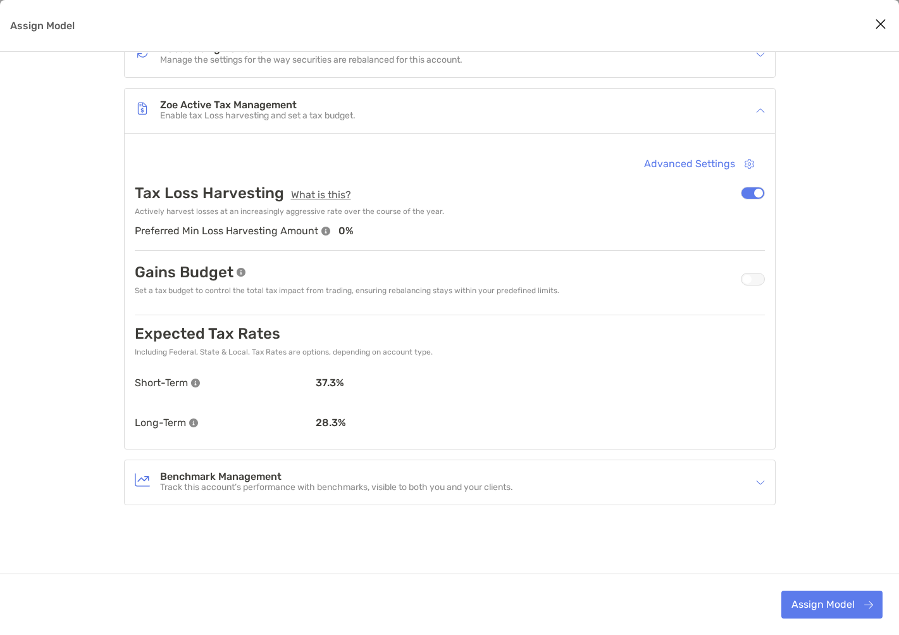
click at [764, 278] on div "Assign Model" at bounding box center [753, 279] width 24 height 13
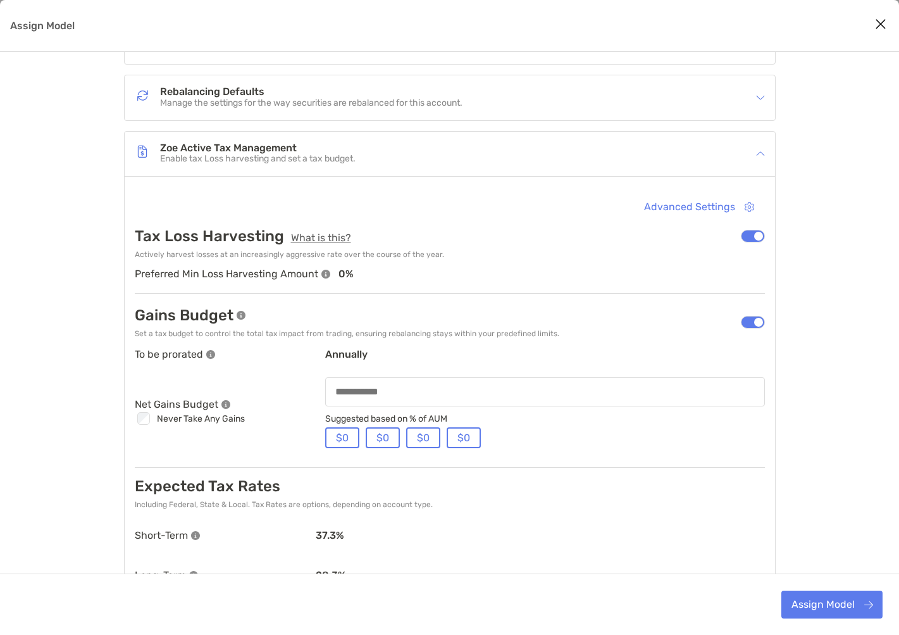
scroll to position [218, 0]
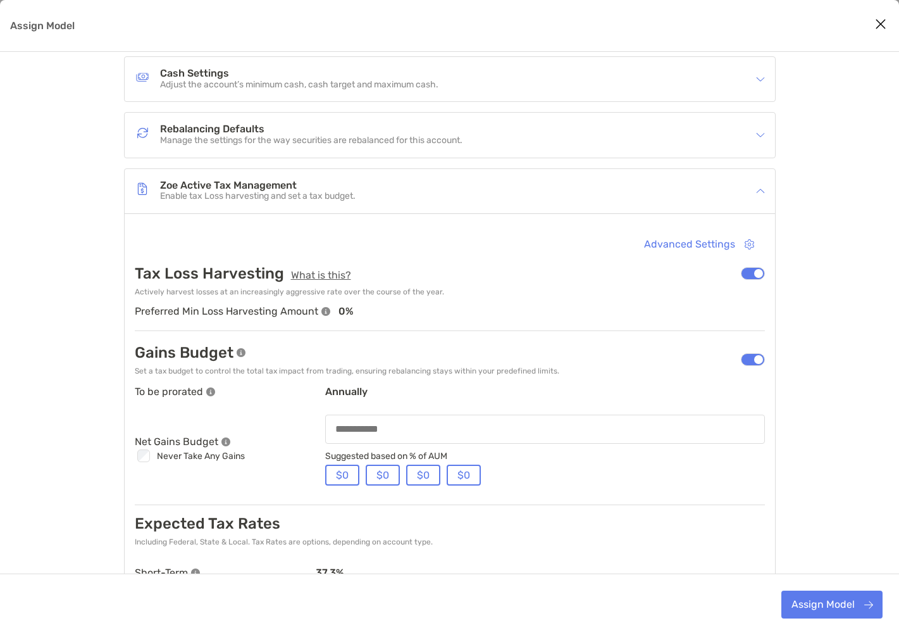
click at [763, 139] on img "Assign Model" at bounding box center [760, 134] width 9 height 9
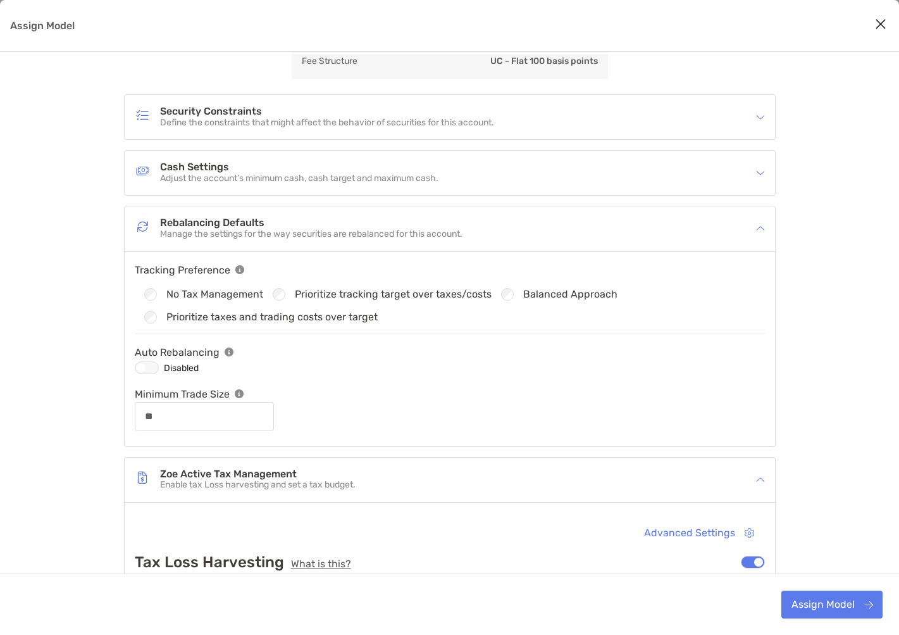
scroll to position [92, 0]
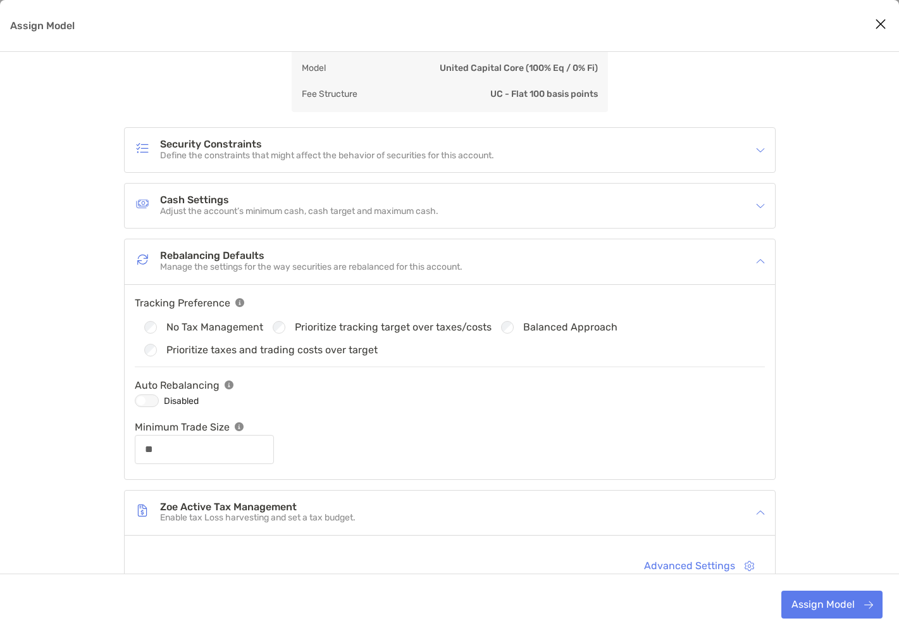
click at [761, 204] on img "Assign Model" at bounding box center [760, 205] width 9 height 9
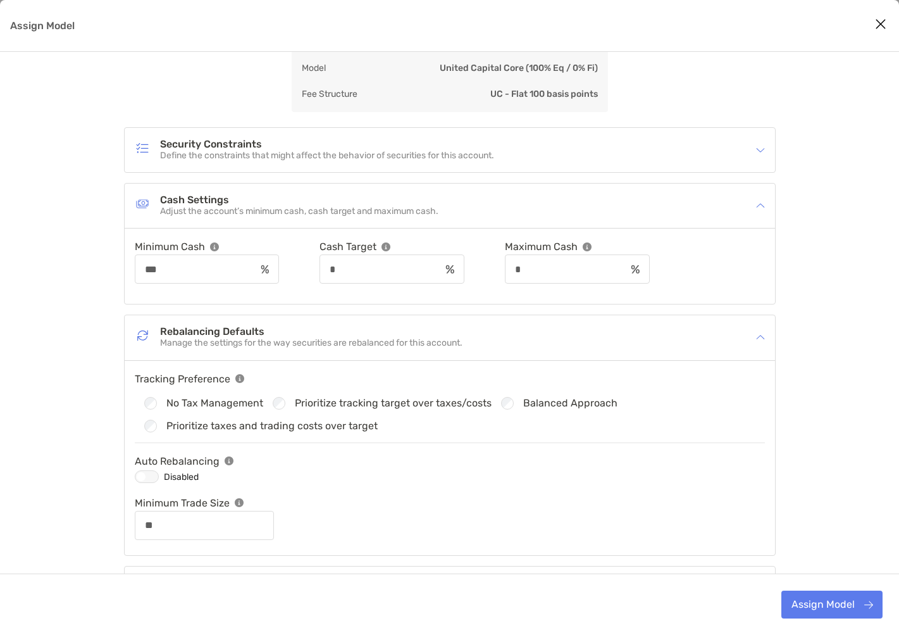
click at [759, 152] on img "Assign Model" at bounding box center [760, 150] width 9 height 9
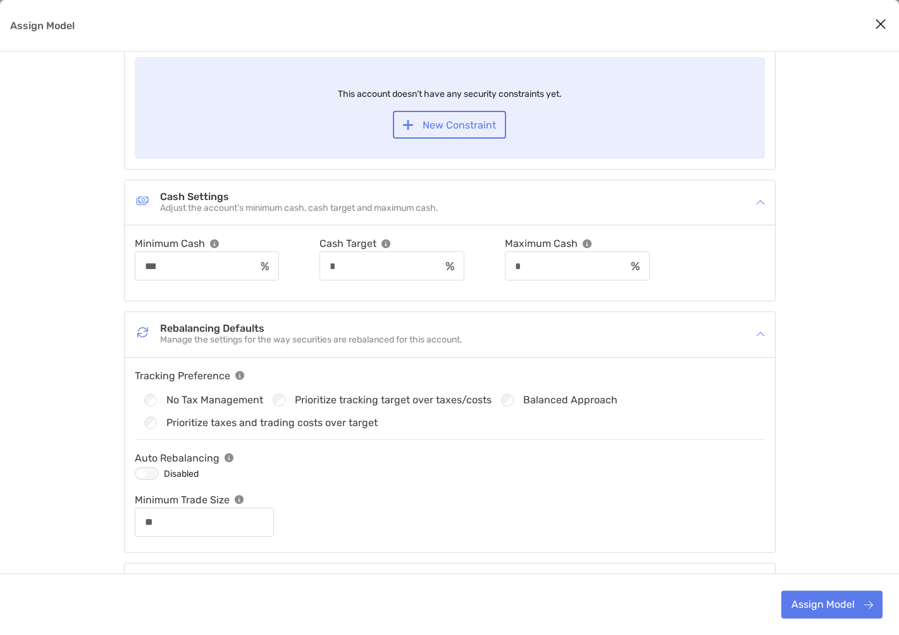
scroll to position [218, 0]
drag, startPoint x: 432, startPoint y: 256, endPoint x: 290, endPoint y: 261, distance: 141.8
click at [290, 261] on div "Minimum Cash *** Cash Target * Maximum Cash *" at bounding box center [450, 257] width 630 height 45
drag, startPoint x: 290, startPoint y: 261, endPoint x: 374, endPoint y: 263, distance: 83.6
click at [374, 263] on input "*" at bounding box center [381, 265] width 120 height 11
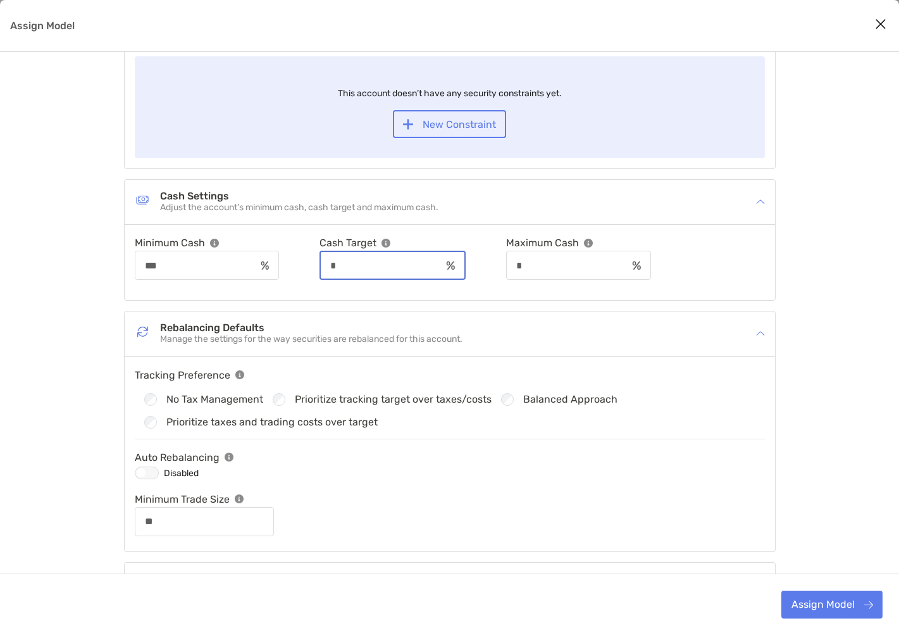
drag, startPoint x: 374, startPoint y: 265, endPoint x: 332, endPoint y: 266, distance: 41.8
click at [332, 266] on div "Minimum Cash *** Cash Target * Maximum Cash *" at bounding box center [450, 257] width 630 height 45
type input "**"
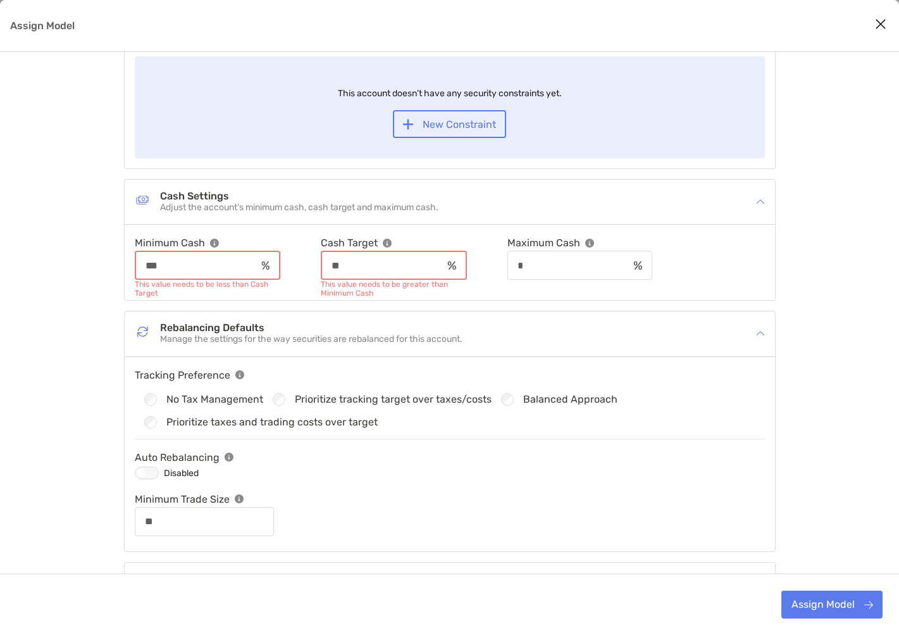
type input "**"
type input "***"
type input "**"
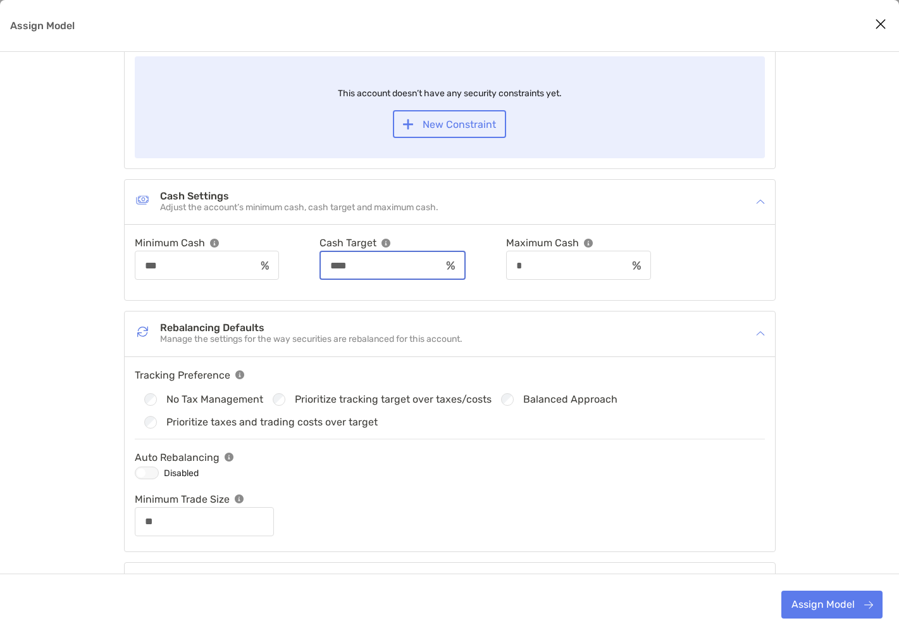
type input "****"
click at [575, 270] on input "*" at bounding box center [566, 265] width 120 height 11
drag, startPoint x: 575, startPoint y: 270, endPoint x: 536, endPoint y: 267, distance: 39.4
click at [536, 267] on div "Minimum Cash *** Cash Target **** Maximum Cash *" at bounding box center [450, 257] width 630 height 45
type input "**"
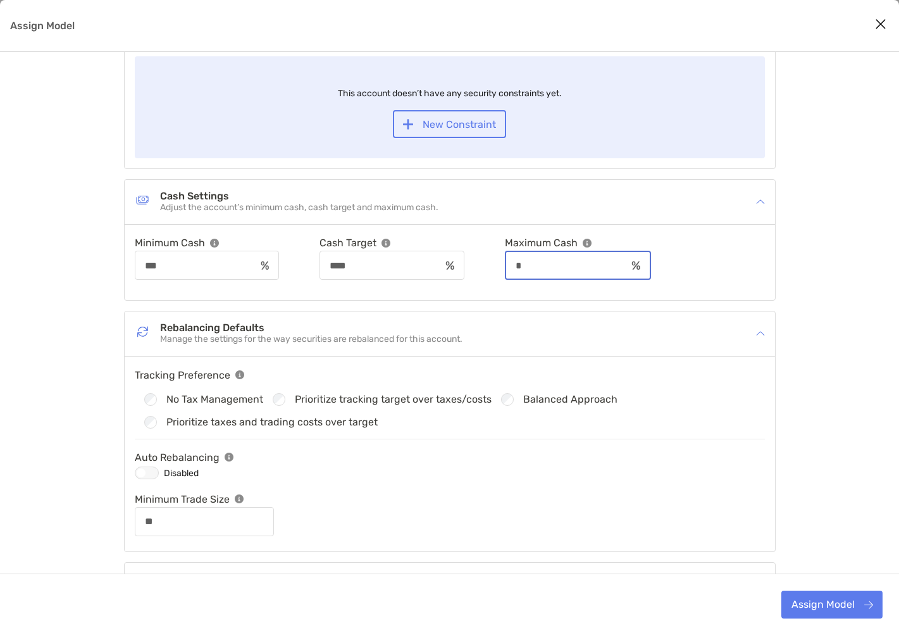
type input "*"
click at [532, 327] on div "Rebalancing Defaults Manage the settings for the way securities are rebalanced …" at bounding box center [442, 333] width 614 height 29
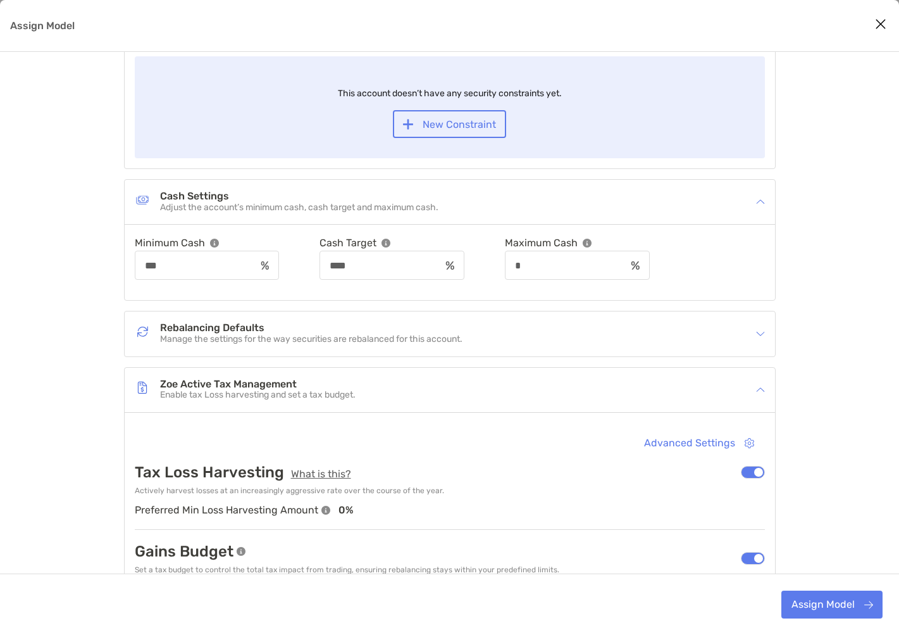
click at [532, 327] on div "Rebalancing Defaults Manage the settings for the way securities are rebalanced …" at bounding box center [442, 333] width 614 height 29
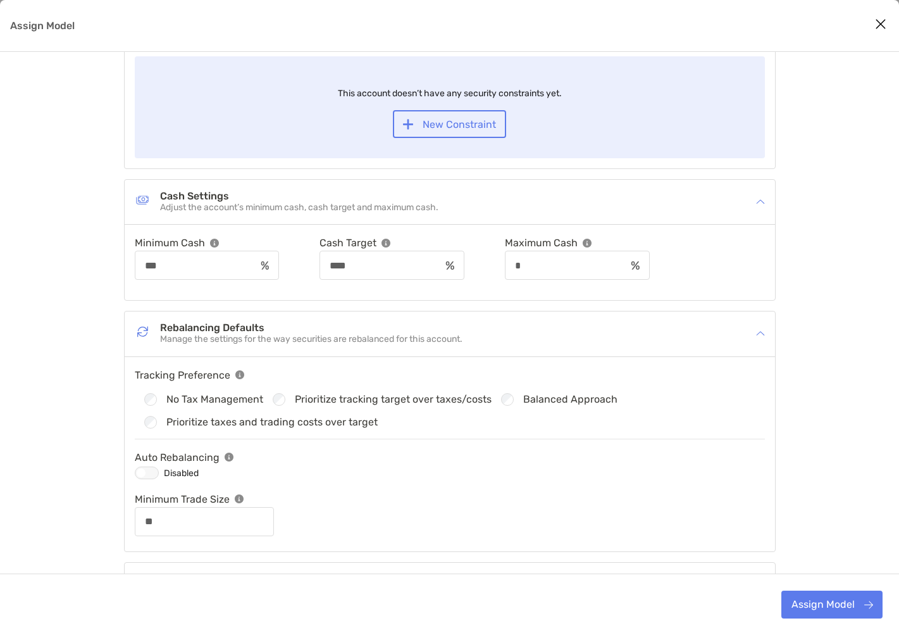
type input "**"
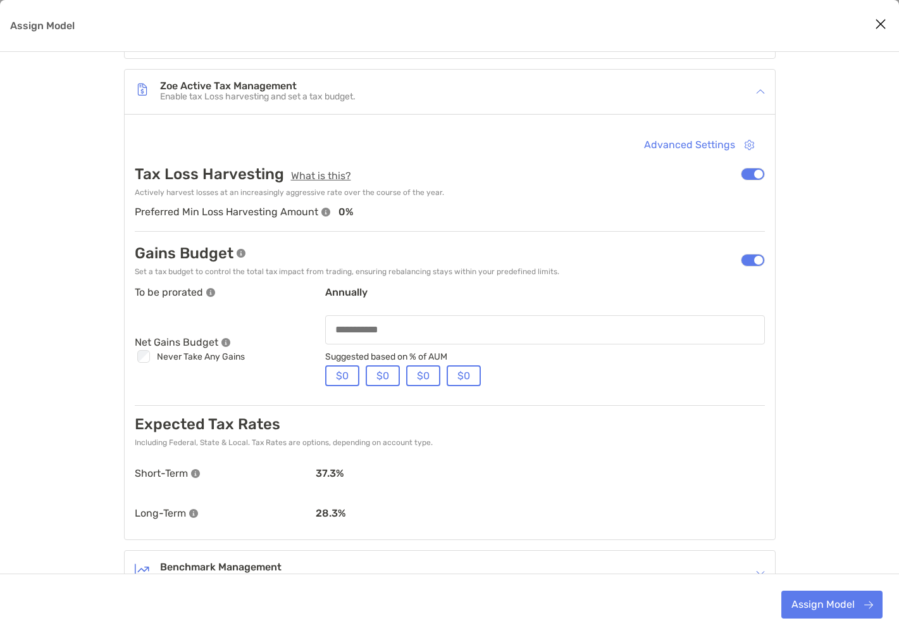
scroll to position [725, 0]
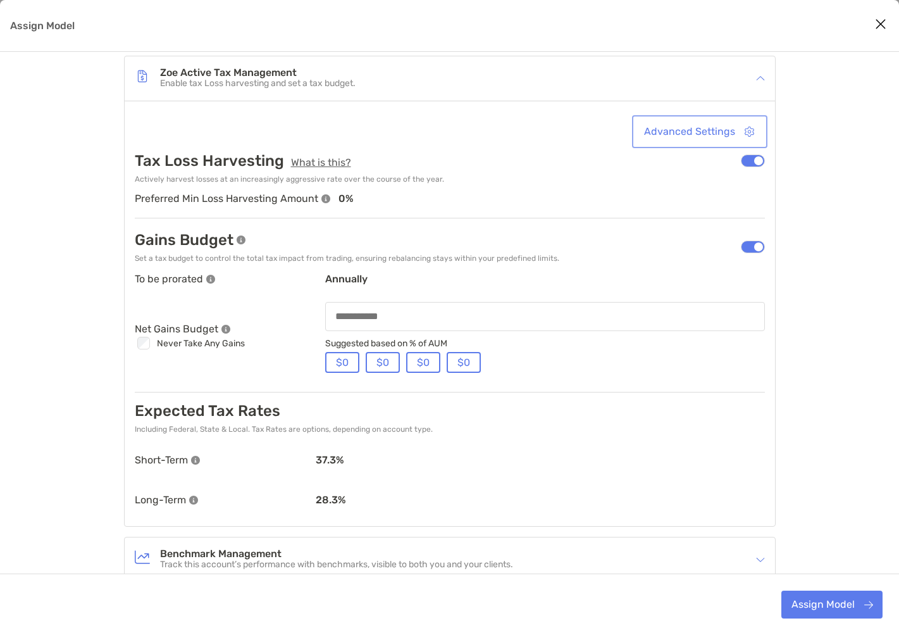
click at [685, 134] on button "Advanced Settings" at bounding box center [700, 132] width 130 height 28
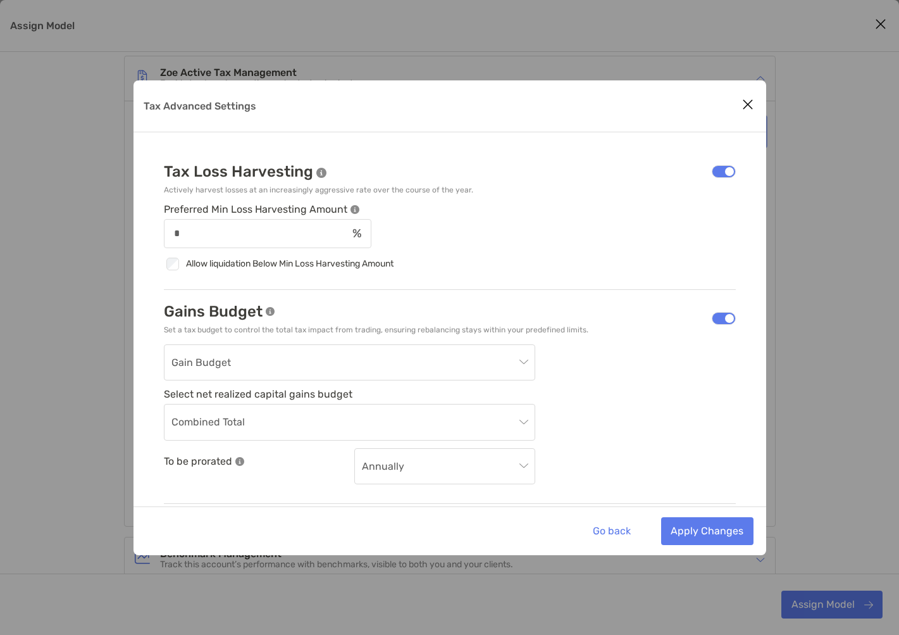
scroll to position [128, 0]
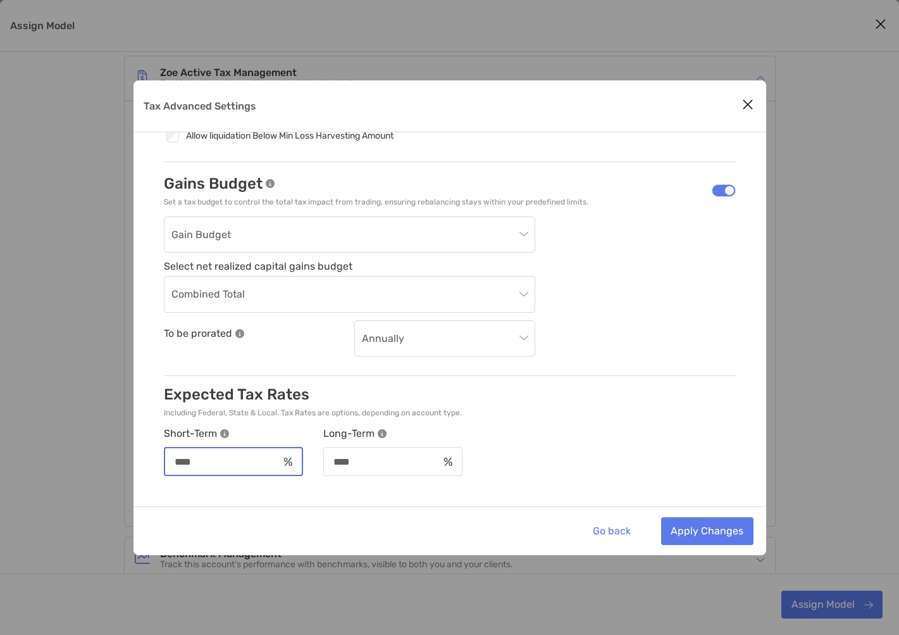
drag, startPoint x: 223, startPoint y: 462, endPoint x: 126, endPoint y: 461, distance: 97.5
click at [126, 461] on div "Tax Advanced Settings Tax Loss Harvesting Actively harvest losses at an increas…" at bounding box center [449, 317] width 899 height 635
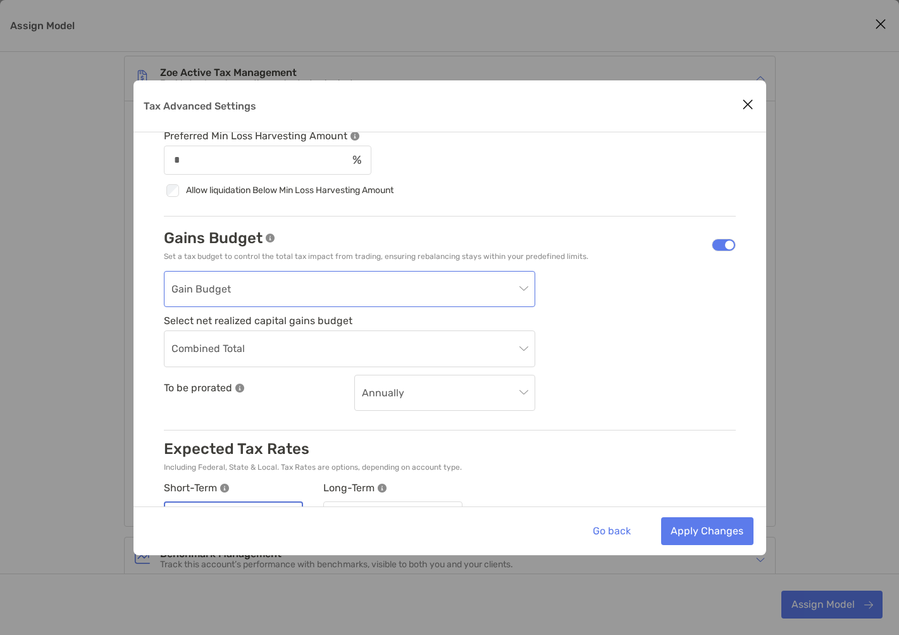
scroll to position [0, 0]
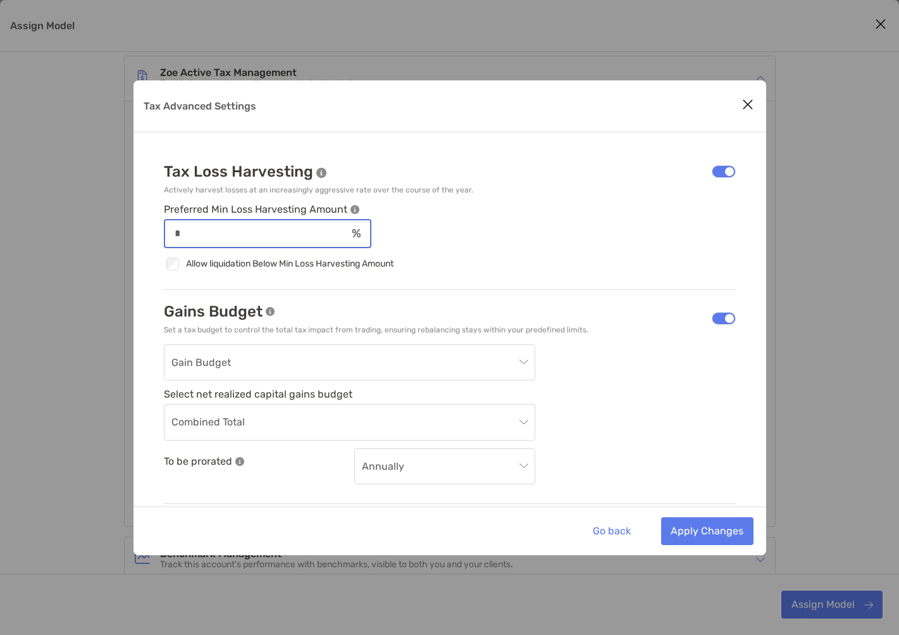
drag, startPoint x: 207, startPoint y: 238, endPoint x: 149, endPoint y: 235, distance: 57.6
click at [149, 235] on div "Tax Loss Harvesting Actively harvest losses at an increasingly aggressive rate …" at bounding box center [450, 383] width 633 height 502
click at [433, 247] on div "**" at bounding box center [450, 233] width 572 height 29
drag, startPoint x: 226, startPoint y: 235, endPoint x: 148, endPoint y: 239, distance: 77.9
click at [148, 239] on div "Tax Loss Harvesting Actively harvest losses at an increasingly aggressive rate …" at bounding box center [450, 383] width 633 height 502
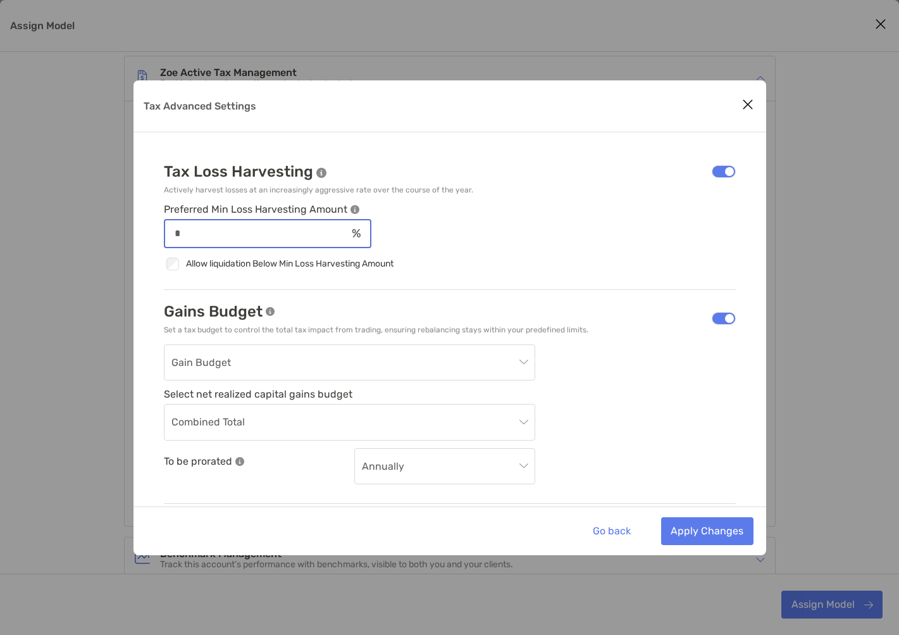
type input "*"
click at [519, 247] on div "*" at bounding box center [450, 233] width 572 height 29
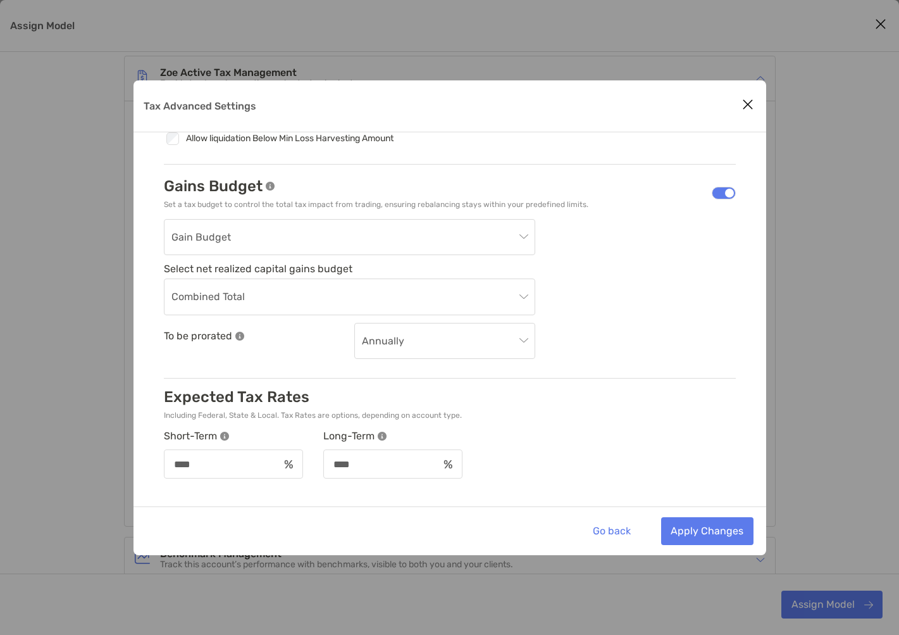
scroll to position [127, 0]
click at [513, 246] on span "Gain Budget" at bounding box center [349, 235] width 356 height 35
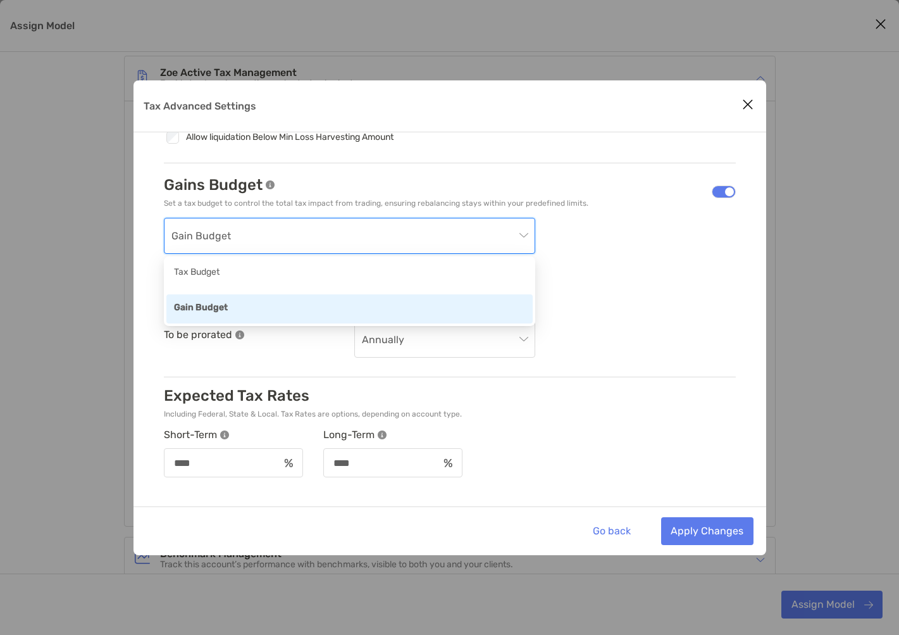
click at [513, 246] on span "Gain Budget" at bounding box center [349, 235] width 356 height 35
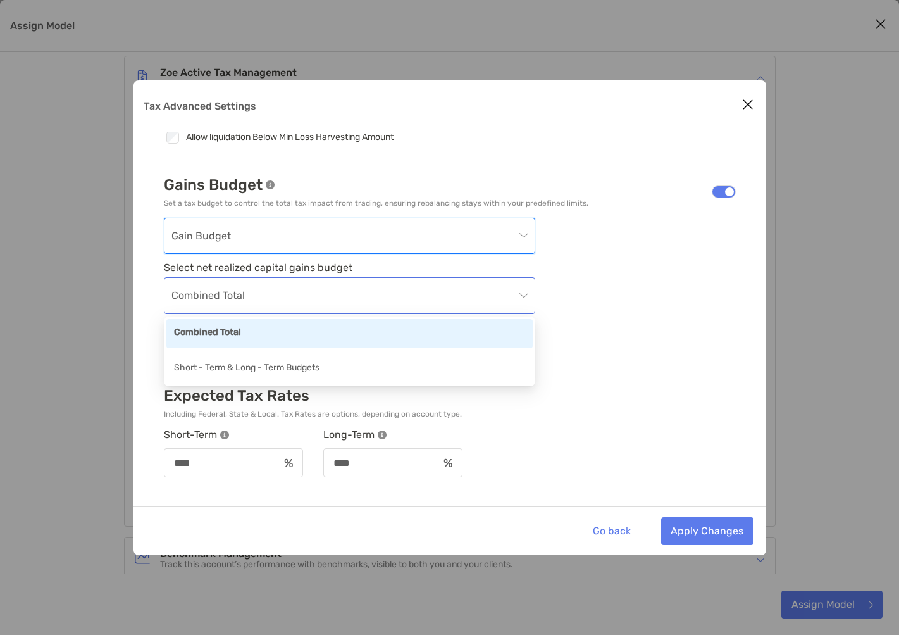
click at [495, 294] on span "Combined Total" at bounding box center [349, 295] width 356 height 35
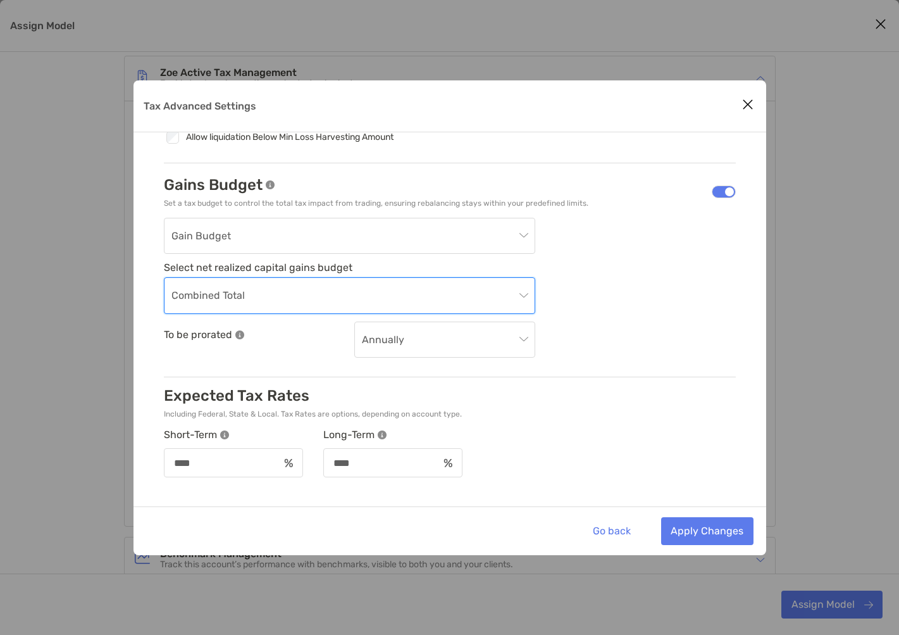
click at [495, 294] on span "Combined Total" at bounding box center [349, 295] width 356 height 35
click at [497, 326] on span "Annually" at bounding box center [445, 338] width 166 height 35
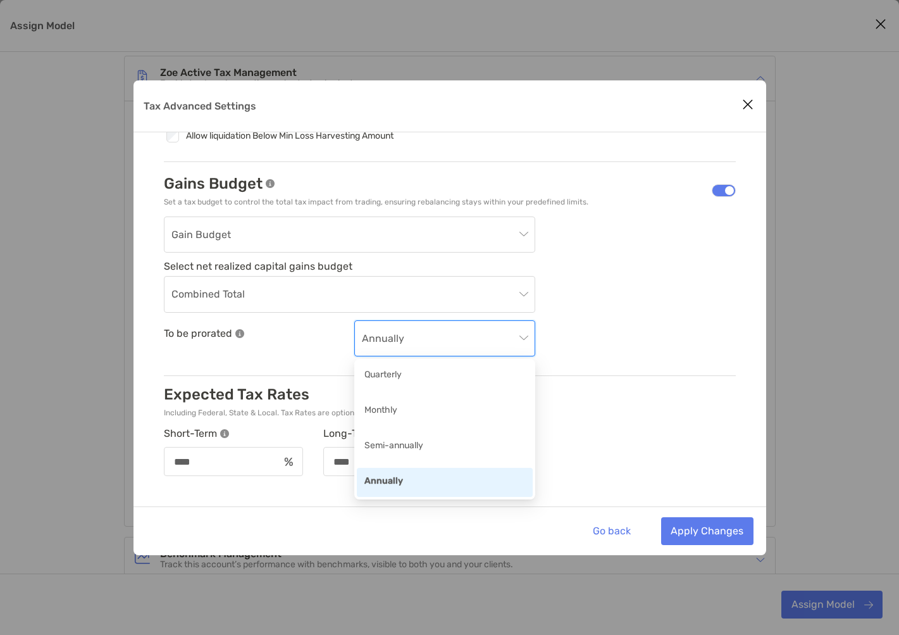
click at [497, 326] on span "Annually" at bounding box center [445, 338] width 166 height 35
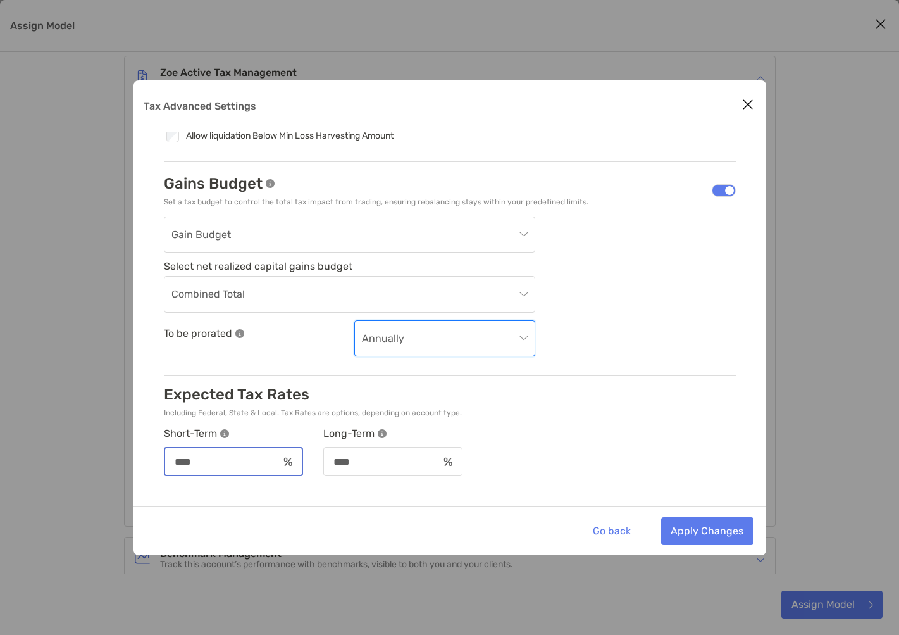
click at [202, 463] on input "****" at bounding box center [221, 461] width 113 height 11
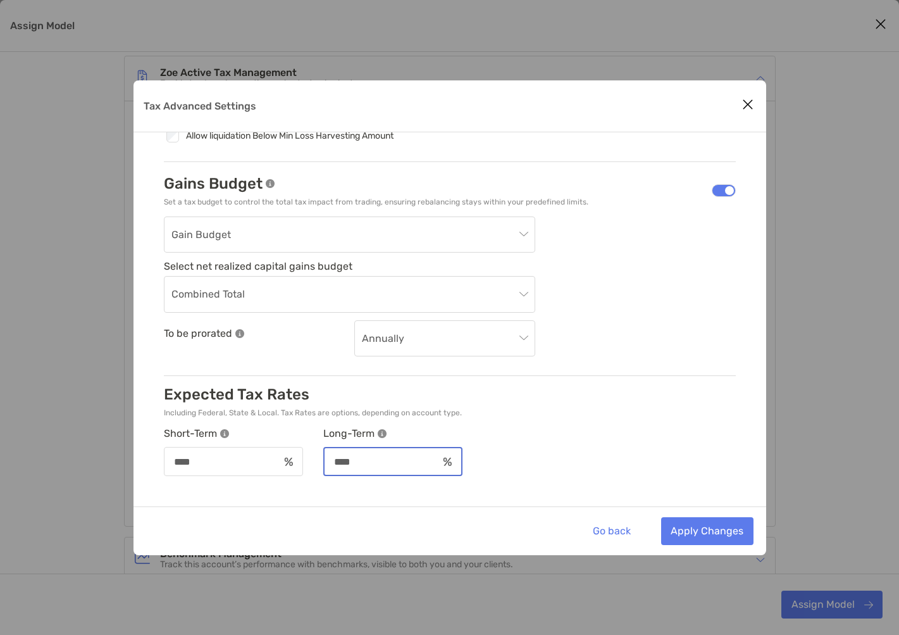
drag, startPoint x: 382, startPoint y: 465, endPoint x: 301, endPoint y: 458, distance: 80.7
click at [301, 458] on div "Short-Term Long-Term **** ****" at bounding box center [424, 451] width 521 height 49
type input "**"
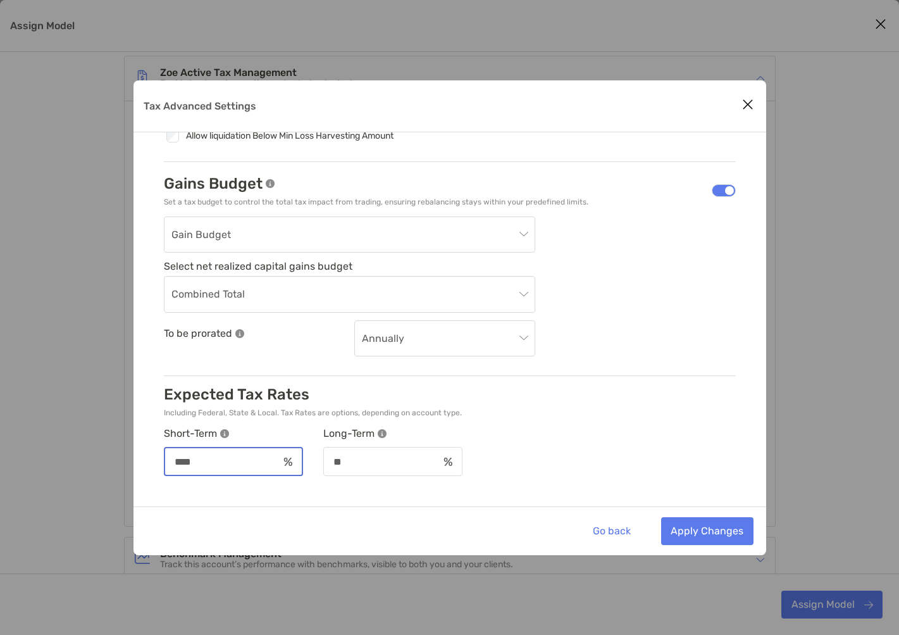
click at [193, 463] on input "****" at bounding box center [221, 461] width 113 height 11
drag, startPoint x: 204, startPoint y: 463, endPoint x: 130, endPoint y: 461, distance: 74.1
click at [130, 461] on div "Tax Advanced Settings Tax Loss Harvesting Actively harvest losses at an increas…" at bounding box center [449, 317] width 899 height 635
click at [651, 414] on div "Expected Tax Rates Including Federal, State & Local. Tax Rates are options, dep…" at bounding box center [450, 401] width 572 height 32
click at [728, 530] on button "Apply Changes" at bounding box center [707, 531] width 92 height 28
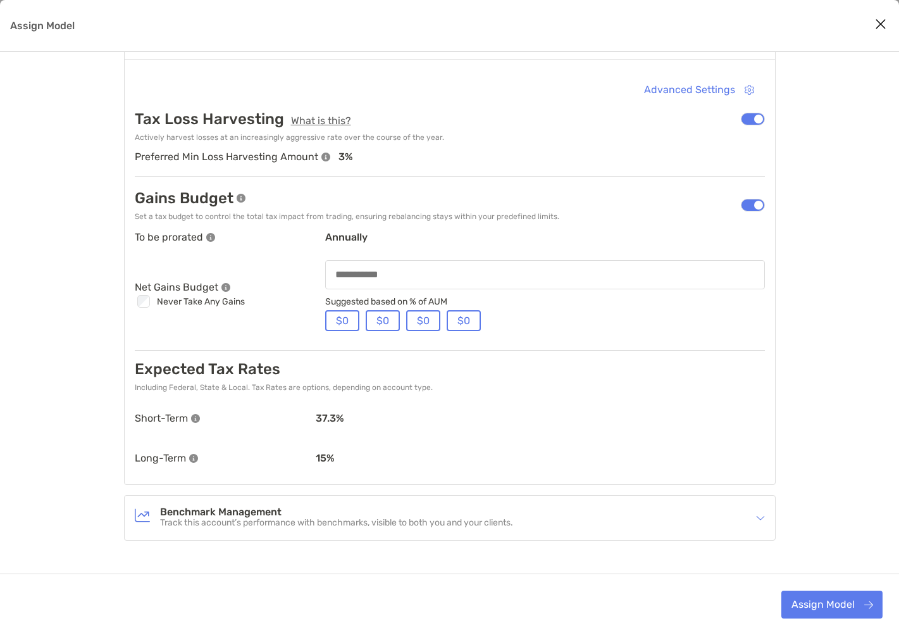
scroll to position [802, 0]
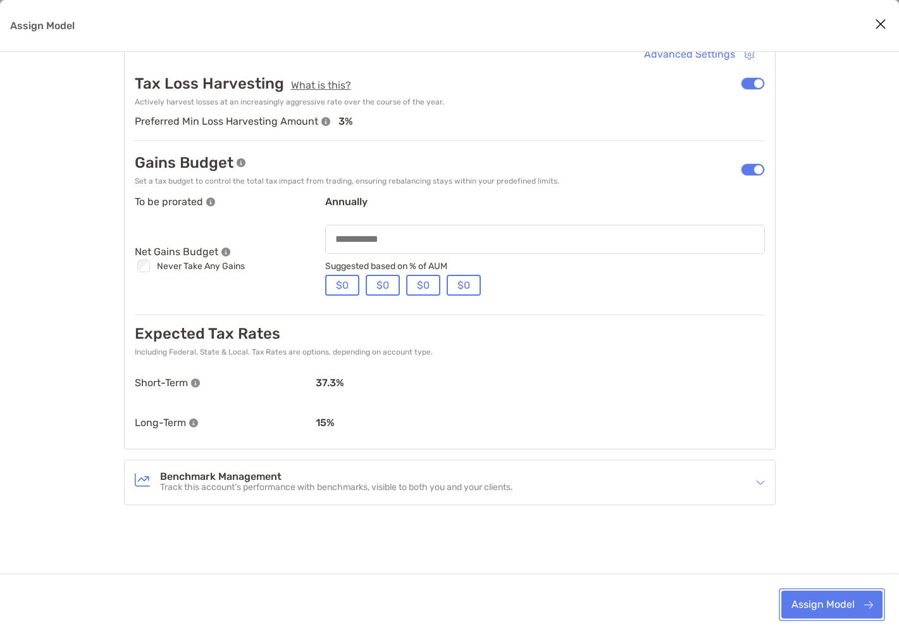
click at [844, 607] on button "Assign Model" at bounding box center [831, 604] width 101 height 28
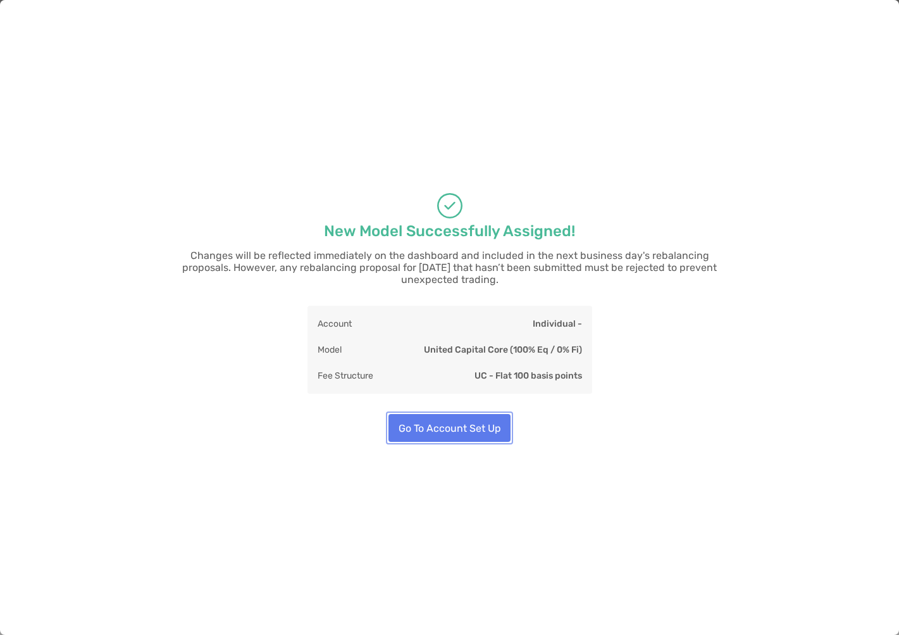
click at [450, 424] on button "Go To Account Set Up" at bounding box center [450, 428] width 122 height 28
type input "**"
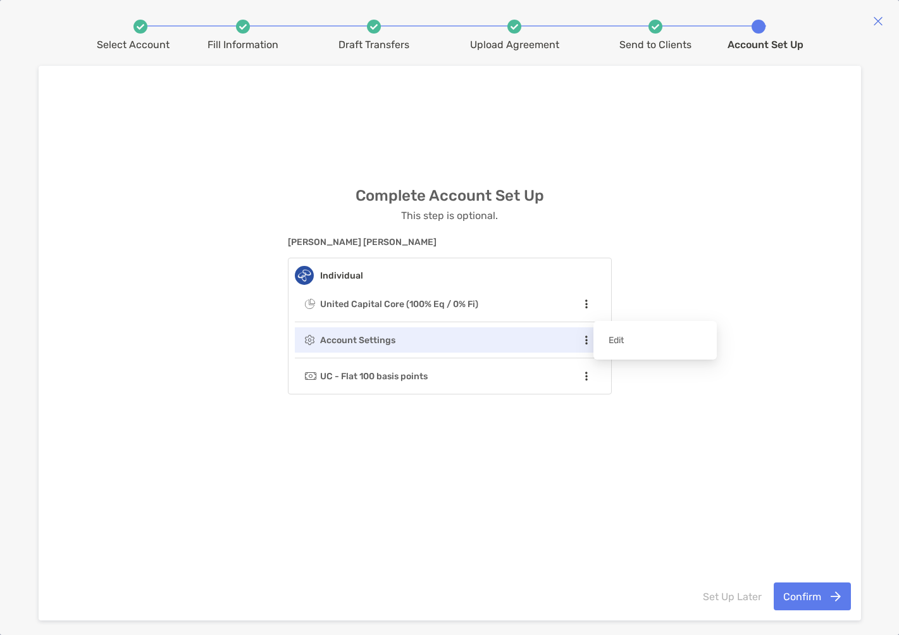
click at [588, 343] on icon at bounding box center [586, 340] width 9 height 10
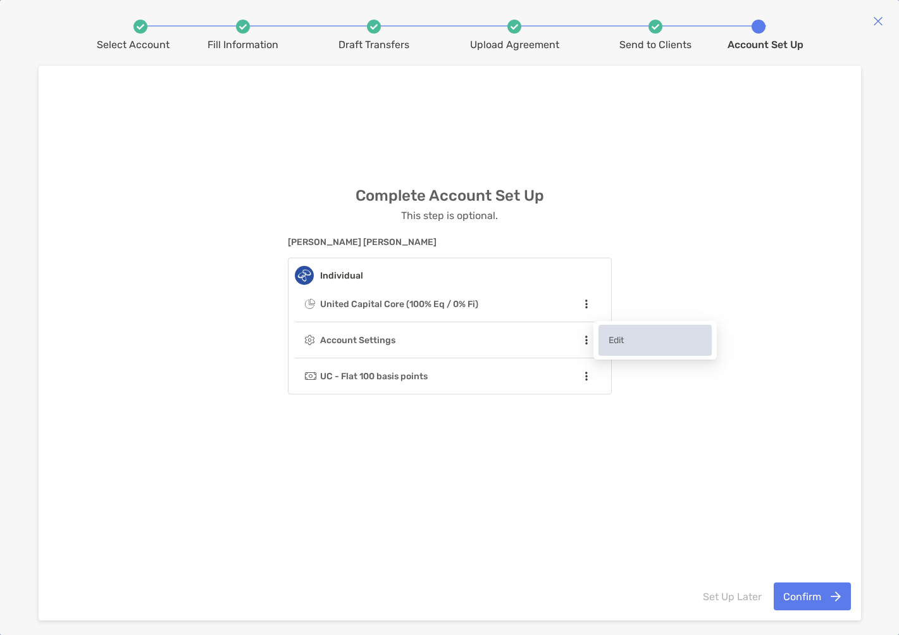
click at [626, 345] on span "Edit" at bounding box center [655, 340] width 113 height 31
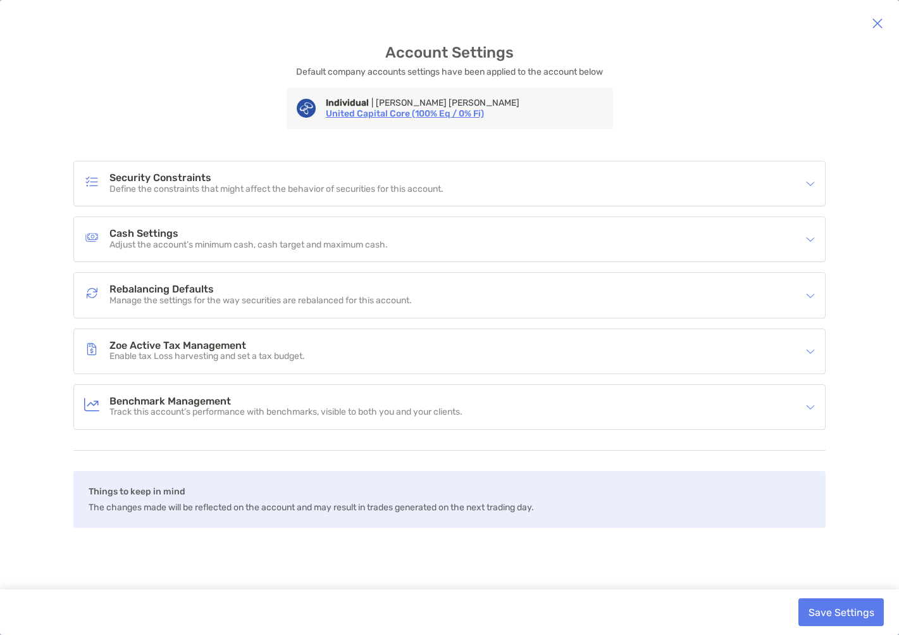
click at [872, 27] on icon "button" at bounding box center [877, 23] width 11 height 15
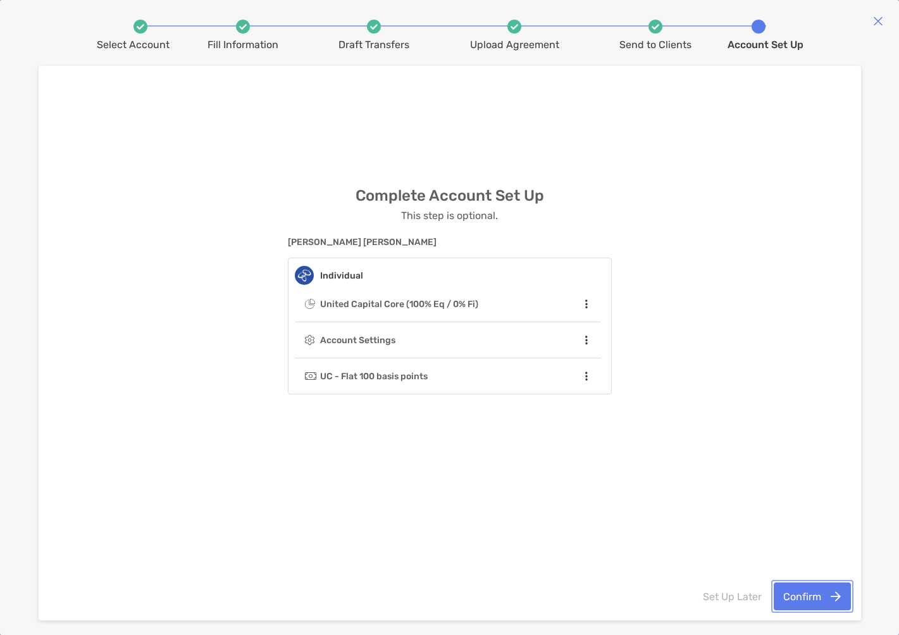
click at [830, 593] on button "Confirm" at bounding box center [812, 596] width 77 height 28
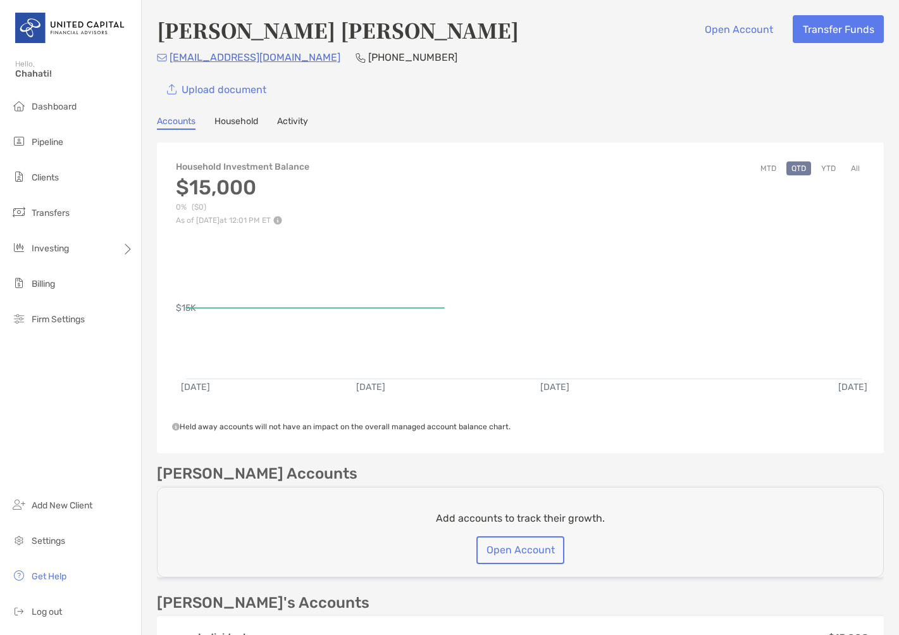
click at [277, 113] on div "Jodi Matsuo Leslie Open Account Transfer Funds jhlmatsuo@gmail.com (808) 443-60…" at bounding box center [520, 383] width 757 height 766
click at [292, 121] on link "Activity" at bounding box center [292, 123] width 31 height 14
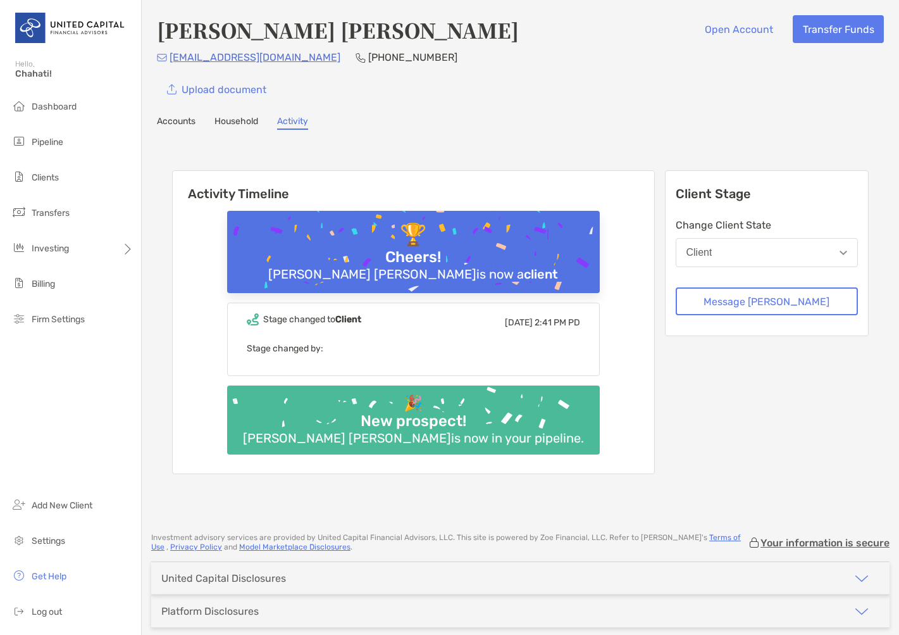
click at [254, 58] on p "jhlmatsuo@gmail.com" at bounding box center [255, 57] width 171 height 16
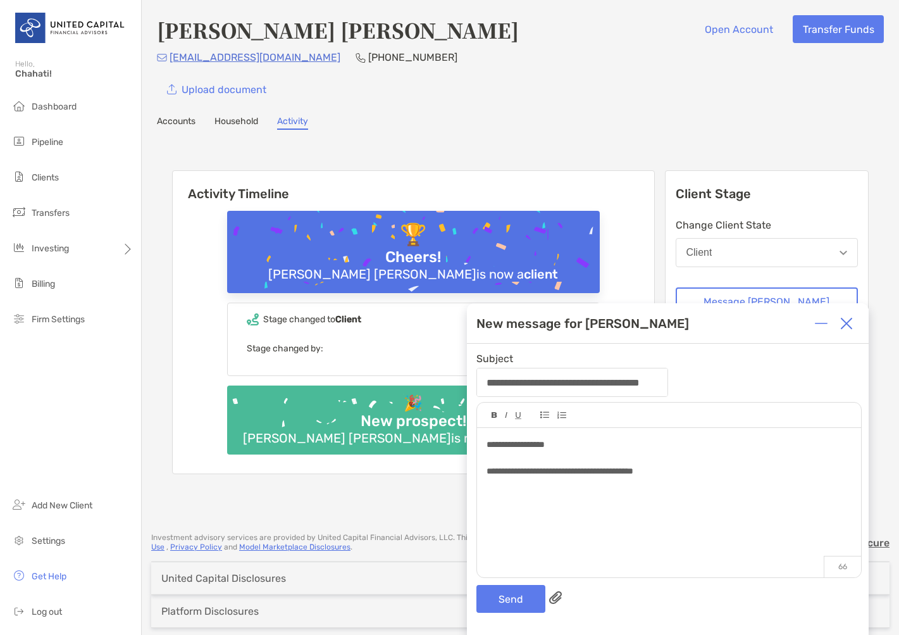
click at [795, 514] on div "**********" at bounding box center [669, 496] width 384 height 137
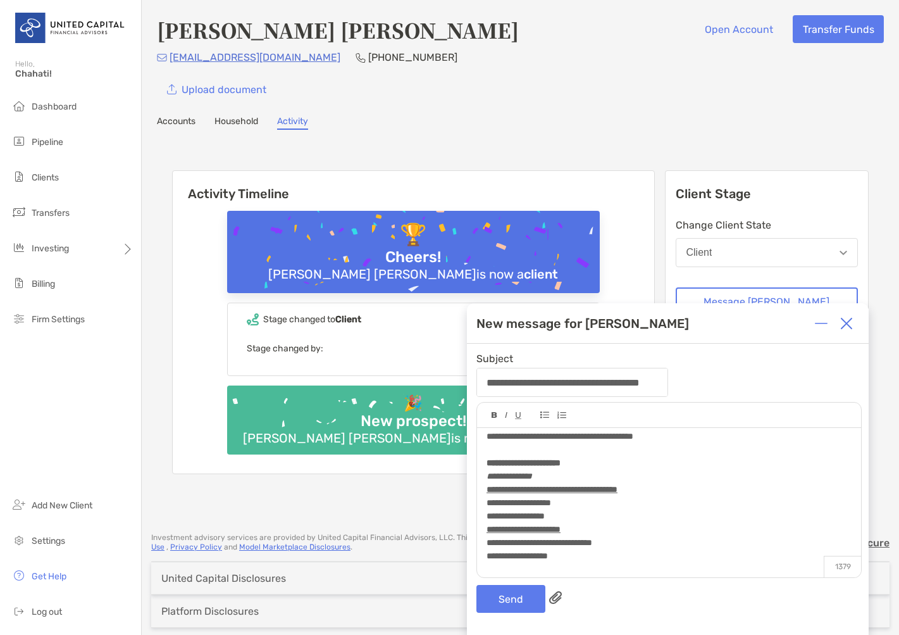
scroll to position [26, 0]
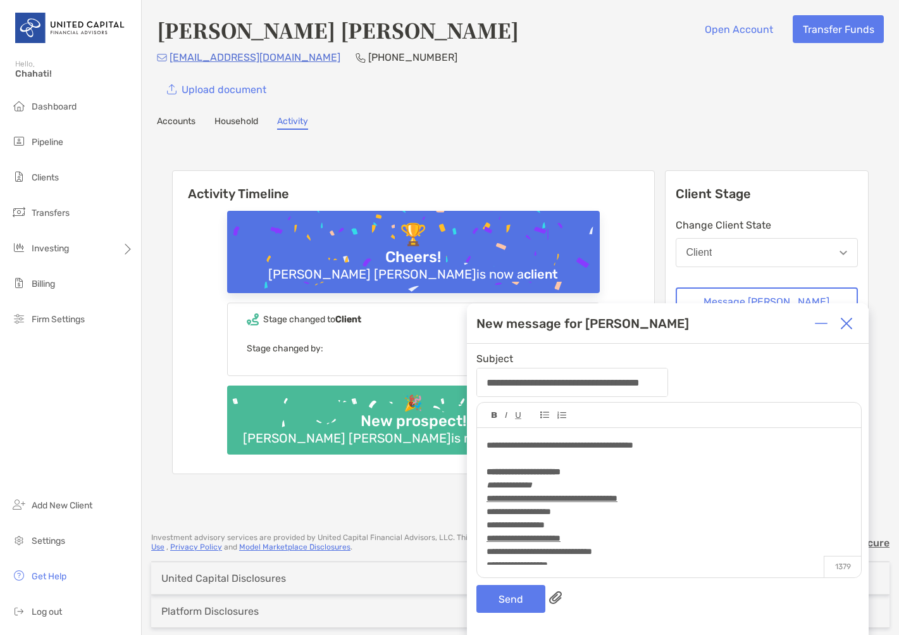
click at [689, 439] on div "**********" at bounding box center [669, 445] width 364 height 13
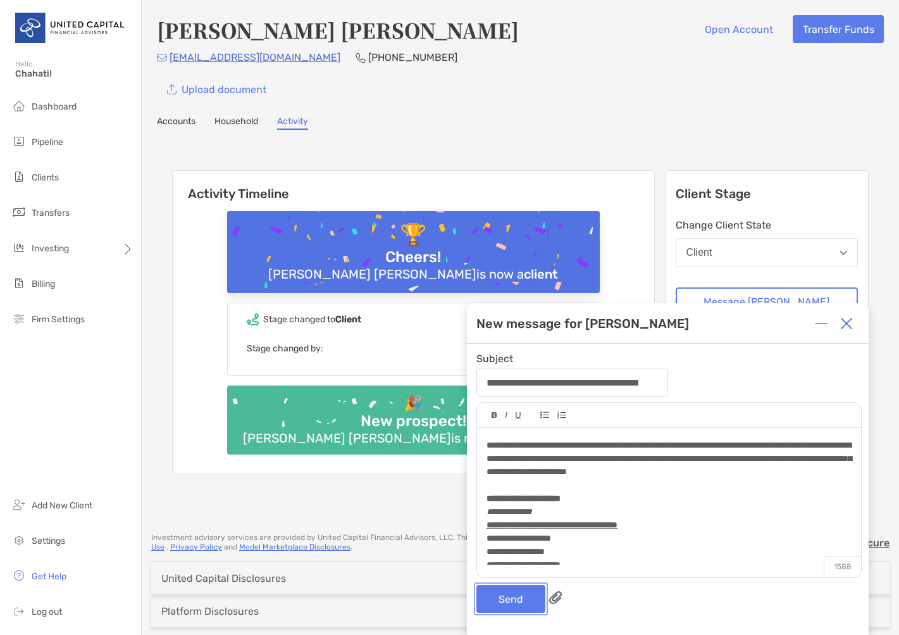
click at [512, 598] on button "Send" at bounding box center [510, 599] width 69 height 28
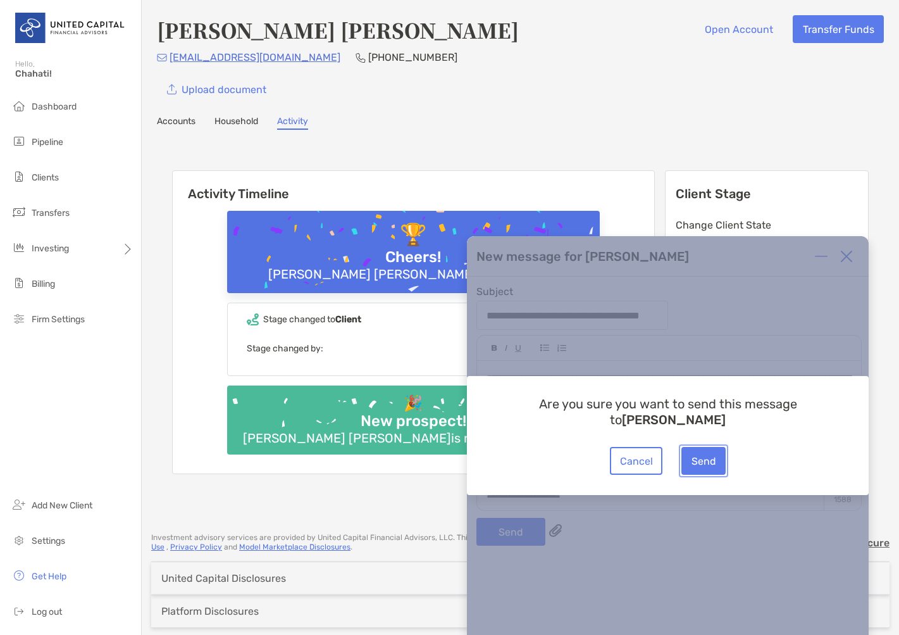
click at [709, 451] on button "Send" at bounding box center [704, 461] width 44 height 28
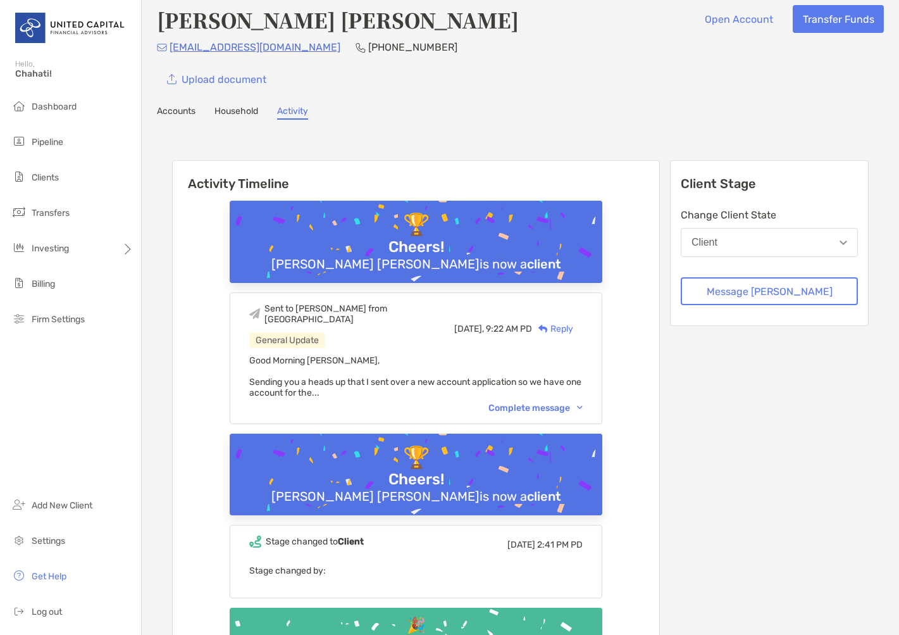
scroll to position [0, 0]
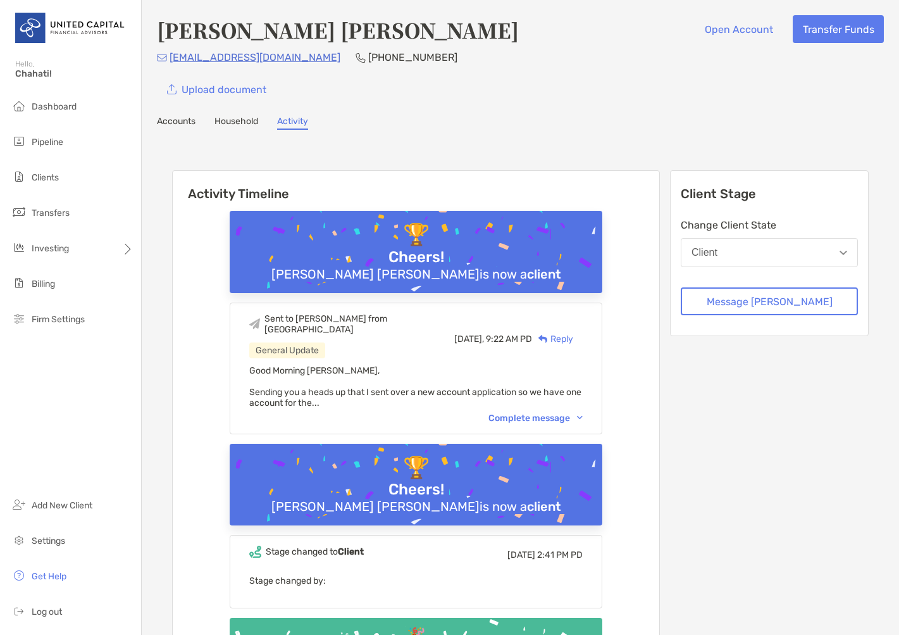
click at [166, 123] on link "Accounts" at bounding box center [176, 123] width 39 height 14
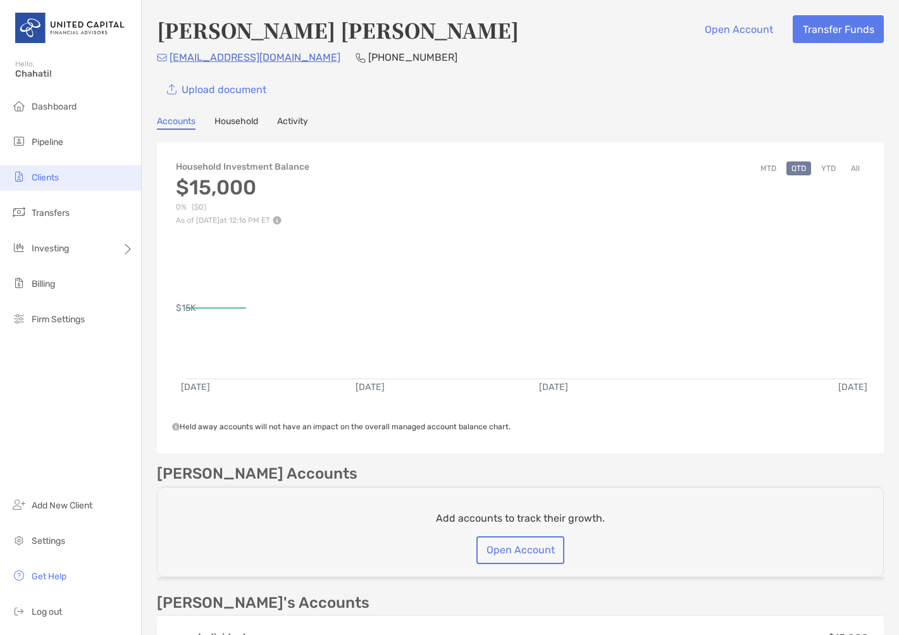
click at [61, 171] on li "Clients" at bounding box center [70, 177] width 141 height 25
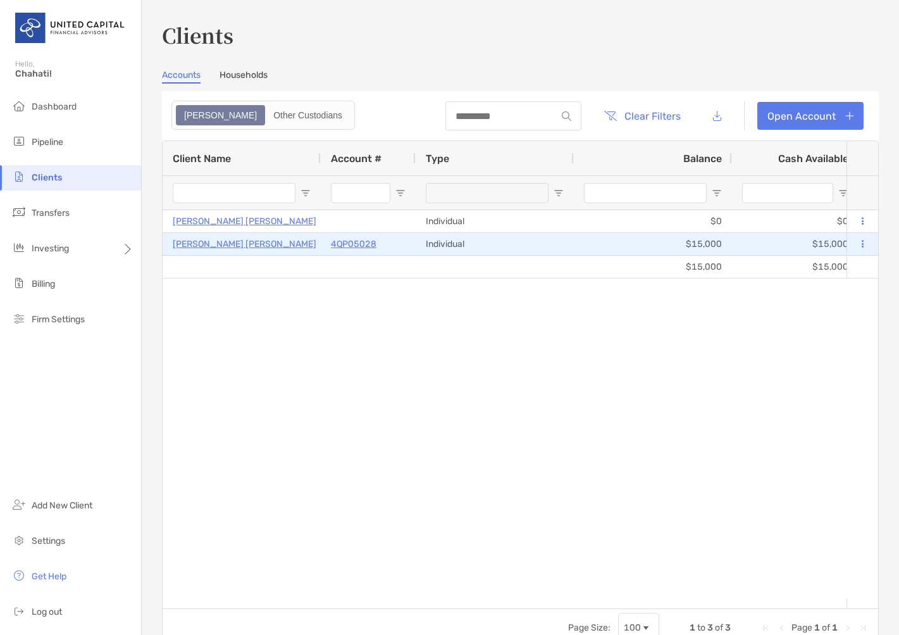
click at [240, 247] on p "Jodi Matsuo Leslie" at bounding box center [245, 244] width 144 height 16
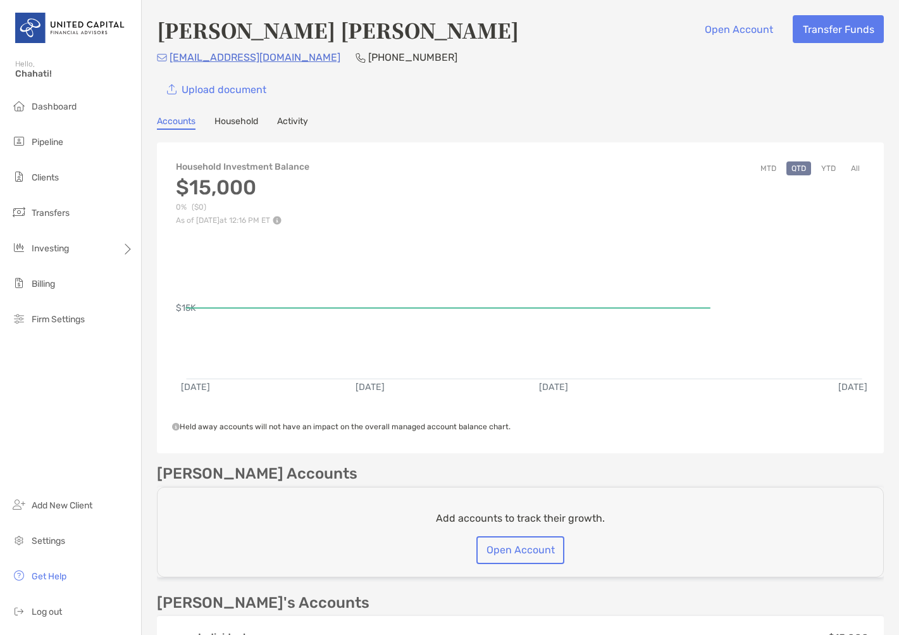
click at [301, 122] on link "Activity" at bounding box center [292, 123] width 31 height 14
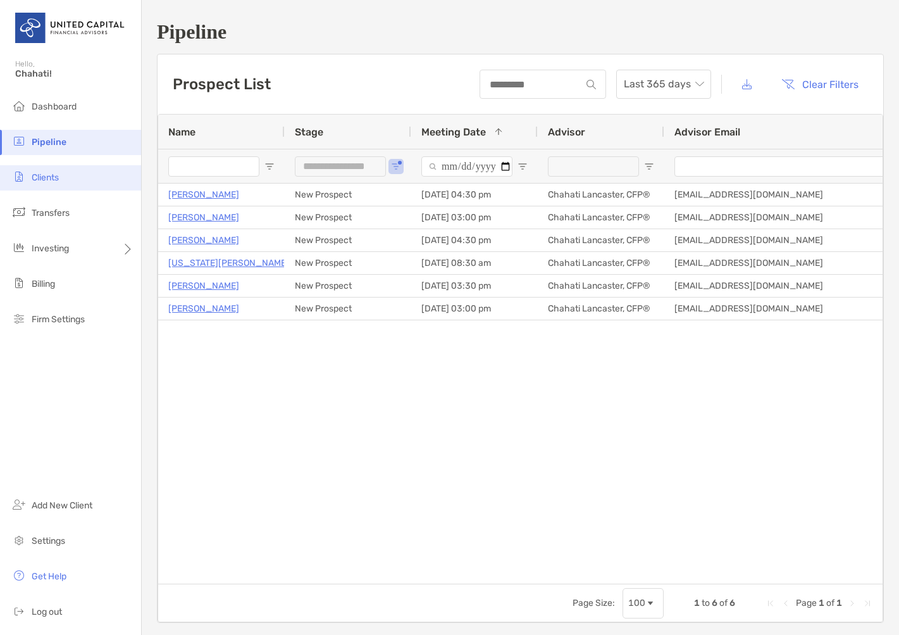
click at [72, 173] on li "Clients" at bounding box center [70, 177] width 141 height 25
